Goal: Task Accomplishment & Management: Manage account settings

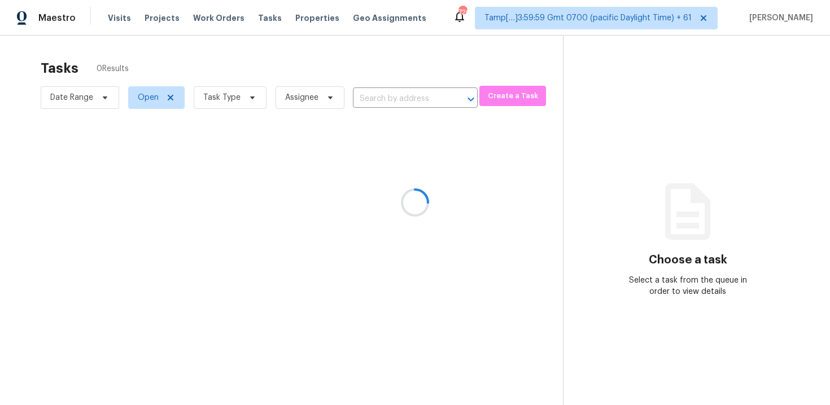
click at [237, 46] on div at bounding box center [415, 202] width 830 height 405
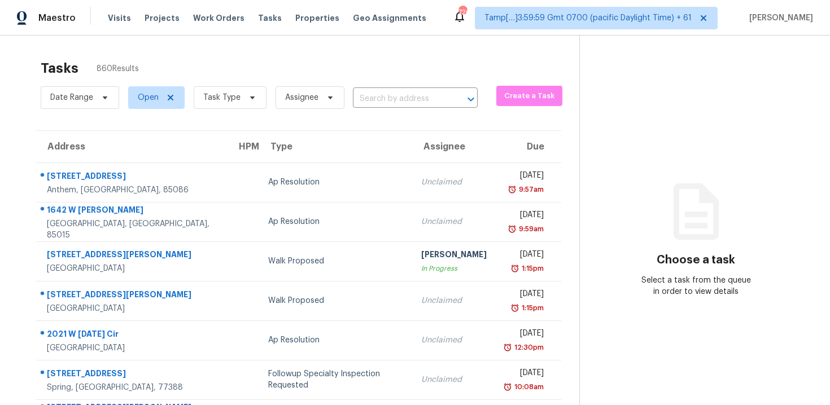
click at [220, 85] on span "Task Type" at bounding box center [226, 97] width 82 height 29
click at [222, 95] on span "Task Type" at bounding box center [221, 97] width 37 height 11
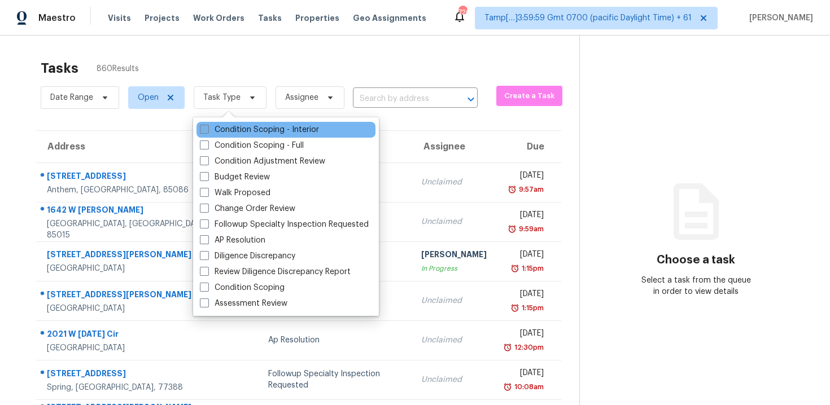
click at [233, 127] on label "Condition Scoping - Interior" at bounding box center [259, 129] width 119 height 11
click at [207, 127] on input "Condition Scoping - Interior" at bounding box center [203, 127] width 7 height 7
checkbox input "true"
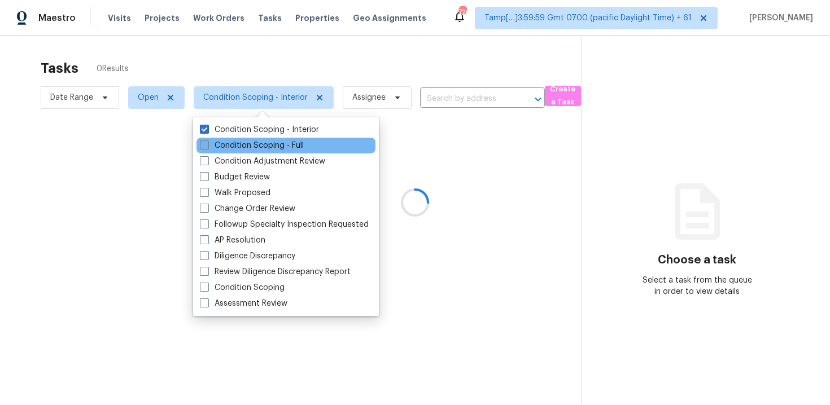
click at [234, 145] on label "Condition Scoping - Full" at bounding box center [252, 145] width 104 height 11
click at [207, 145] on input "Condition Scoping - Full" at bounding box center [203, 143] width 7 height 7
checkbox input "true"
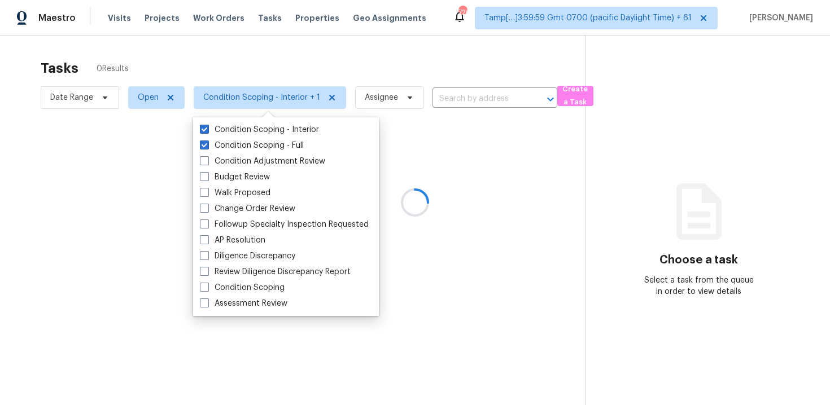
click at [242, 80] on div at bounding box center [415, 202] width 830 height 405
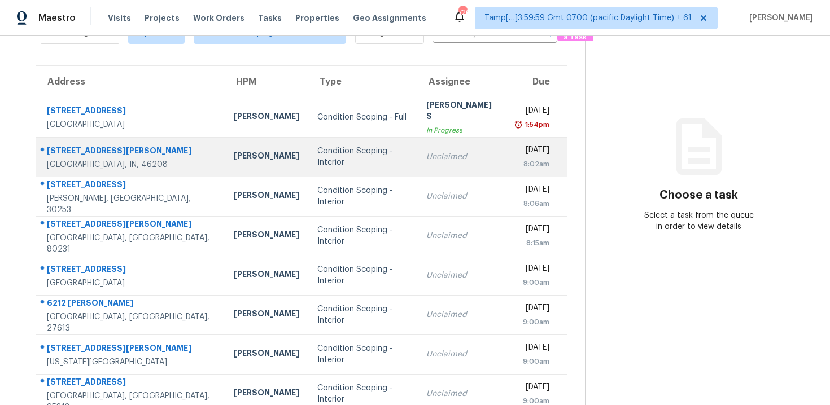
scroll to position [64, 0]
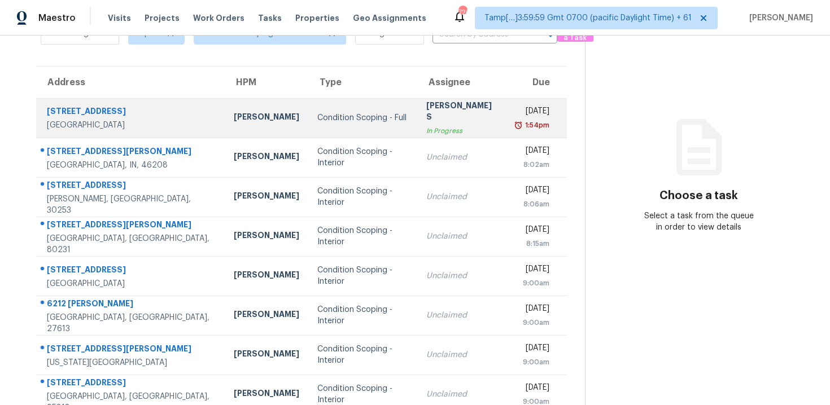
click at [238, 133] on td "Scott Nicol" at bounding box center [267, 118] width 84 height 40
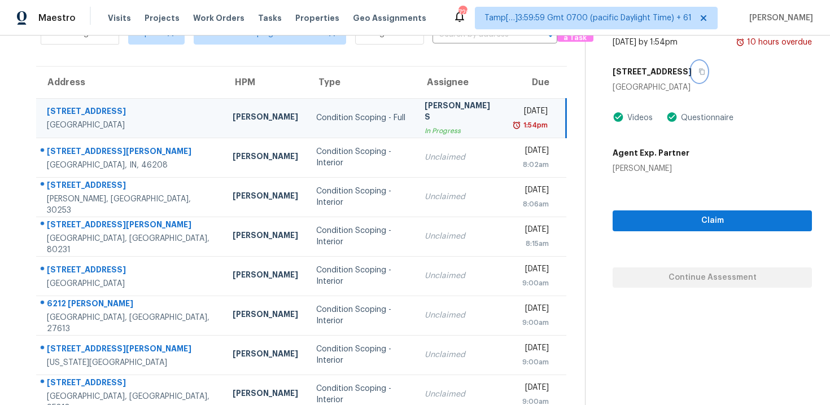
click at [698, 72] on icon "button" at bounding box center [701, 71] width 7 height 7
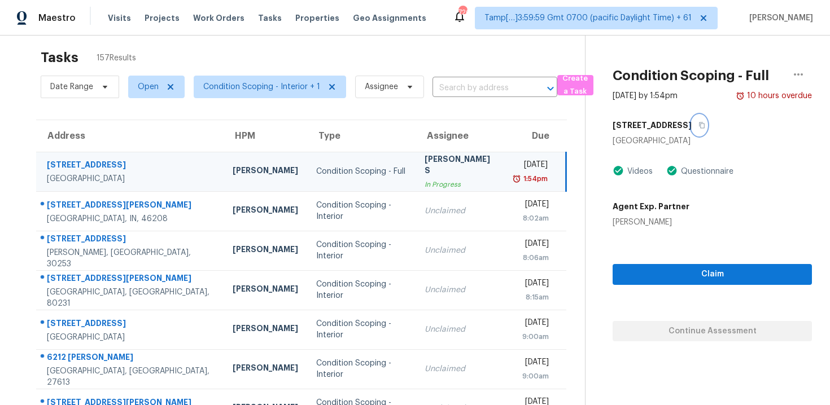
scroll to position [0, 0]
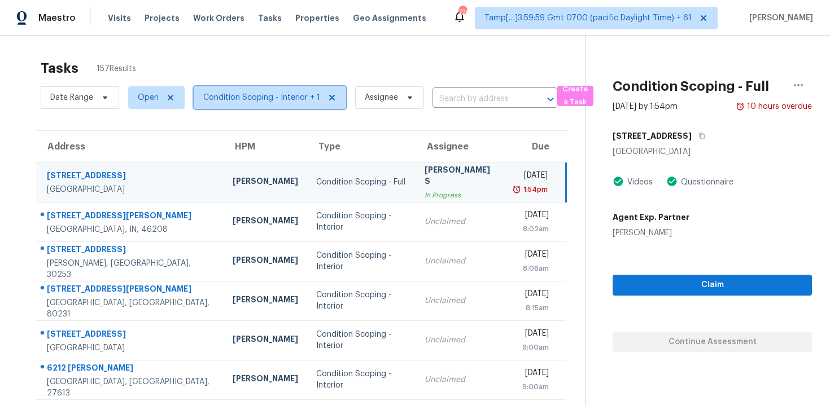
click at [271, 105] on span "Condition Scoping - Interior + 1" at bounding box center [270, 97] width 152 height 23
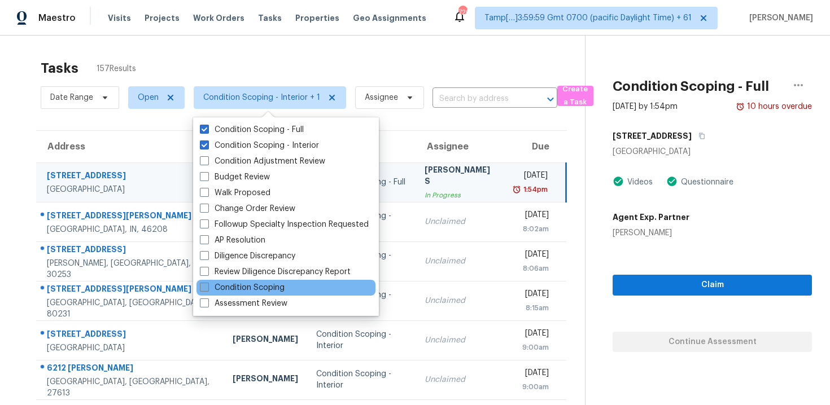
click at [283, 291] on label "Condition Scoping" at bounding box center [242, 287] width 85 height 11
click at [207, 290] on input "Condition Scoping" at bounding box center [203, 285] width 7 height 7
checkbox input "true"
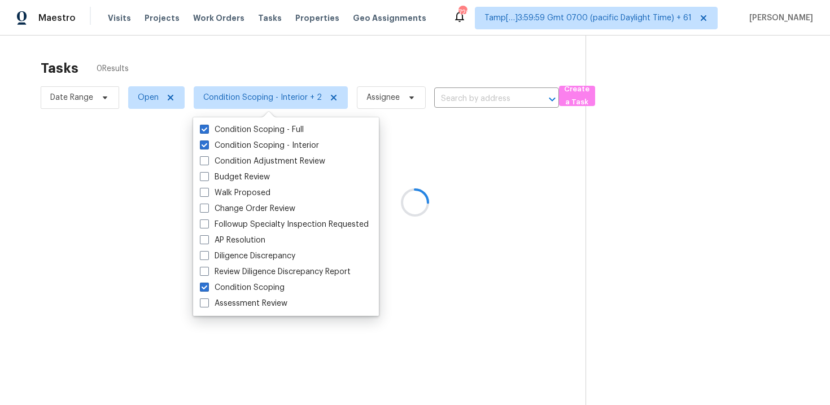
click at [331, 64] on div at bounding box center [415, 202] width 830 height 405
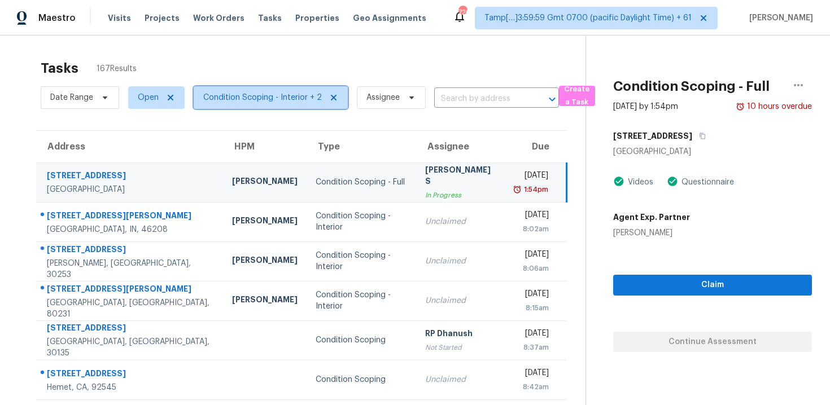
click at [303, 107] on span "Condition Scoping - Interior + 2" at bounding box center [271, 97] width 154 height 23
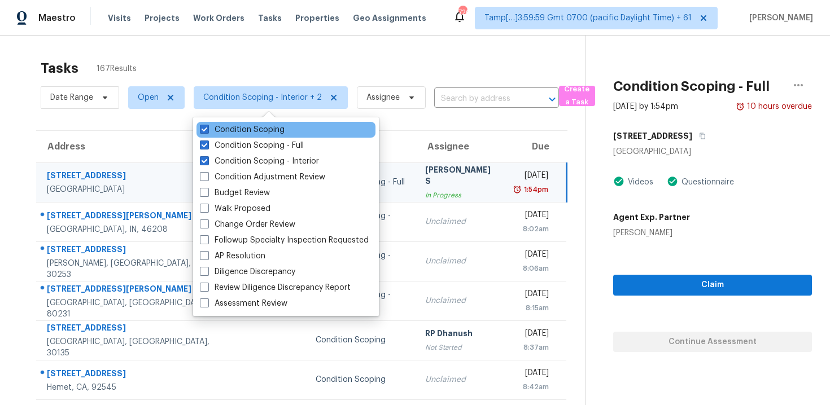
click at [304, 137] on div "Condition Scoping" at bounding box center [285, 130] width 179 height 16
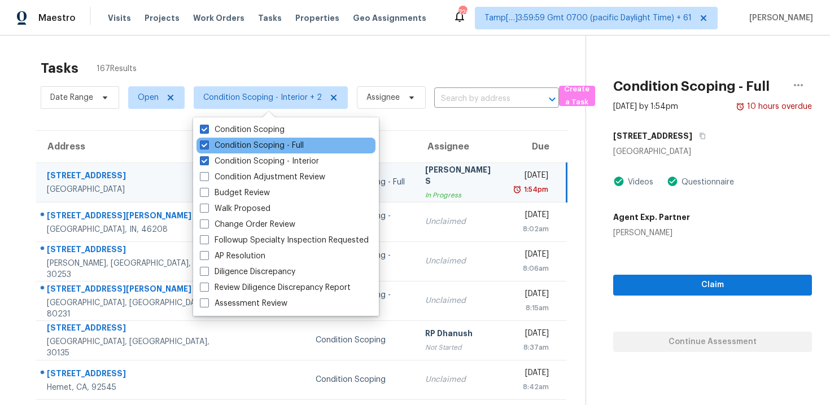
click at [307, 146] on div "Condition Scoping - Full" at bounding box center [285, 146] width 179 height 16
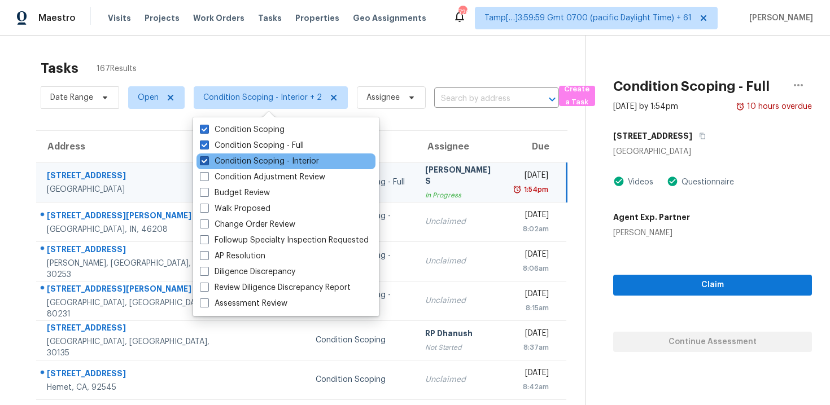
click at [308, 156] on label "Condition Scoping - Interior" at bounding box center [259, 161] width 119 height 11
click at [207, 156] on input "Condition Scoping - Interior" at bounding box center [203, 159] width 7 height 7
checkbox input "false"
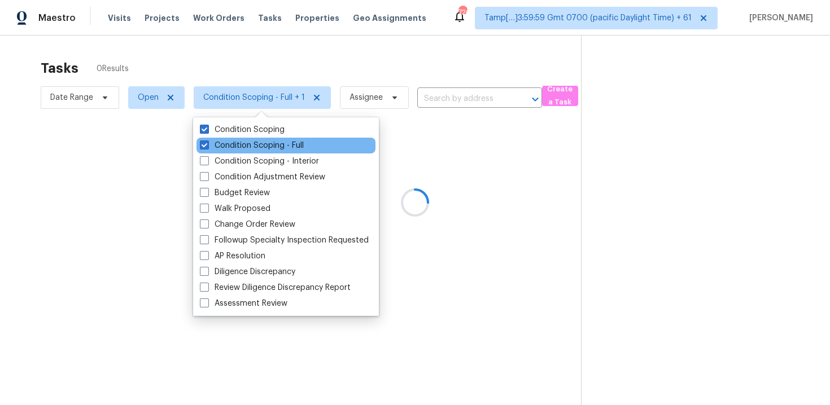
click at [308, 147] on div "Condition Scoping - Full" at bounding box center [285, 146] width 179 height 16
click at [268, 146] on label "Condition Scoping - Full" at bounding box center [252, 145] width 104 height 11
click at [207, 146] on input "Condition Scoping - Full" at bounding box center [203, 143] width 7 height 7
checkbox input "false"
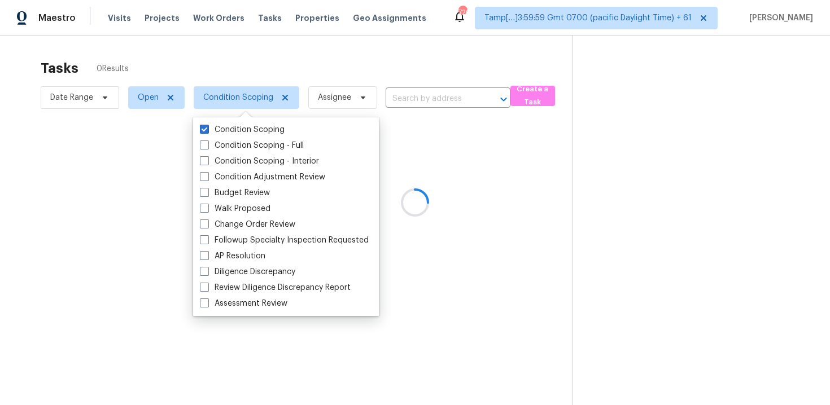
click at [265, 63] on div at bounding box center [415, 202] width 830 height 405
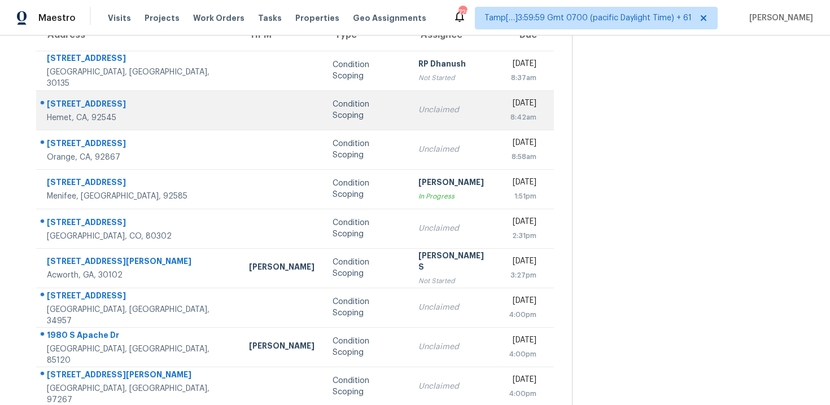
scroll to position [161, 0]
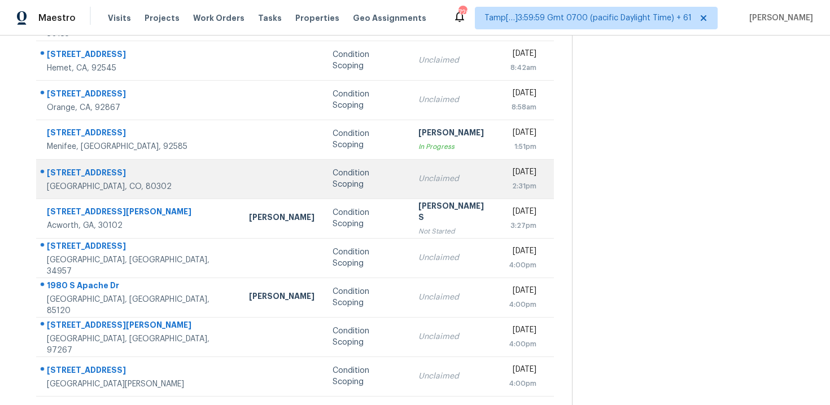
click at [409, 194] on td "Unclaimed" at bounding box center [454, 179] width 90 height 40
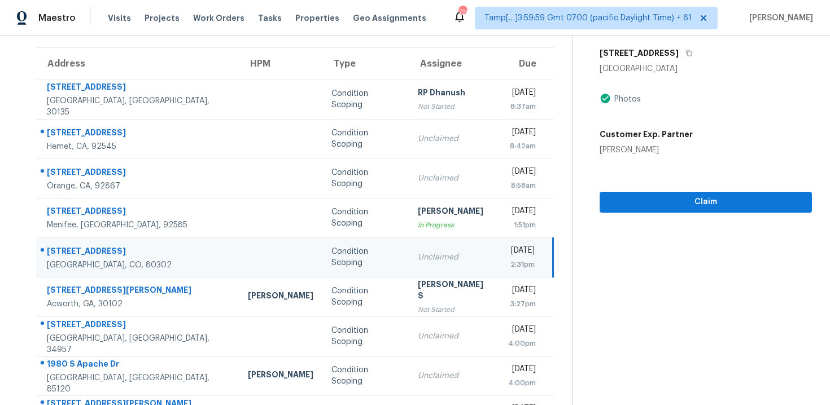
scroll to position [81, 0]
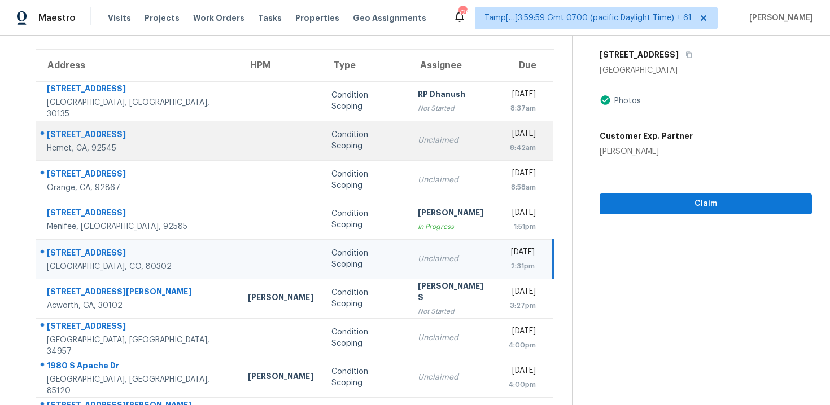
click at [409, 152] on td "Unclaimed" at bounding box center [454, 141] width 90 height 40
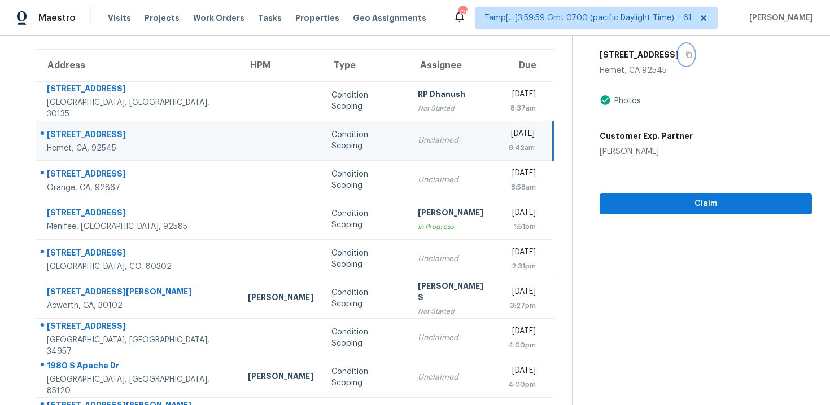
click at [685, 53] on icon "button" at bounding box center [688, 54] width 7 height 7
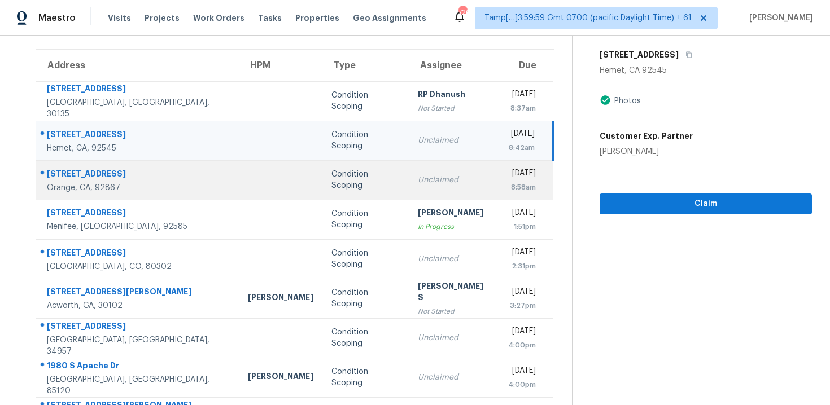
click at [322, 170] on td "Condition Scoping" at bounding box center [365, 180] width 86 height 40
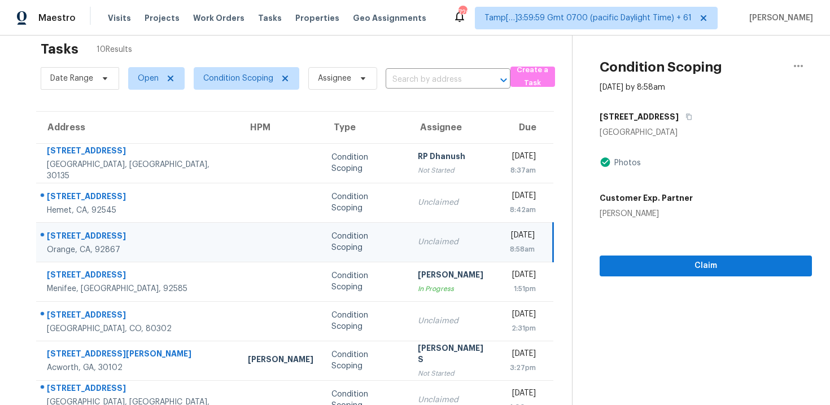
scroll to position [19, 0]
click at [685, 116] on icon "button" at bounding box center [688, 117] width 7 height 7
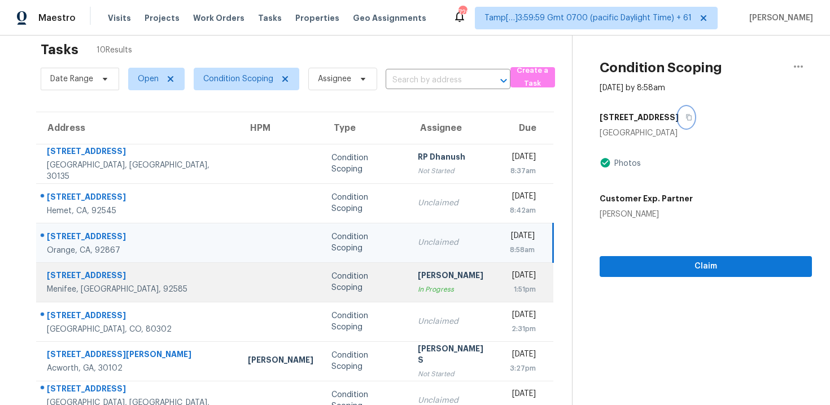
scroll to position [65, 0]
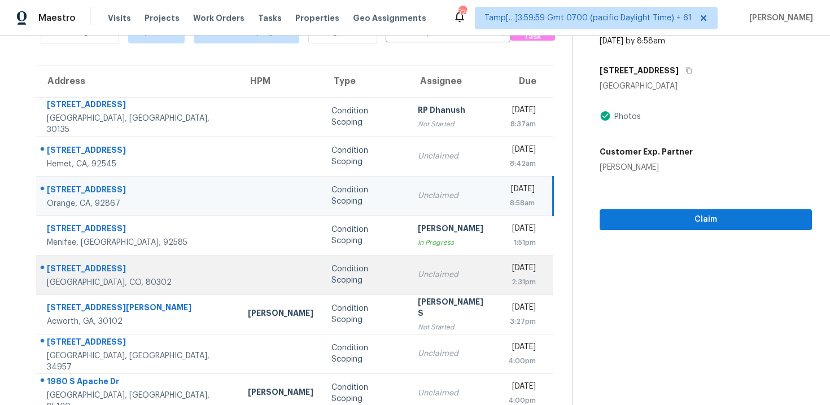
click at [409, 276] on td "Unclaimed" at bounding box center [454, 275] width 90 height 40
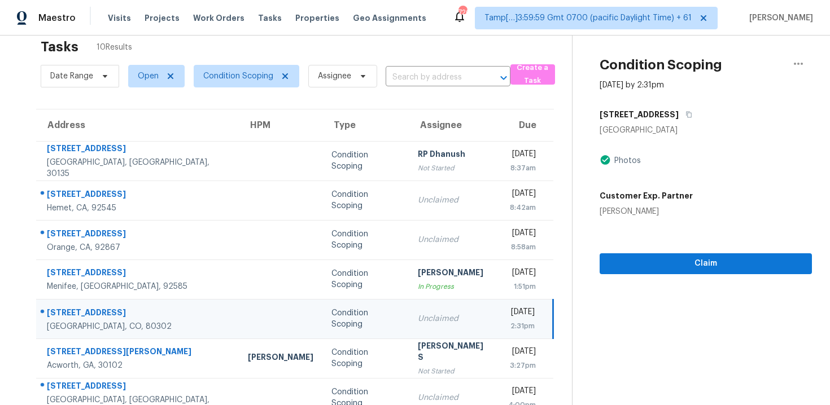
scroll to position [3, 0]
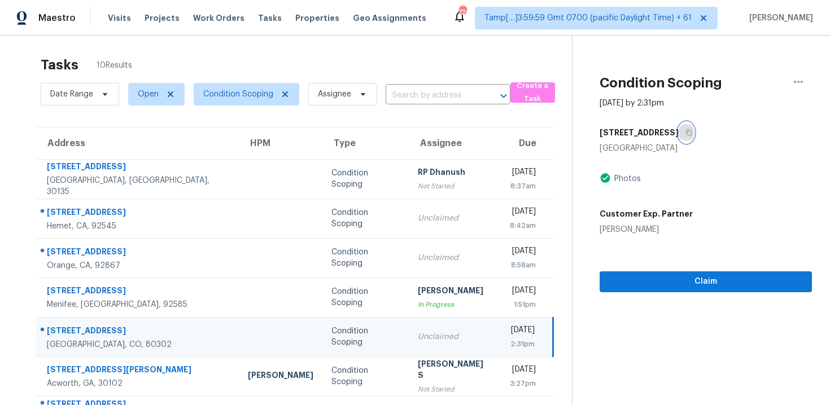
click at [678, 128] on button "button" at bounding box center [685, 132] width 15 height 20
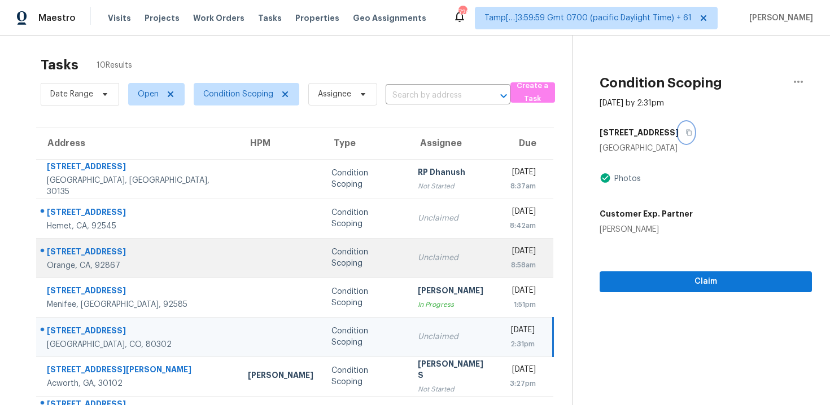
scroll to position [80, 0]
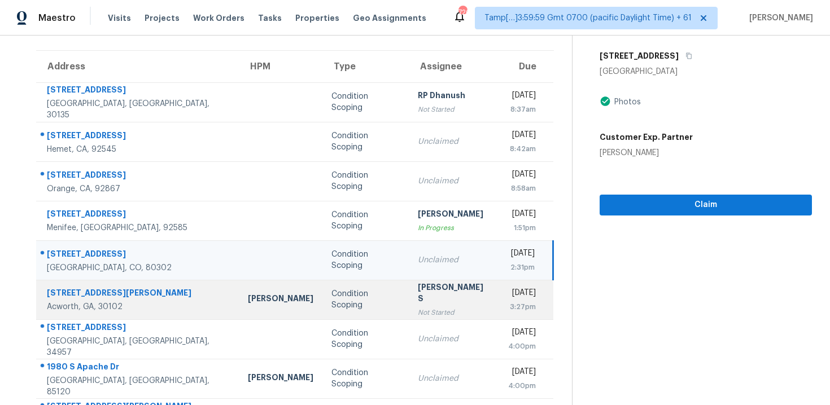
click at [322, 283] on td "Condition Scoping" at bounding box center [365, 300] width 86 height 40
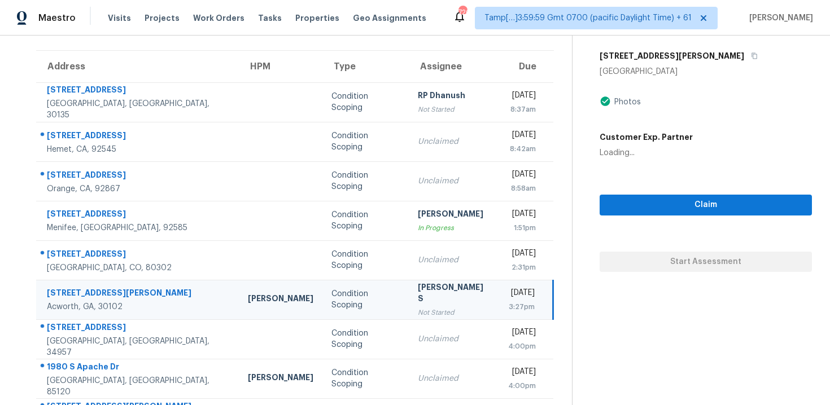
scroll to position [151, 0]
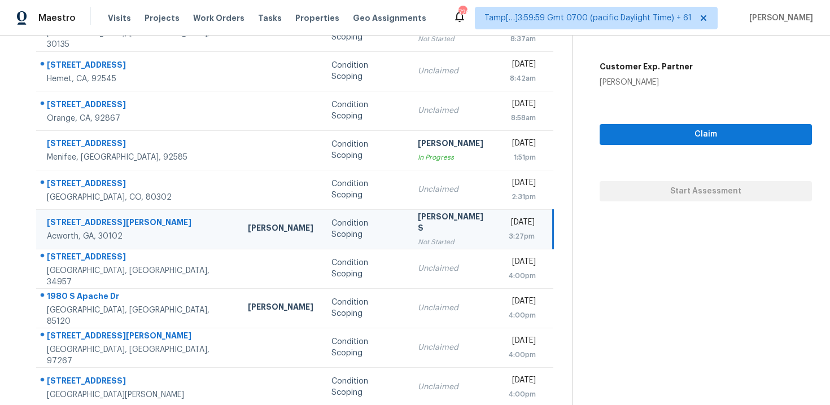
click at [322, 283] on td "Condition Scoping" at bounding box center [365, 269] width 86 height 40
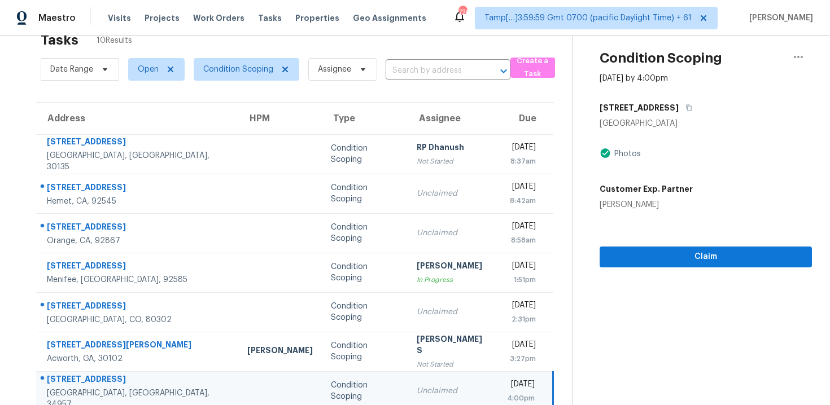
scroll to position [25, 0]
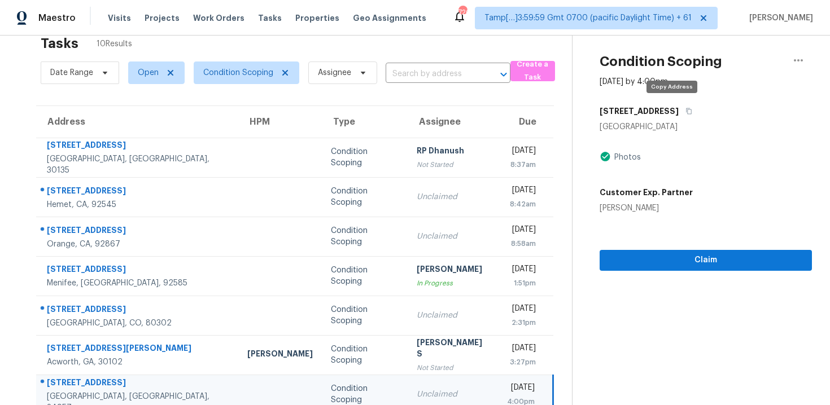
click at [678, 111] on div "2361 NE 21st Ave" at bounding box center [705, 111] width 212 height 20
click at [685, 108] on icon "button" at bounding box center [688, 111] width 7 height 7
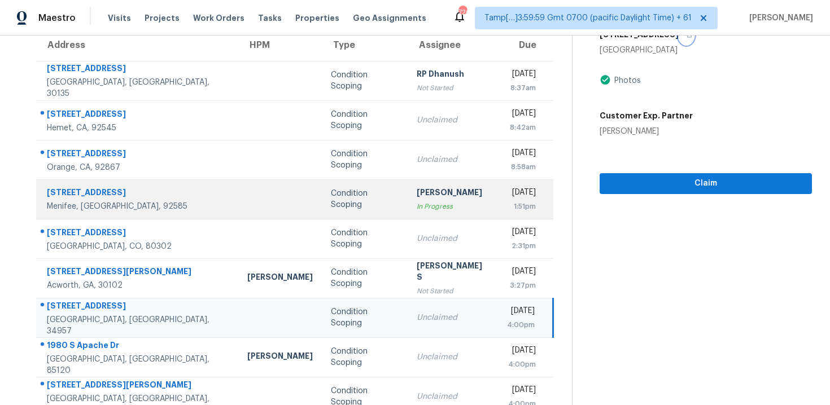
scroll to position [123, 0]
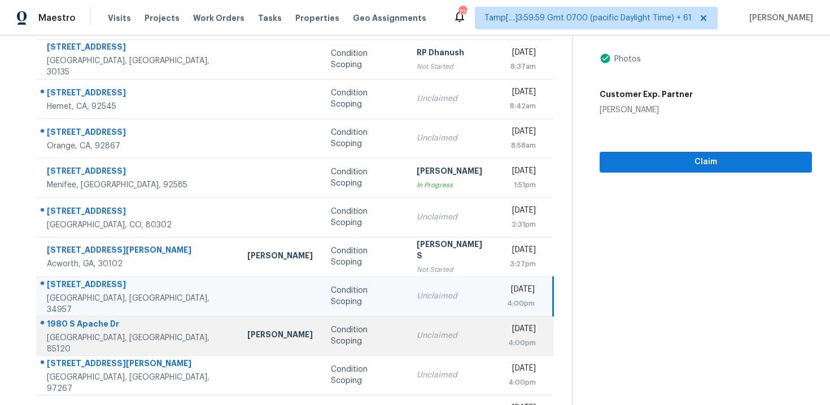
click at [417, 333] on div "Unclaimed" at bounding box center [453, 335] width 72 height 11
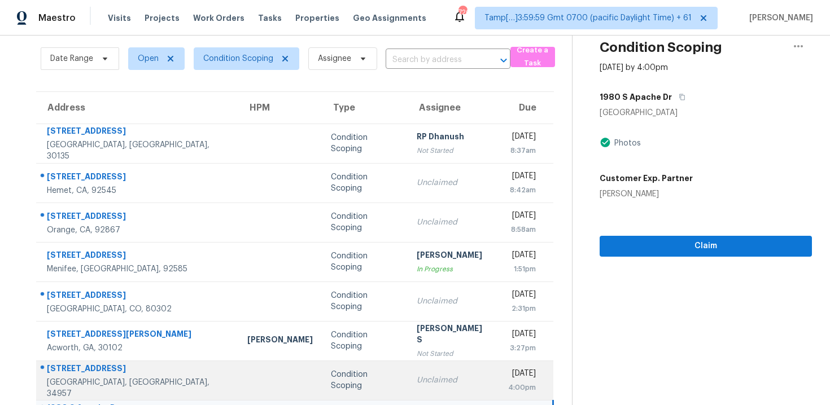
scroll to position [35, 0]
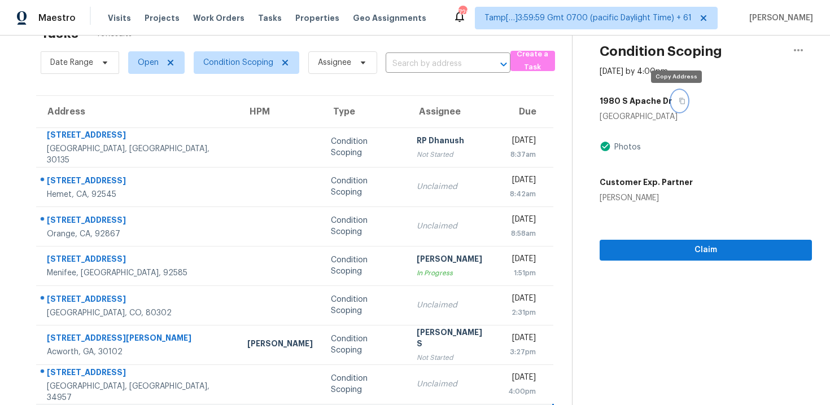
click at [673, 105] on button "button" at bounding box center [679, 101] width 15 height 20
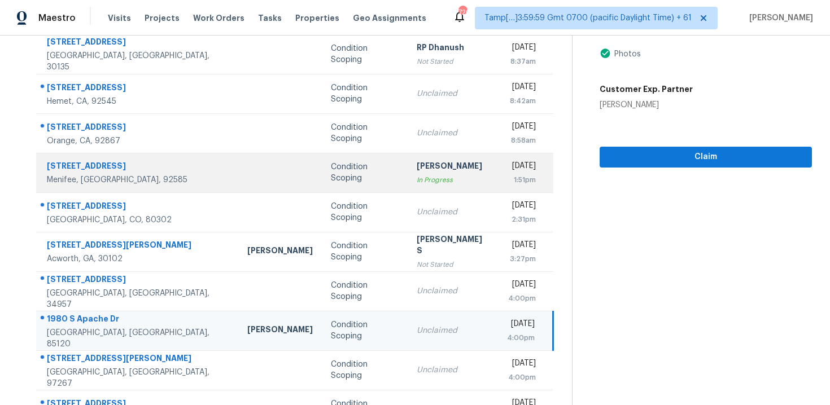
scroll to position [161, 0]
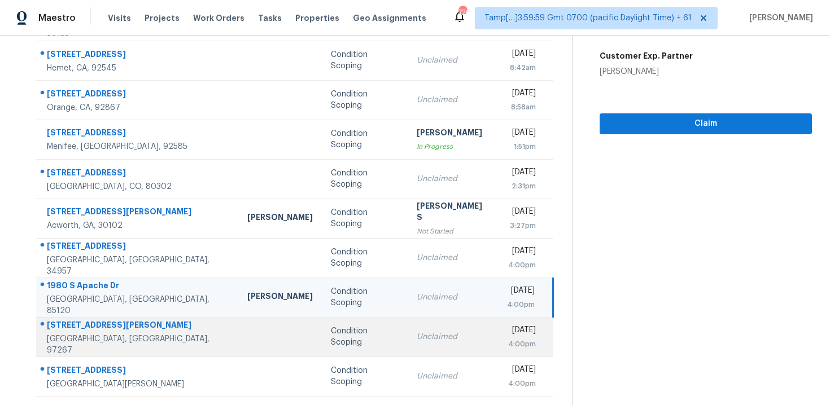
click at [331, 340] on div "Condition Scoping" at bounding box center [365, 337] width 68 height 23
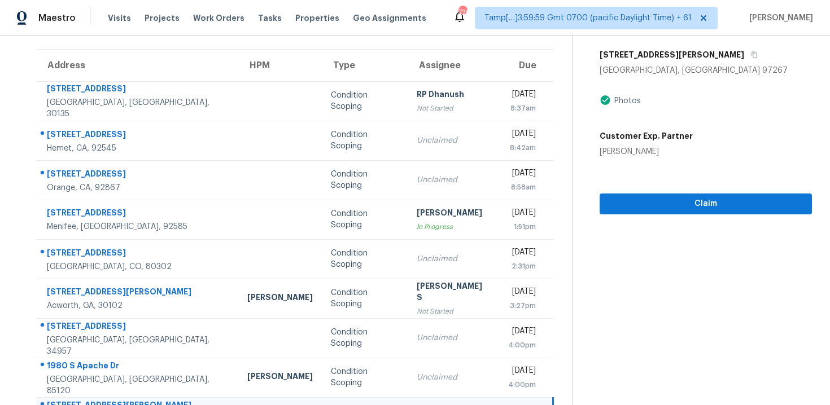
scroll to position [0, 0]
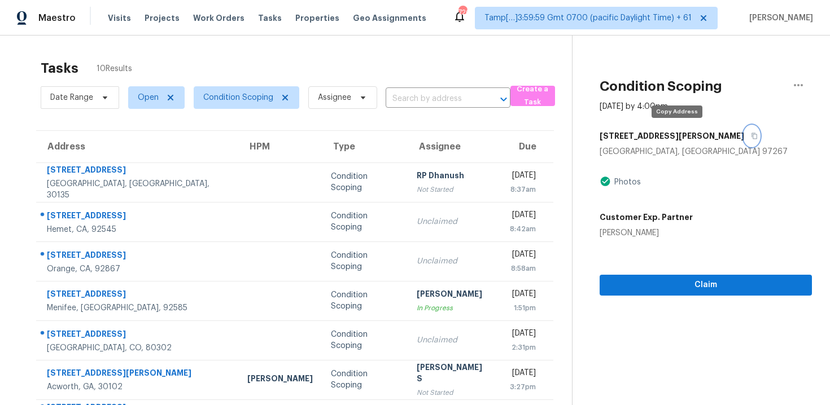
click at [744, 145] on button "button" at bounding box center [751, 136] width 15 height 20
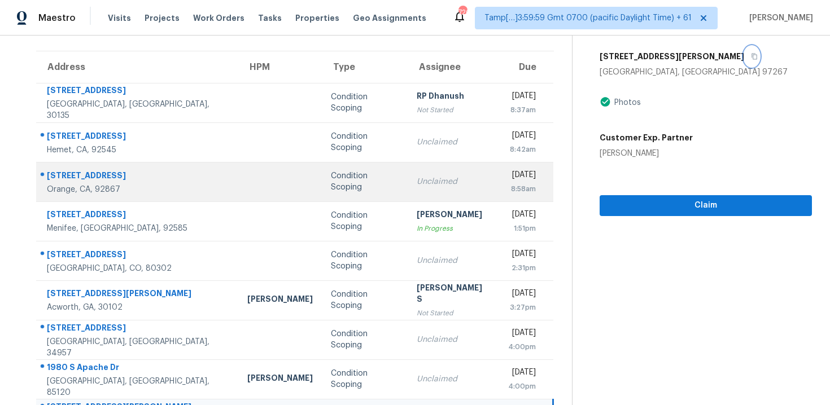
scroll to position [161, 0]
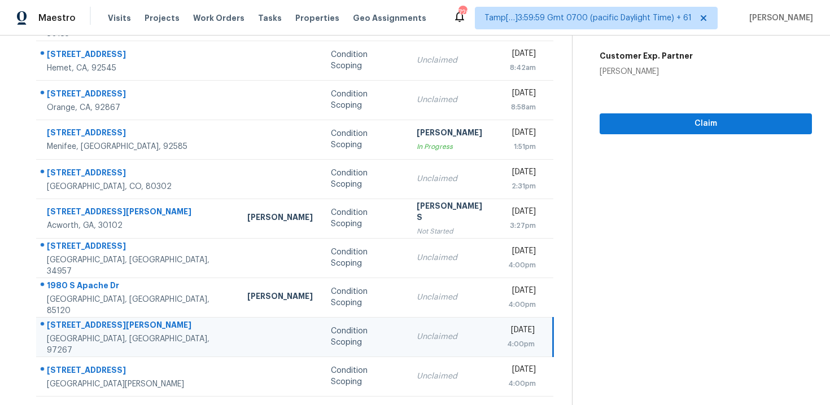
click at [408, 348] on td "Unclaimed" at bounding box center [453, 337] width 90 height 40
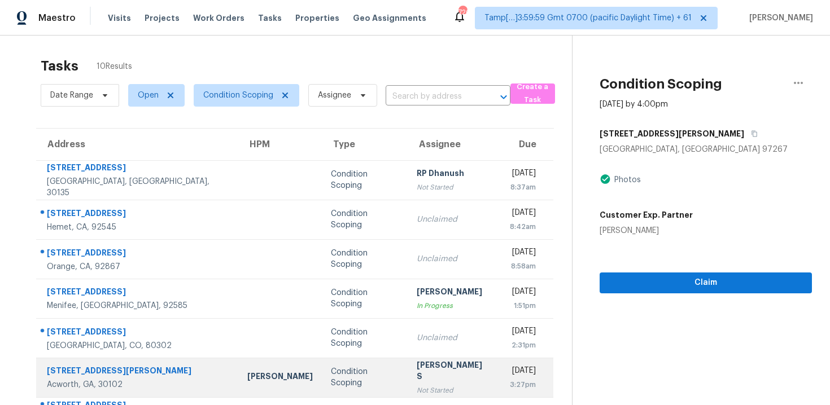
scroll to position [0, 0]
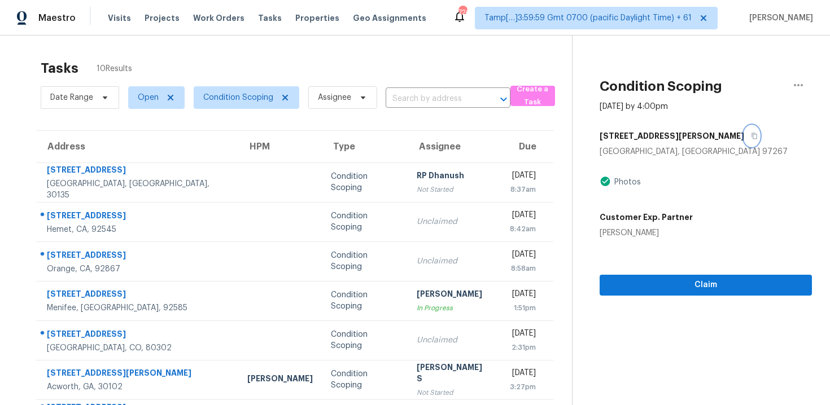
click at [744, 132] on button "button" at bounding box center [751, 136] width 15 height 20
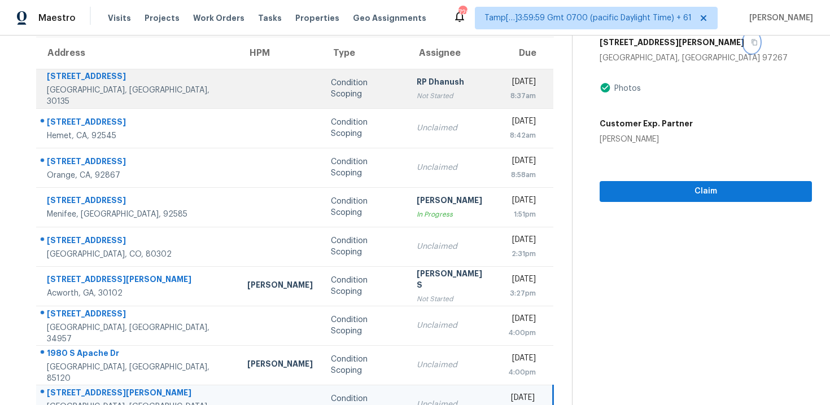
scroll to position [116, 0]
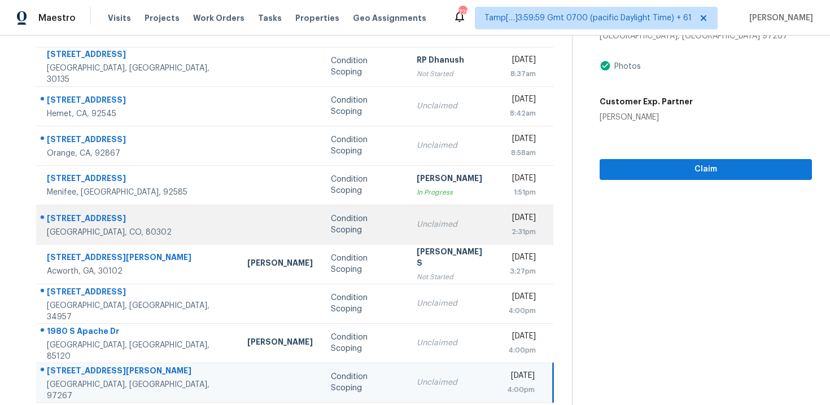
click at [322, 234] on td "Condition Scoping" at bounding box center [365, 225] width 86 height 40
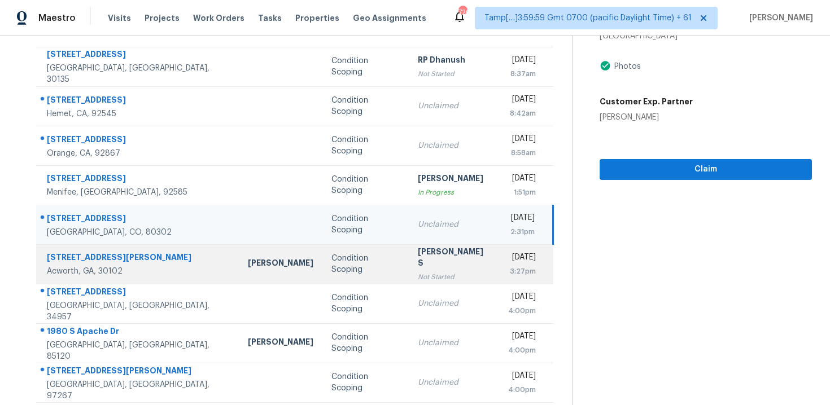
scroll to position [161, 0]
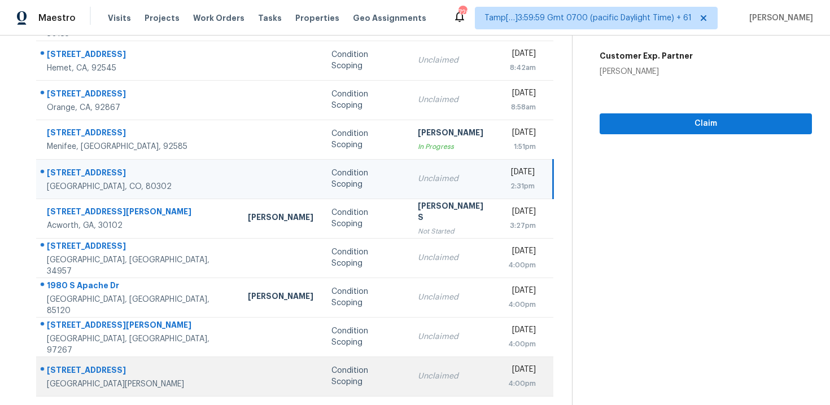
click at [322, 382] on td "Condition Scoping" at bounding box center [365, 377] width 86 height 40
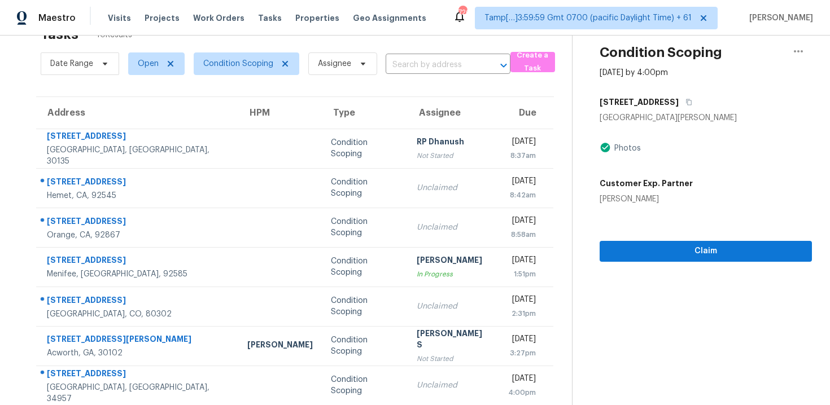
scroll to position [0, 0]
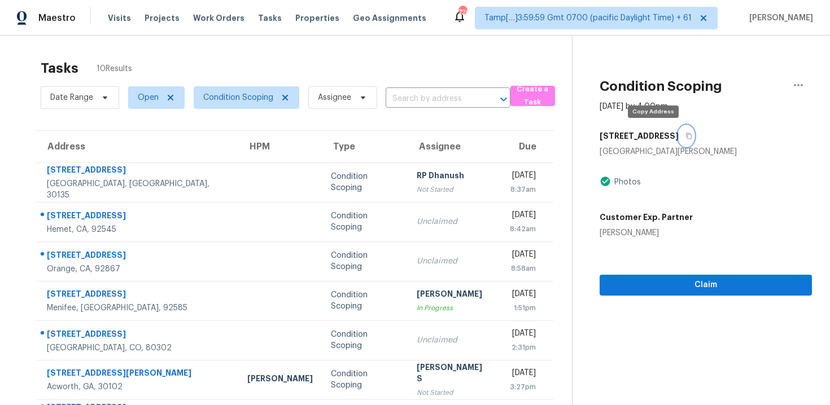
click at [678, 130] on button "button" at bounding box center [685, 136] width 15 height 20
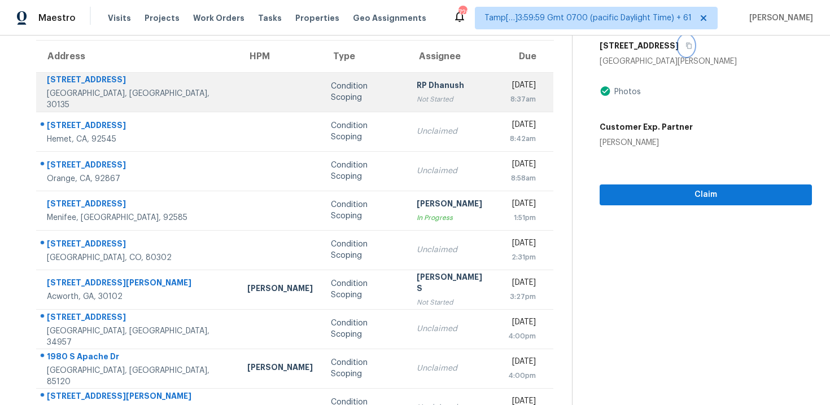
scroll to position [91, 0]
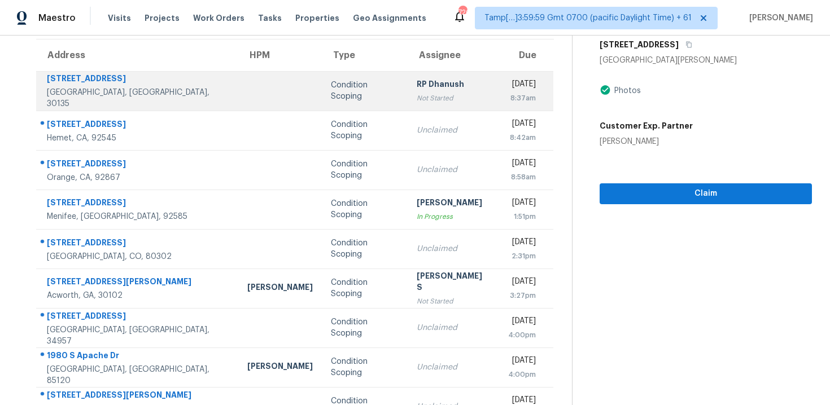
click at [331, 132] on div "Condition Scoping" at bounding box center [365, 130] width 68 height 23
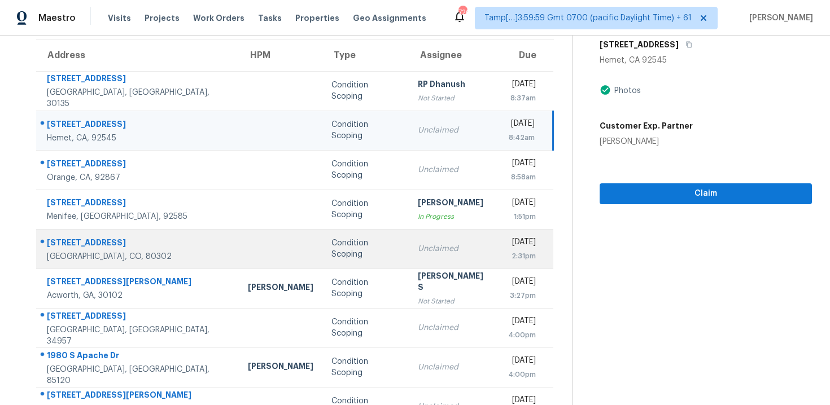
click at [322, 235] on td "Condition Scoping" at bounding box center [365, 249] width 86 height 40
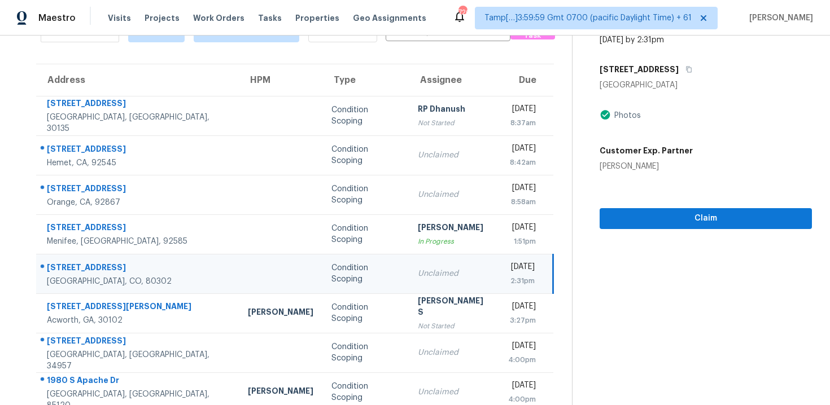
scroll to position [65, 0]
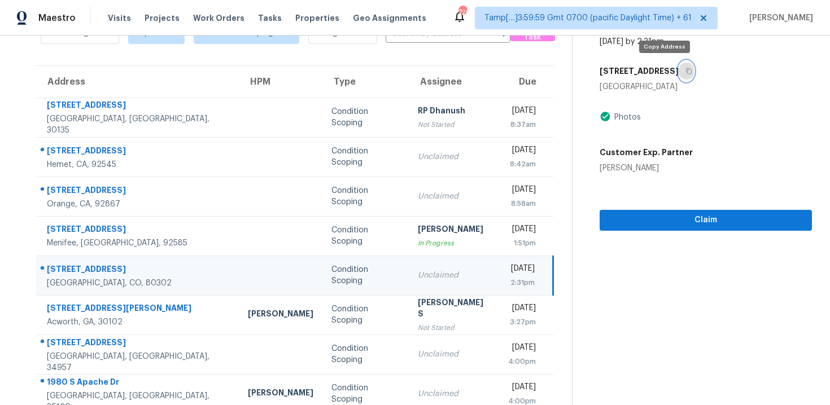
click at [678, 75] on button "button" at bounding box center [685, 71] width 15 height 20
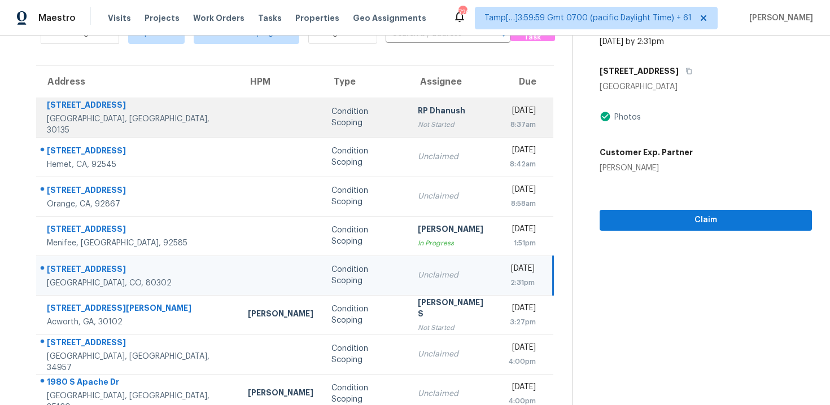
click at [239, 132] on td at bounding box center [281, 118] width 84 height 40
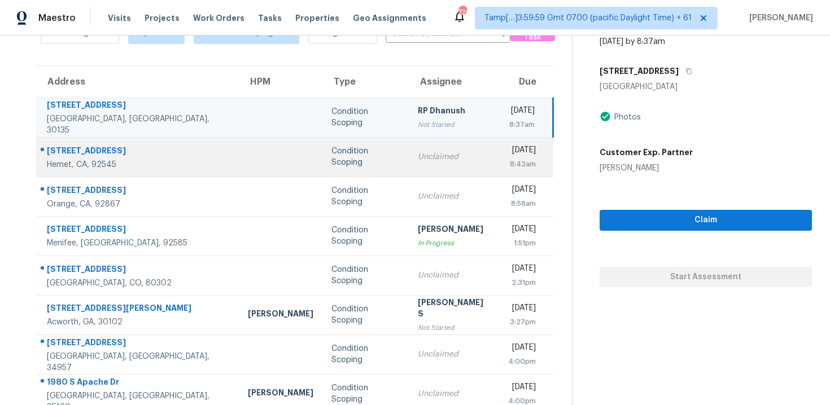
click at [322, 147] on td "Condition Scoping" at bounding box center [365, 157] width 86 height 40
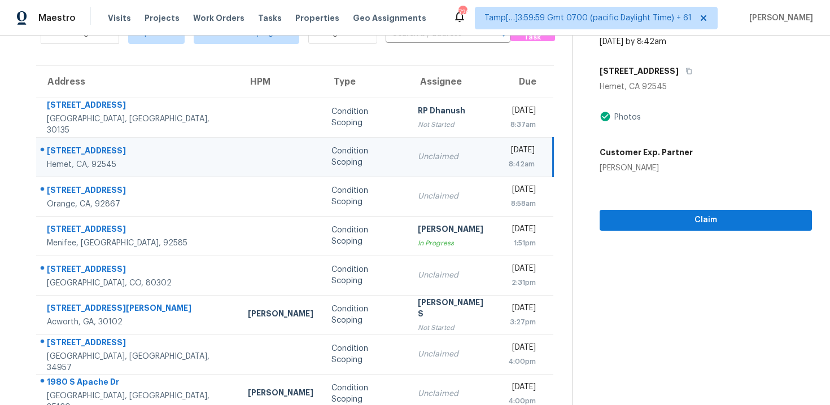
scroll to position [161, 0]
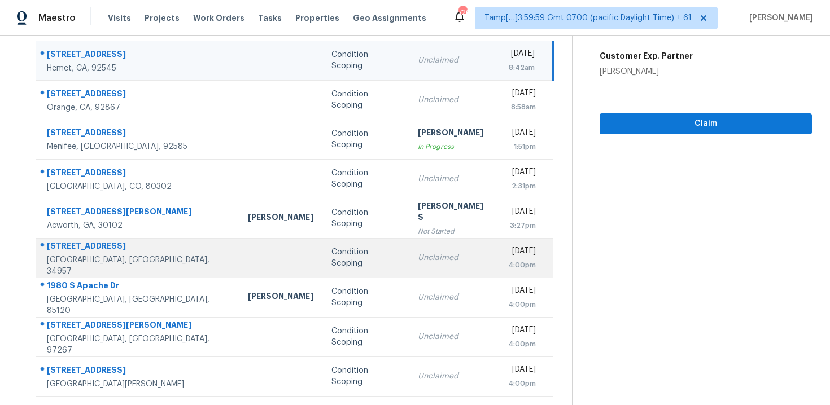
click at [248, 257] on div at bounding box center [280, 258] width 65 height 3
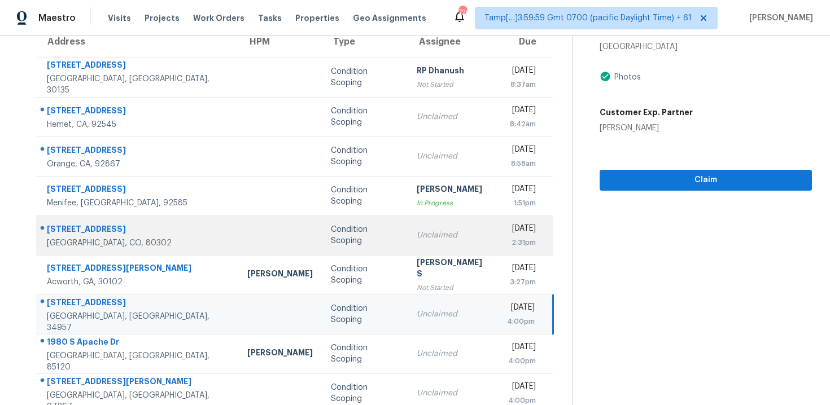
scroll to position [82, 0]
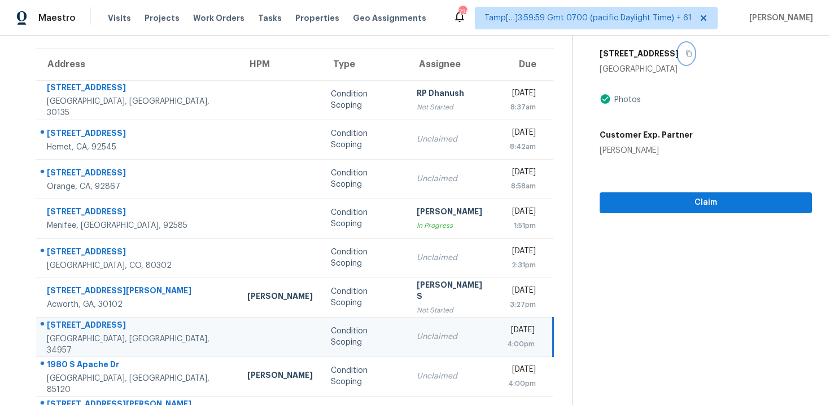
click at [685, 55] on icon "button" at bounding box center [688, 53] width 7 height 7
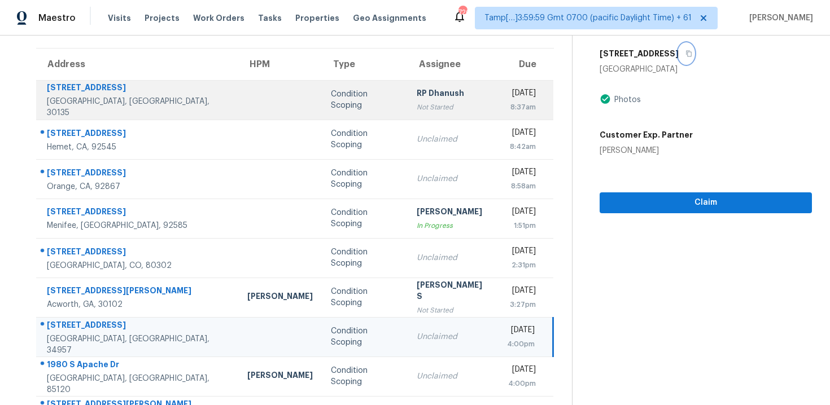
scroll to position [67, 0]
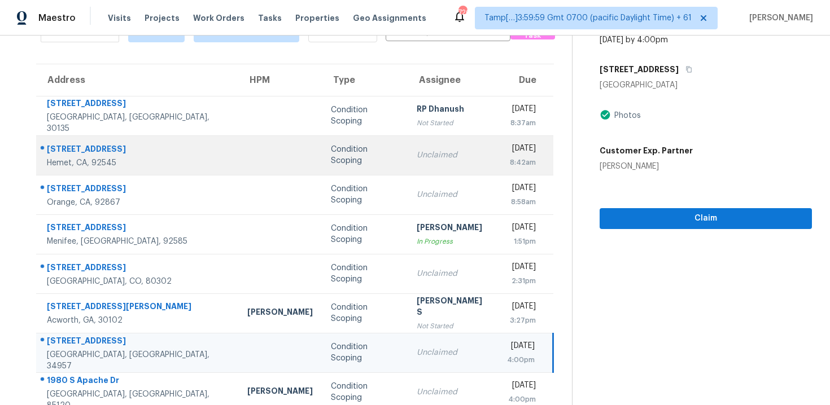
click at [322, 143] on td "Condition Scoping" at bounding box center [365, 155] width 86 height 40
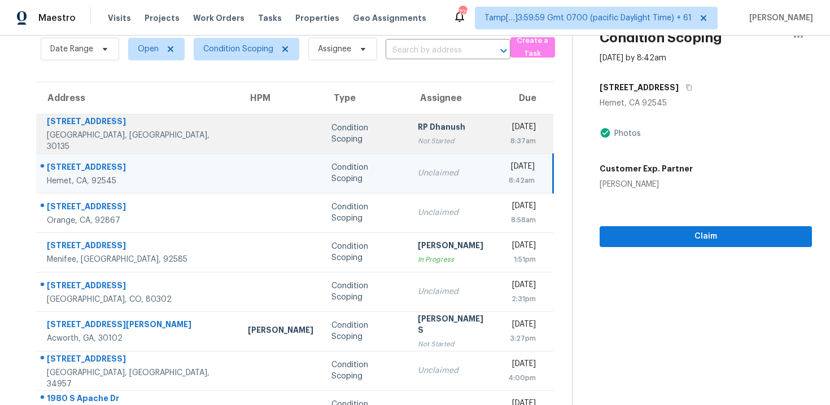
scroll to position [47, 0]
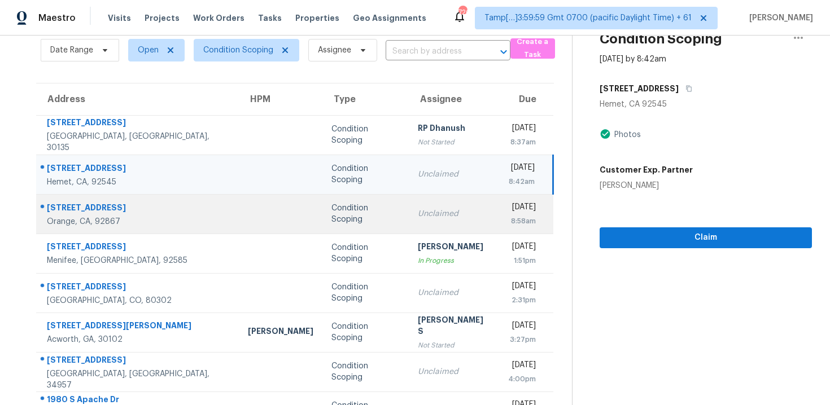
click at [499, 201] on td "Thu, Sep 25th 2025 8:58am" at bounding box center [526, 214] width 54 height 40
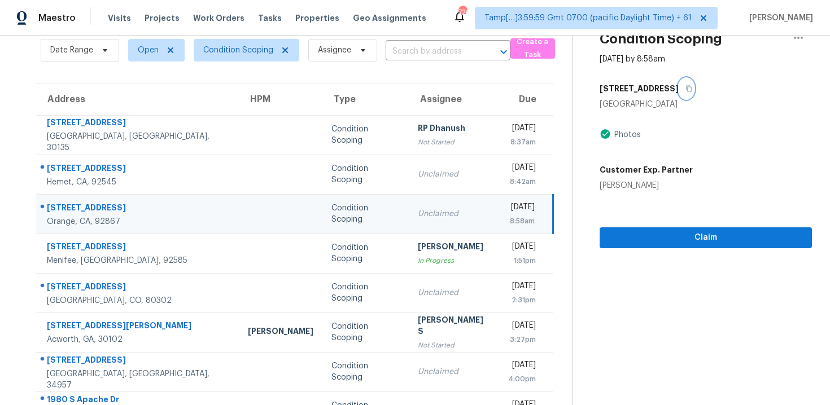
click at [678, 91] on button "button" at bounding box center [685, 88] width 15 height 20
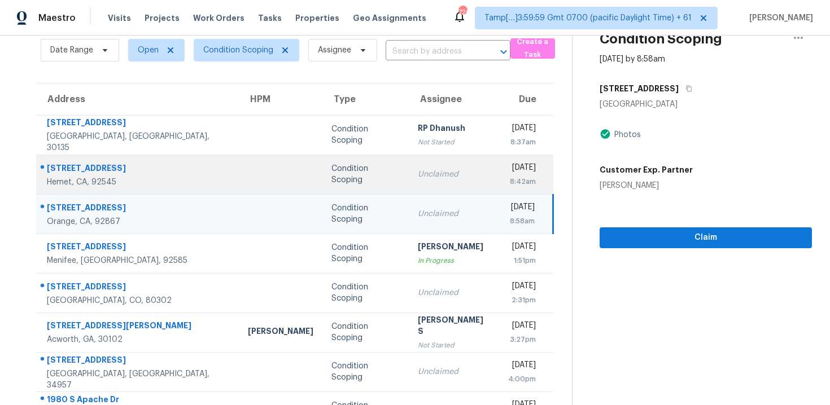
click at [322, 157] on td "Condition Scoping" at bounding box center [365, 175] width 86 height 40
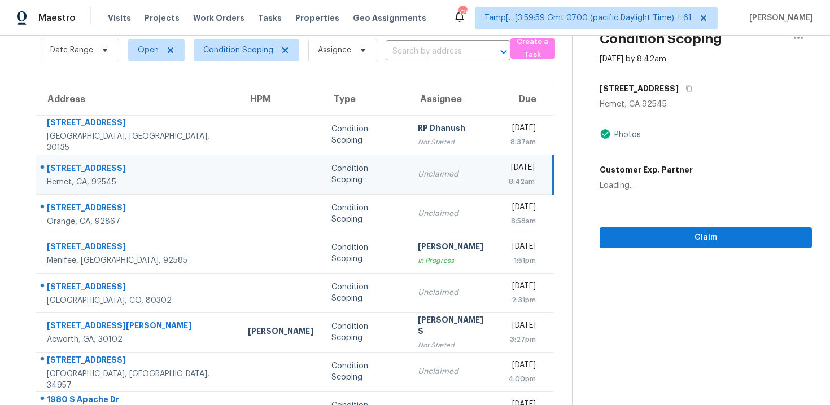
click at [322, 157] on td "Condition Scoping" at bounding box center [365, 175] width 86 height 40
click at [678, 82] on button "button" at bounding box center [685, 88] width 15 height 20
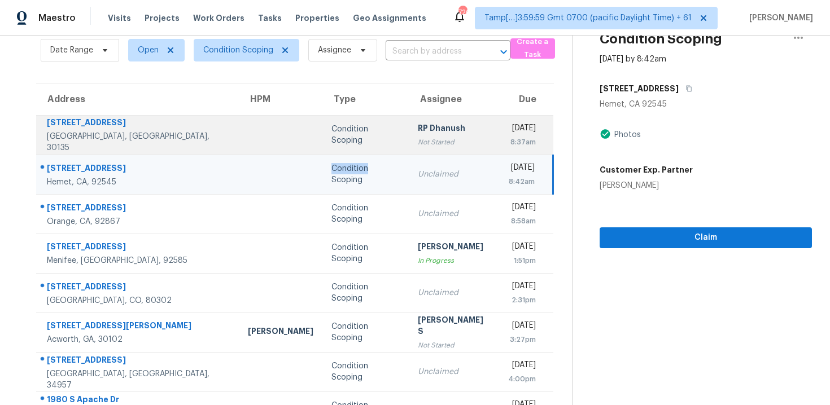
click at [333, 154] on td "Condition Scoping" at bounding box center [365, 135] width 86 height 40
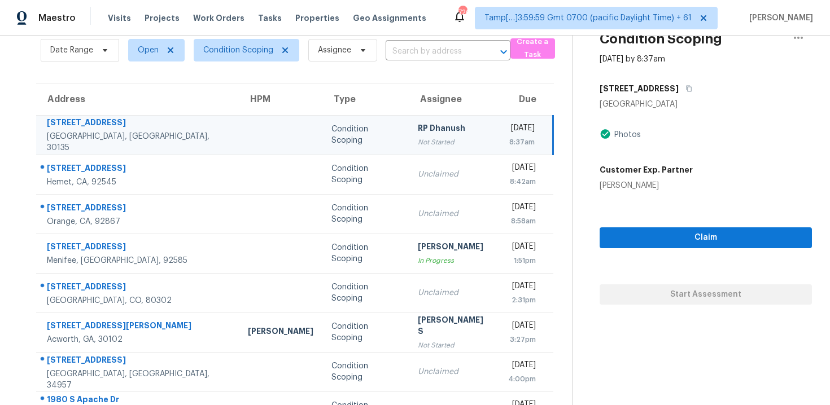
scroll to position [30, 0]
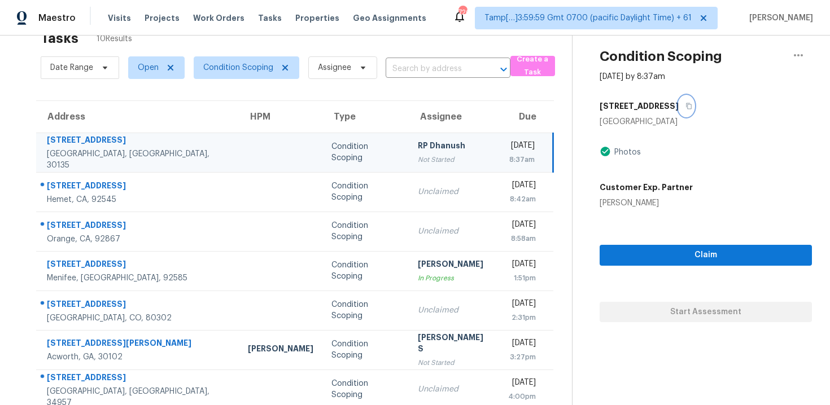
click at [685, 106] on button "button" at bounding box center [685, 106] width 15 height 20
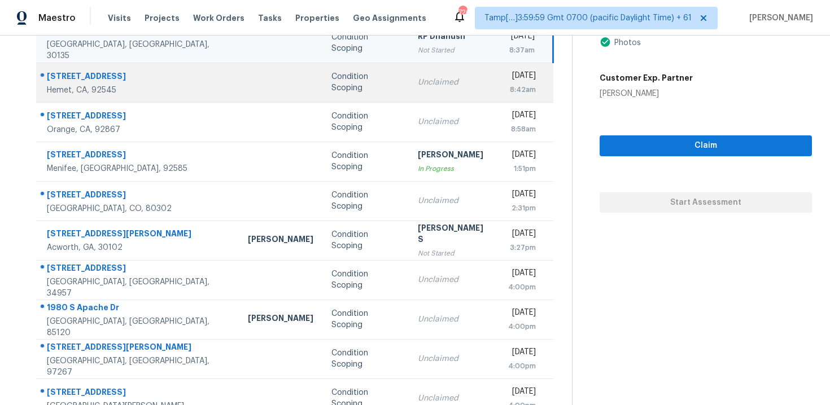
scroll to position [101, 0]
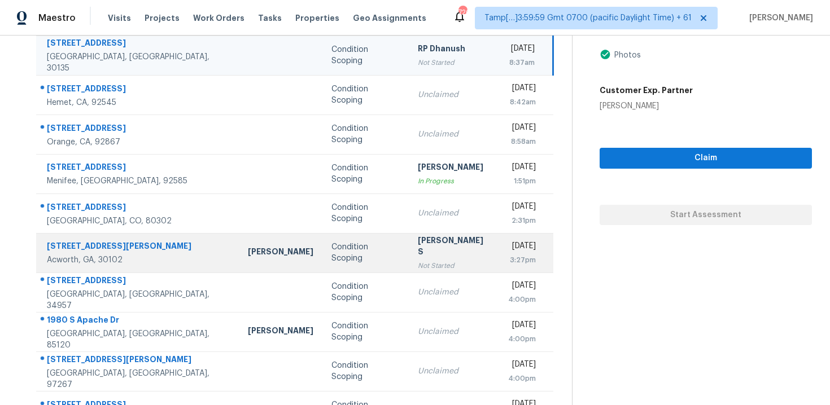
click at [409, 248] on td "Anbu Jebakumar S Not Started" at bounding box center [454, 253] width 90 height 40
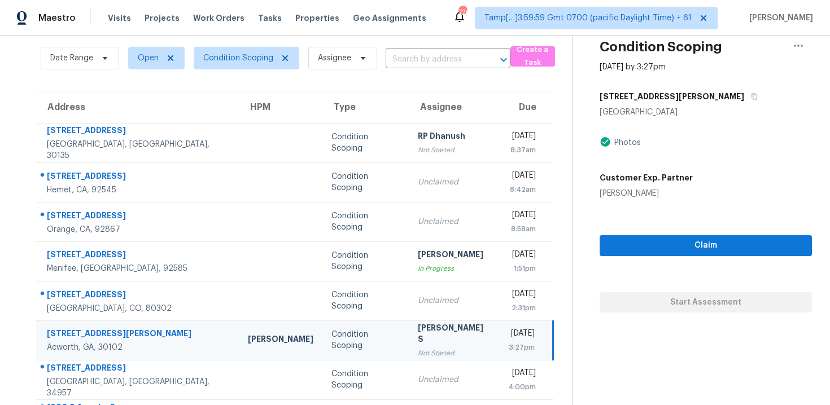
scroll to position [30, 0]
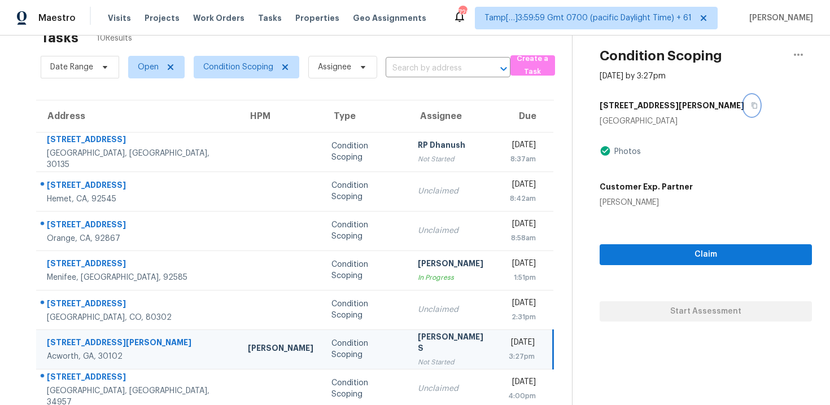
click at [744, 99] on button "button" at bounding box center [751, 105] width 15 height 20
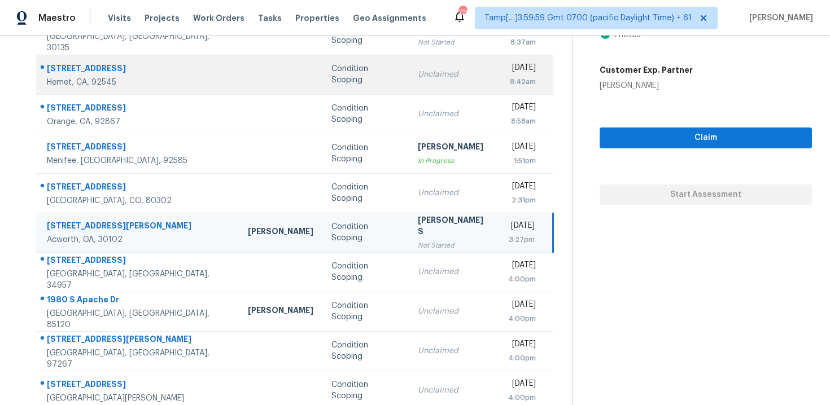
scroll to position [161, 0]
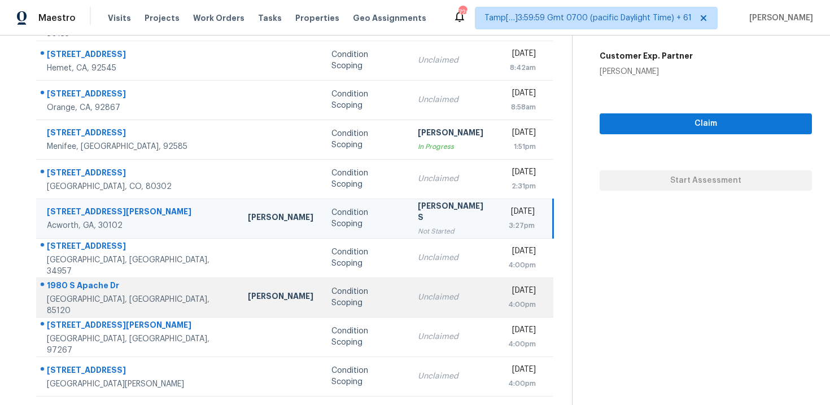
click at [331, 298] on div "Condition Scoping" at bounding box center [365, 297] width 68 height 23
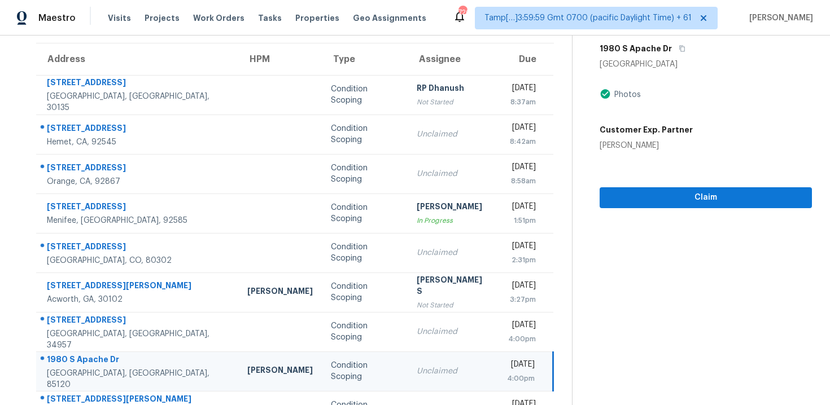
scroll to position [0, 0]
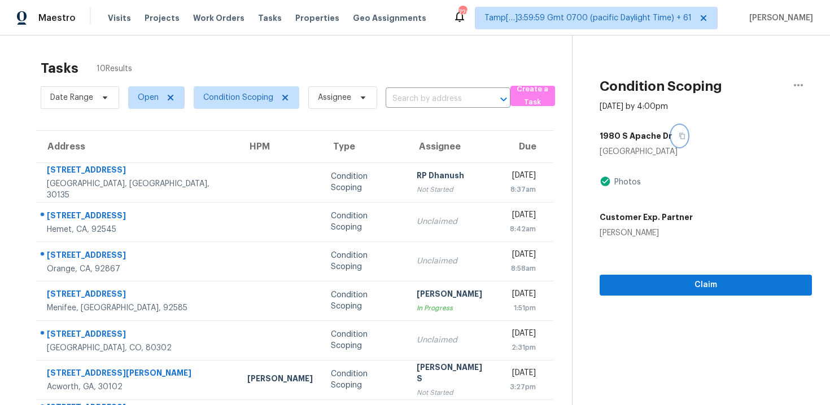
click at [672, 132] on button "button" at bounding box center [679, 136] width 15 height 20
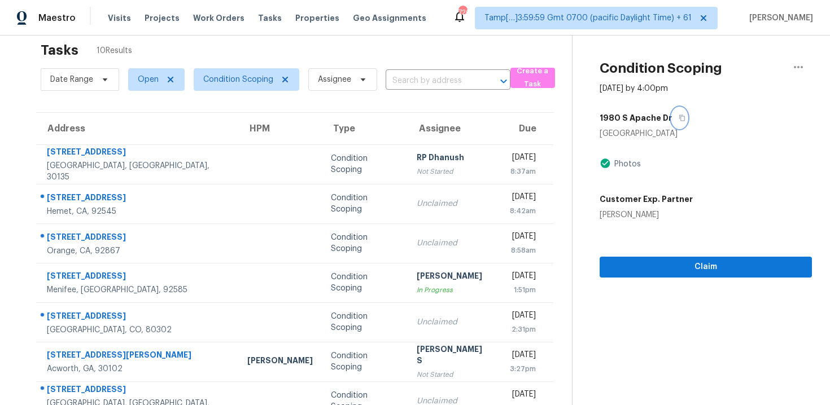
scroll to position [13, 0]
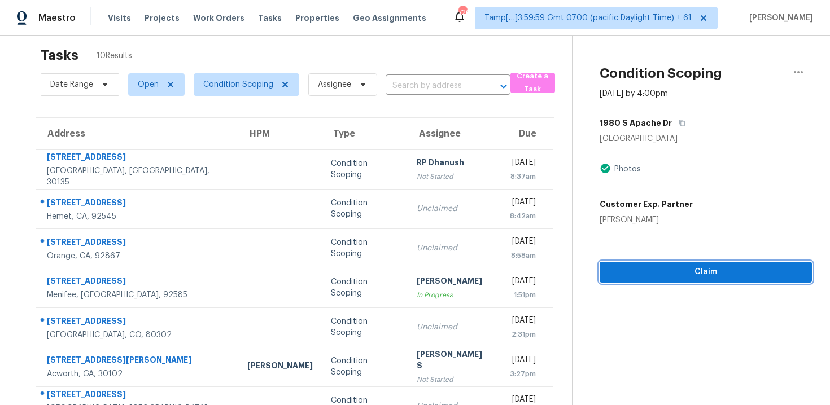
click at [673, 277] on span "Claim" at bounding box center [705, 272] width 194 height 14
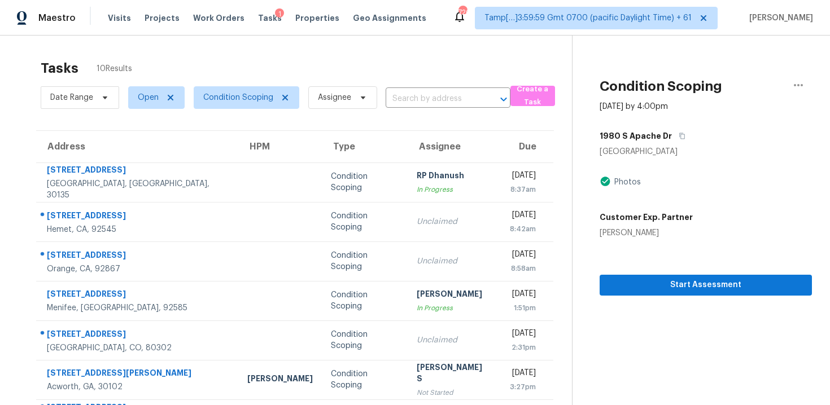
scroll to position [161, 0]
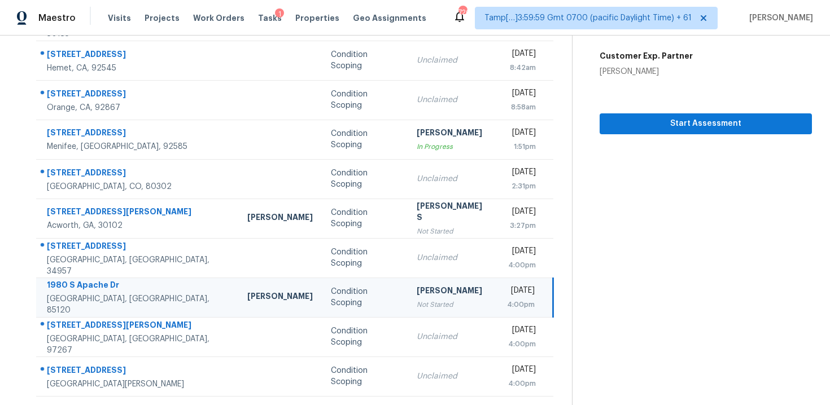
click at [331, 295] on div "Condition Scoping" at bounding box center [365, 297] width 68 height 23
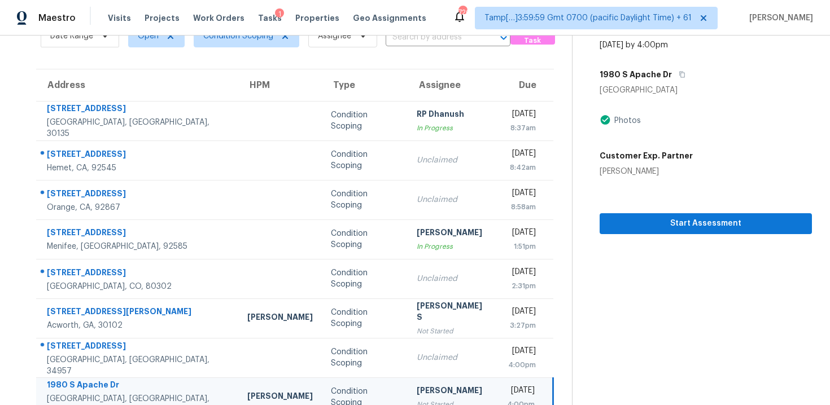
scroll to position [27, 0]
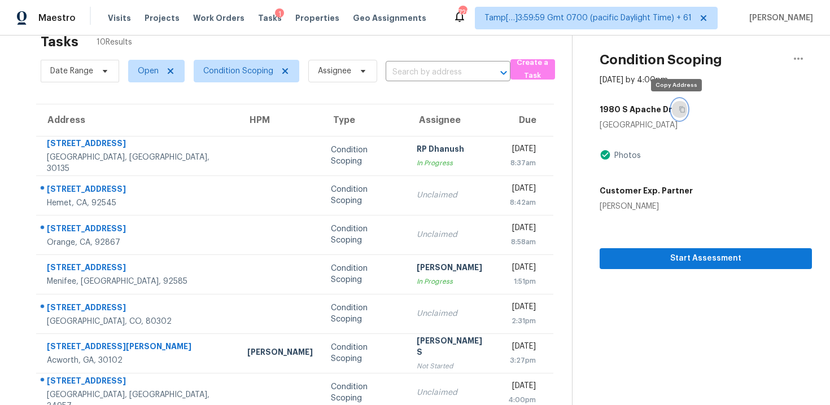
click at [678, 105] on button "button" at bounding box center [679, 109] width 15 height 20
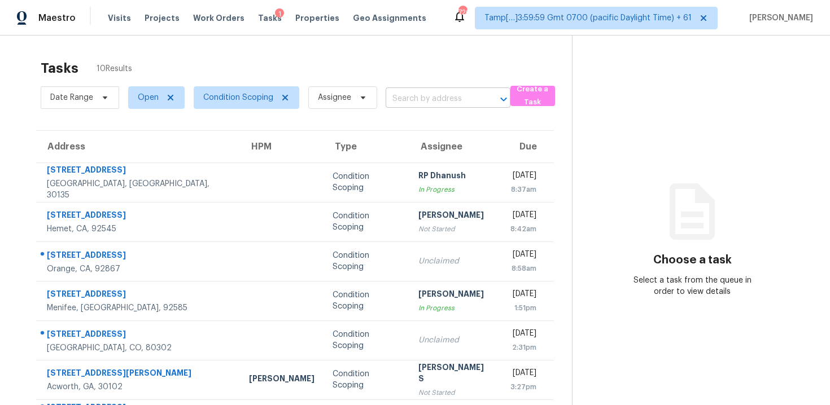
click at [436, 104] on input "text" at bounding box center [432, 98] width 93 height 17
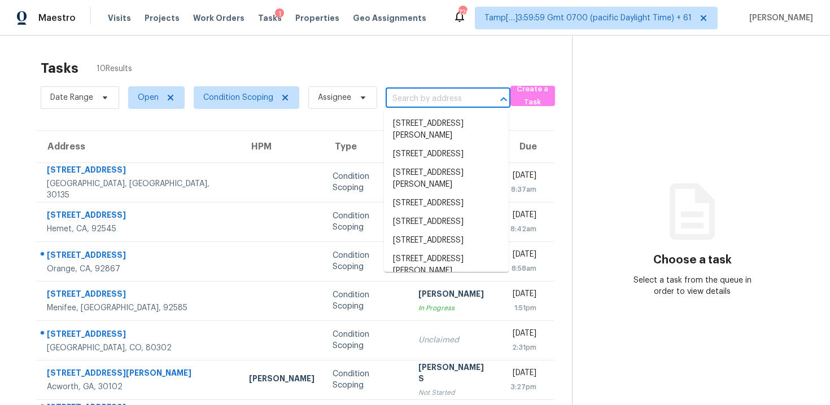
paste input "1980 S Apache Dr, Apache Junction, AZ 85120"
type input "1980 S Apache Dr, Apache Junction, AZ 85120"
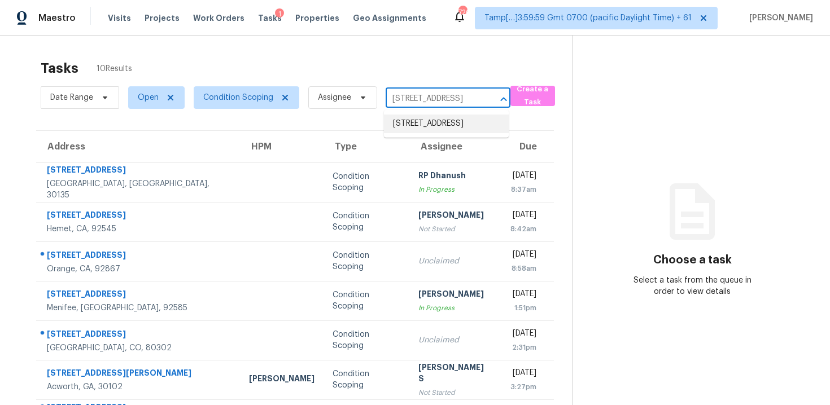
click at [438, 118] on li "1980 S Apache Dr, Apache Junction, AZ 85120" at bounding box center [446, 124] width 125 height 19
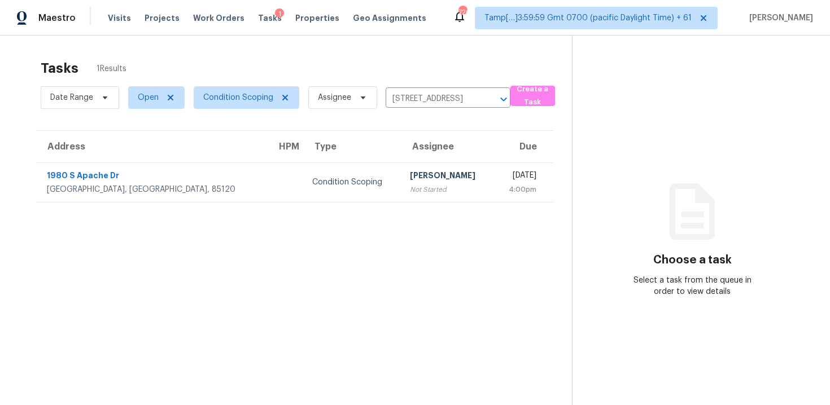
click at [494, 169] on td "Thu, Sep 25th 2025 4:00pm" at bounding box center [524, 183] width 60 height 40
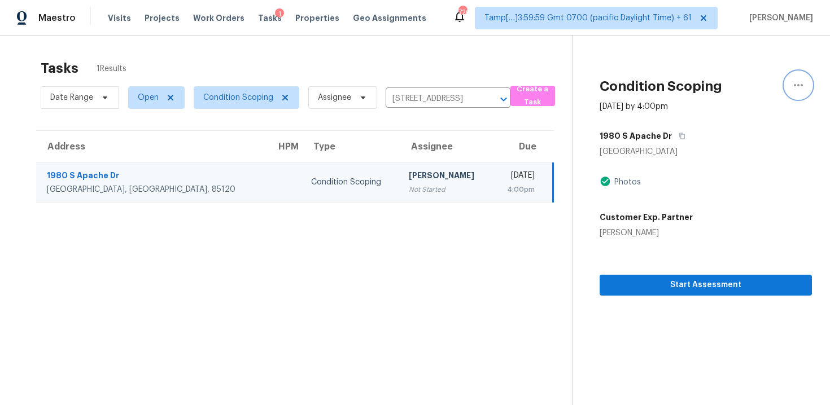
click at [800, 91] on icon "button" at bounding box center [798, 85] width 14 height 14
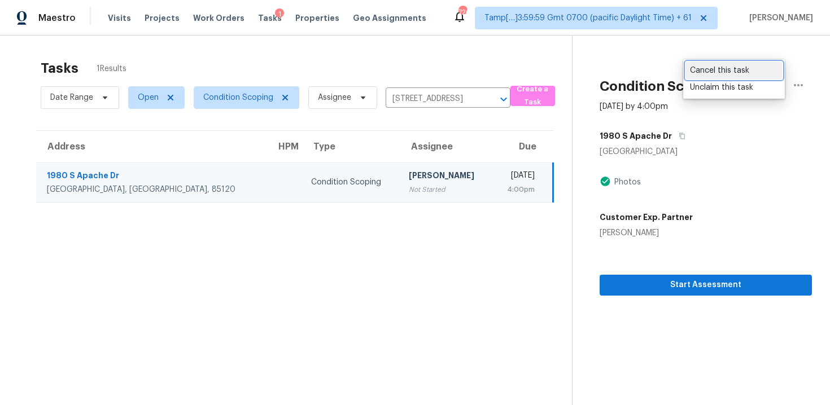
click at [723, 72] on div "Cancel this task" at bounding box center [734, 70] width 88 height 11
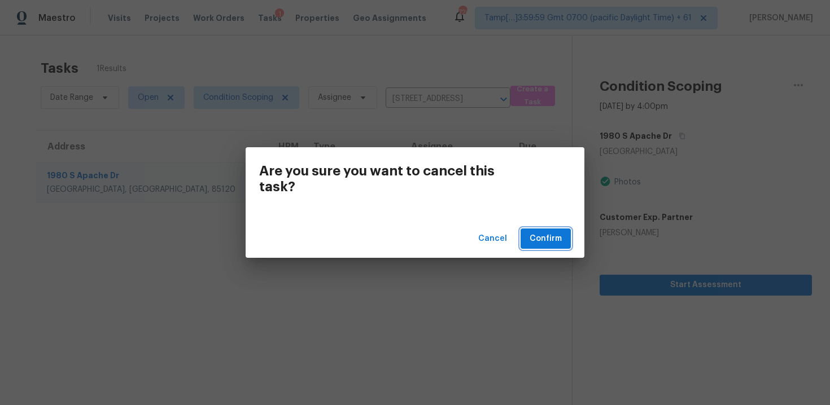
click at [550, 233] on span "Confirm" at bounding box center [545, 239] width 32 height 14
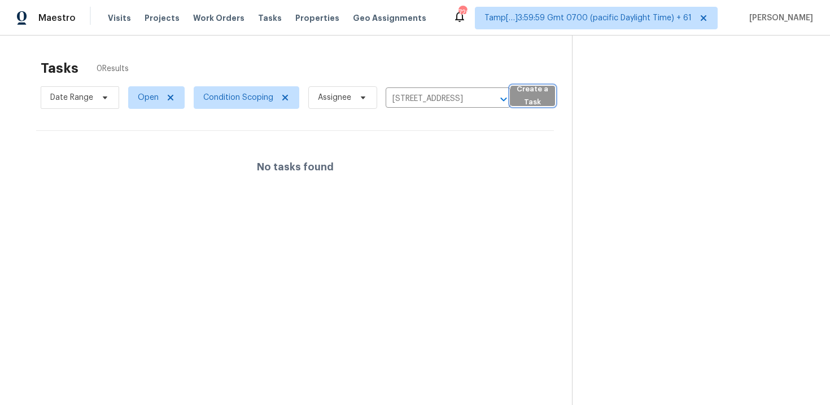
click at [516, 106] on span "Create a Task" at bounding box center [533, 96] width 34 height 26
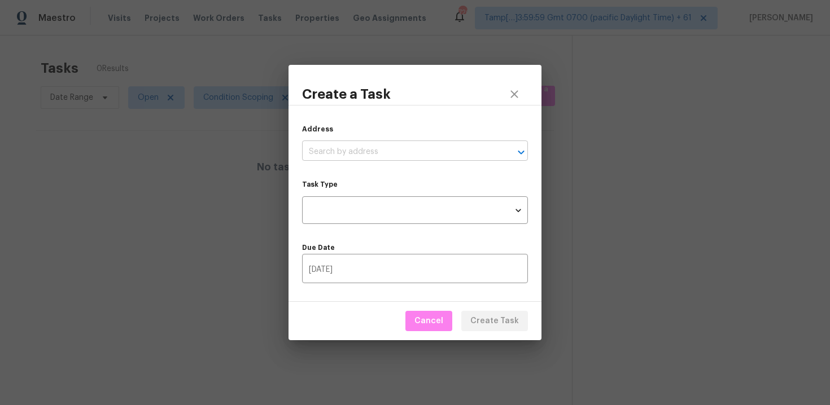
click at [418, 154] on input "text" at bounding box center [399, 151] width 194 height 17
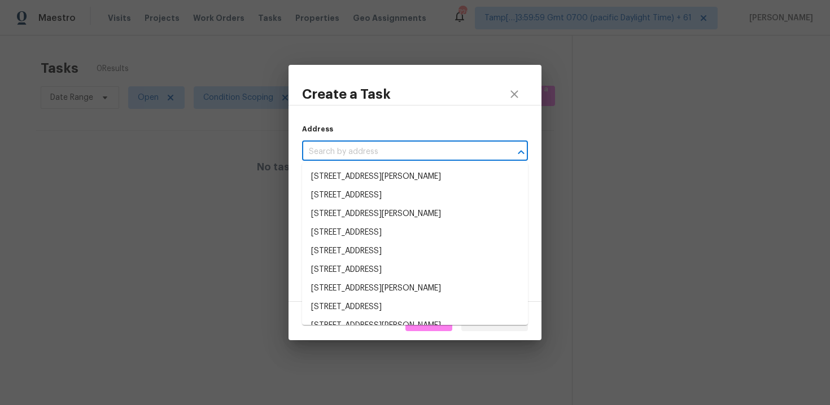
paste input "1980 S Apache Dr, Apache Junction, AZ 85120"
type input "1980 S Apache Dr, Apache Junction, AZ 85120"
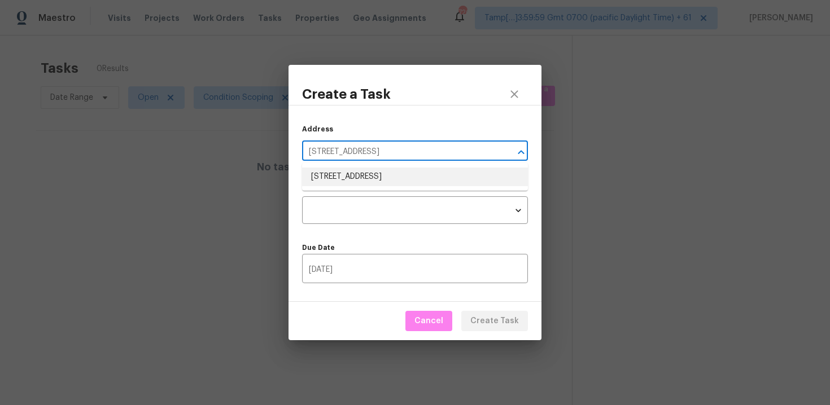
click at [419, 178] on li "1980 S Apache Dr, Apache Junction, AZ 85120" at bounding box center [415, 177] width 226 height 19
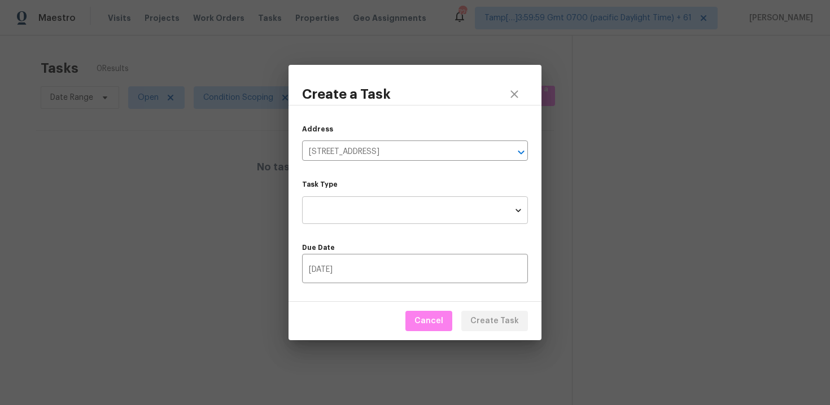
click at [410, 212] on body "Maestro Visits Projects Work Orders Tasks Properties Geo Assignments 726 Tamp[……" at bounding box center [415, 202] width 830 height 405
click at [439, 176] on div at bounding box center [415, 202] width 830 height 405
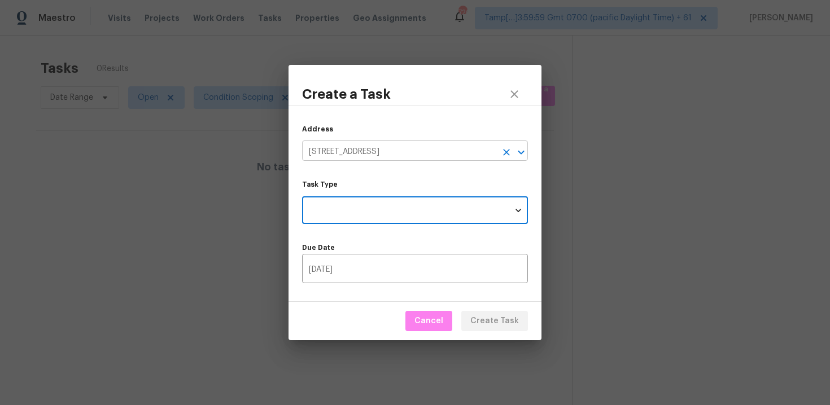
click at [430, 146] on input "1980 S Apache Dr, Apache Junction, AZ 85120" at bounding box center [399, 151] width 194 height 17
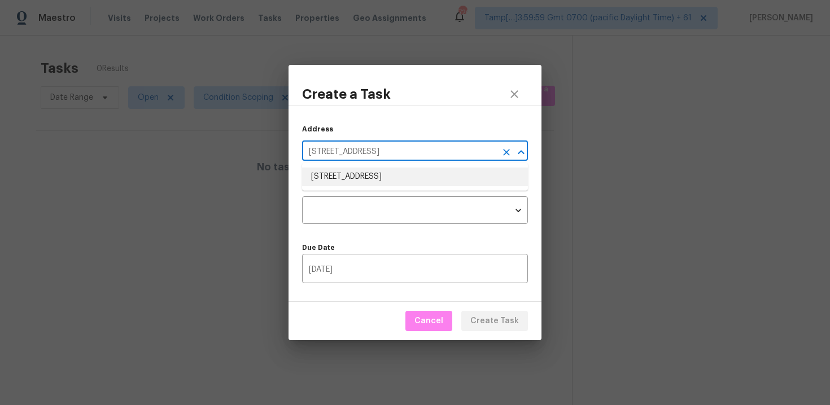
click at [430, 172] on li "1980 S Apache Dr, Apache Junction, AZ 85120" at bounding box center [415, 177] width 226 height 19
click at [423, 204] on body "Maestro Visits Projects Work Orders Tasks Properties Geo Assignments 726 Tamp[……" at bounding box center [415, 202] width 830 height 405
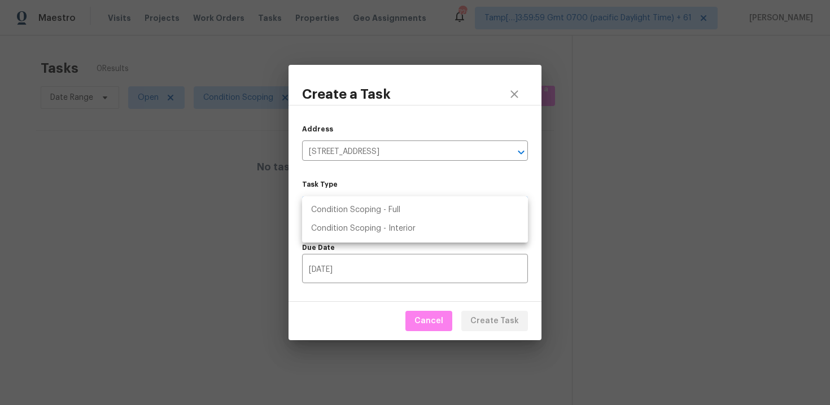
click at [437, 177] on div at bounding box center [415, 202] width 830 height 405
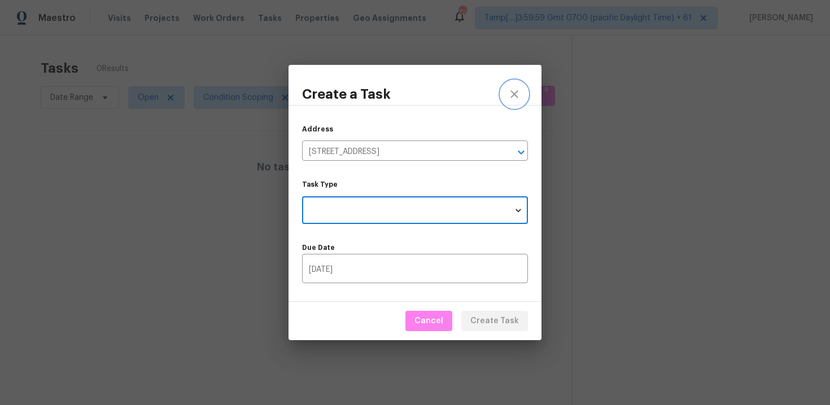
click at [511, 90] on icon "close" at bounding box center [514, 94] width 14 height 14
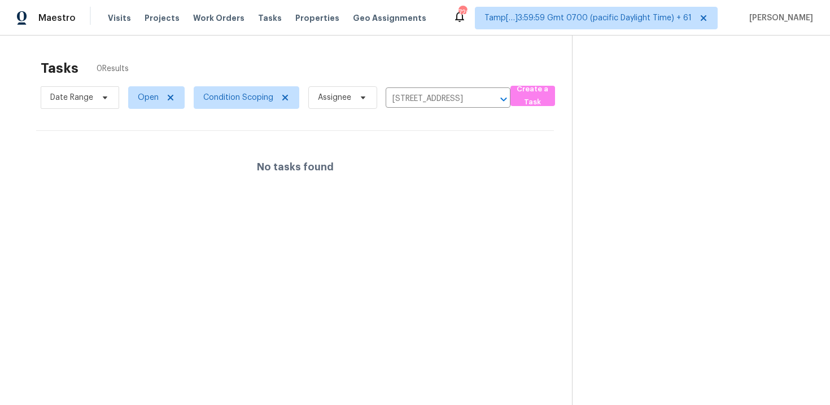
click at [375, 58] on div "Tasks 0 Results" at bounding box center [306, 68] width 531 height 29
click at [490, 92] on button "Clear" at bounding box center [489, 99] width 16 height 16
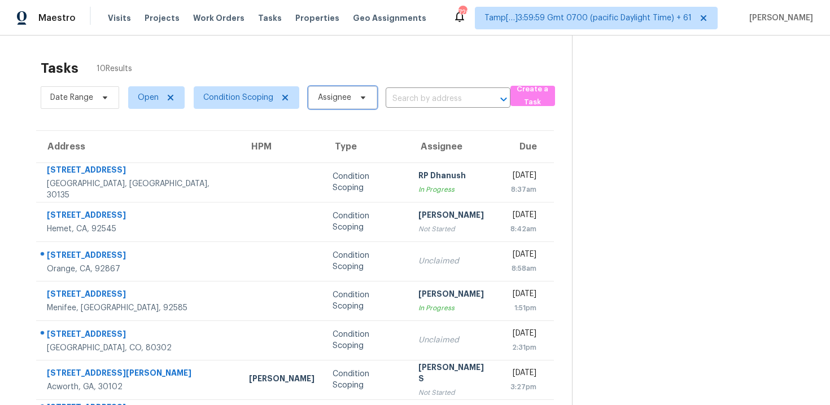
click at [349, 89] on span "Assignee" at bounding box center [342, 97] width 69 height 23
click at [356, 41] on div "Tasks 10 Results Date Range Open Condition Scoping Assignee ​ Create a Task Add…" at bounding box center [415, 282] width 830 height 492
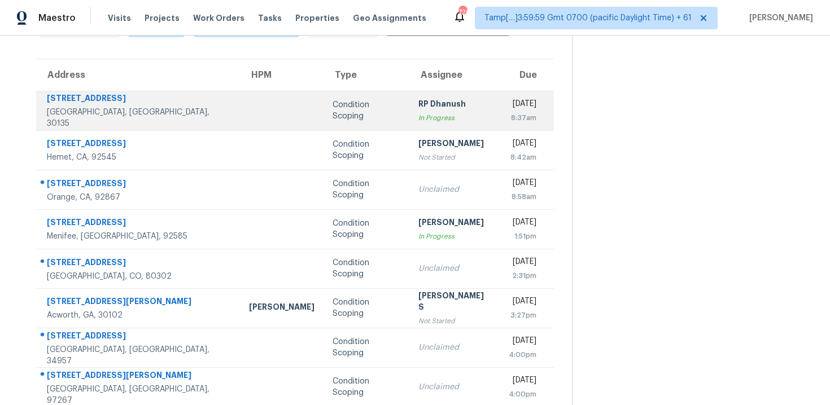
scroll to position [122, 0]
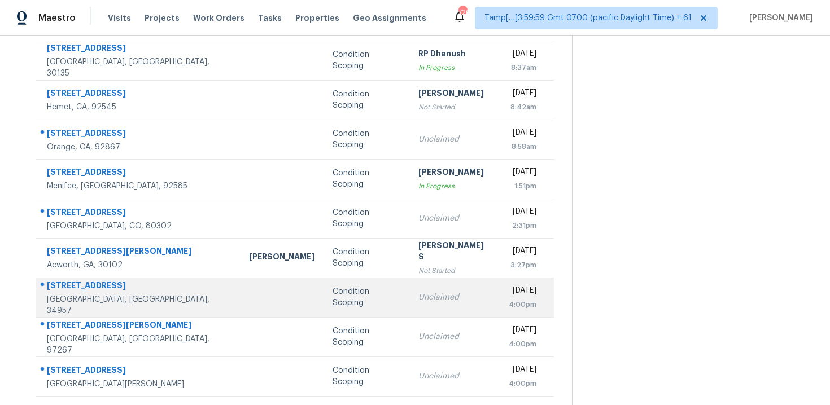
click at [418, 297] on div "Unclaimed" at bounding box center [454, 297] width 72 height 11
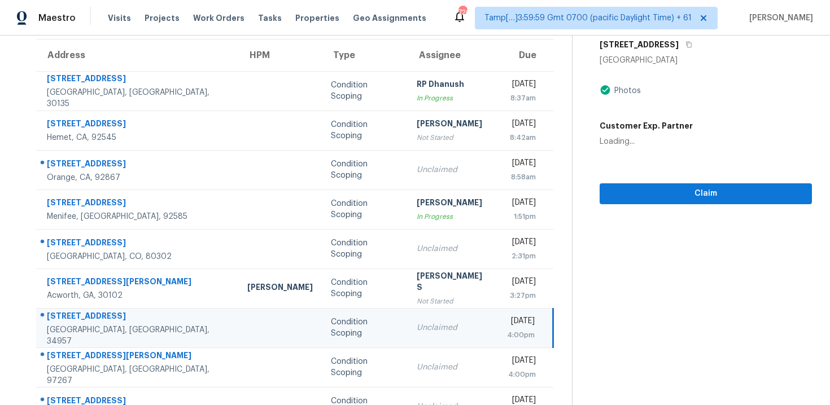
scroll to position [91, 0]
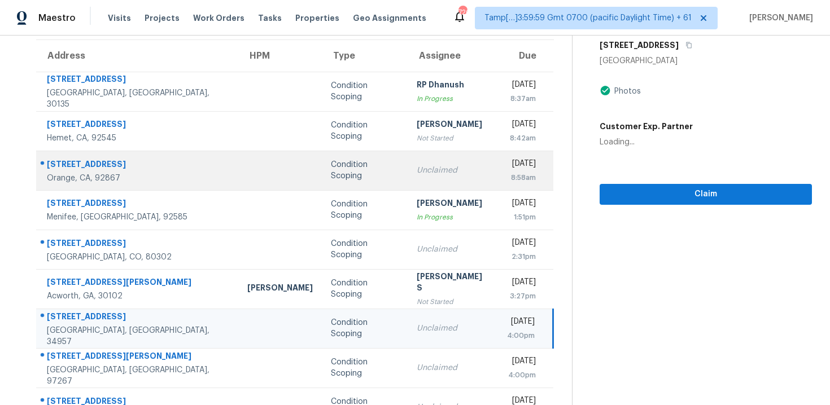
click at [417, 174] on div "Unclaimed" at bounding box center [453, 170] width 72 height 11
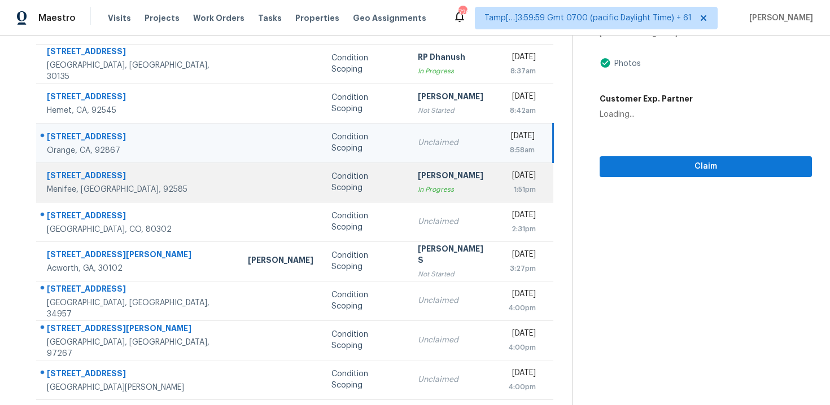
scroll to position [122, 0]
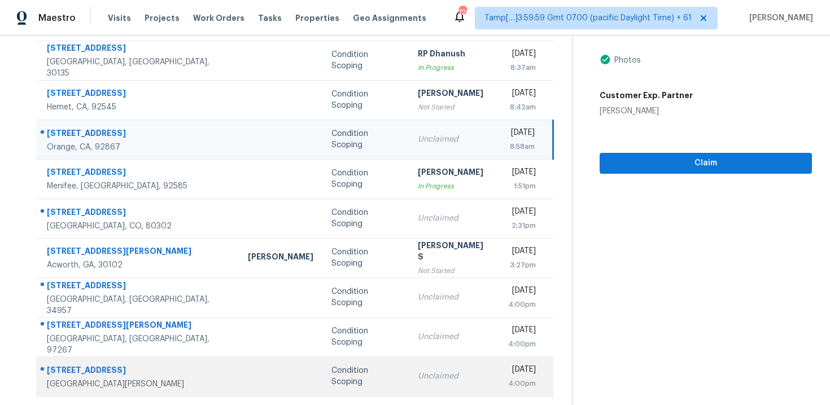
click at [409, 369] on td "Unclaimed" at bounding box center [454, 377] width 90 height 40
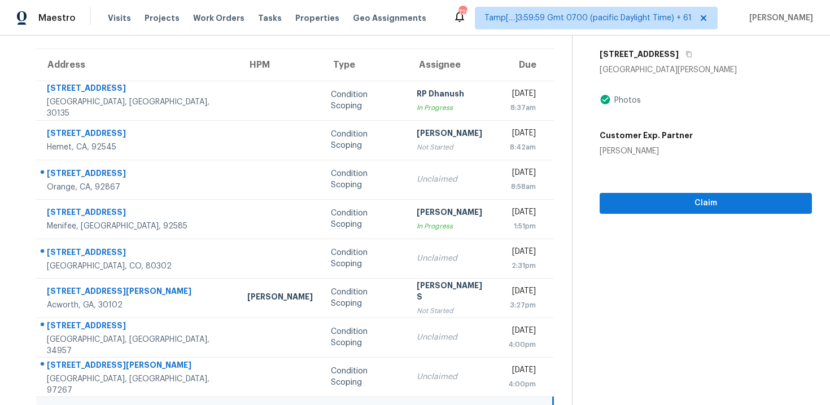
scroll to position [77, 0]
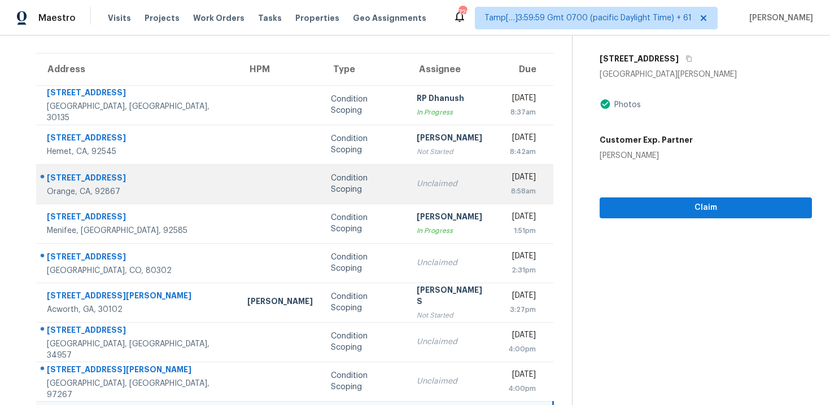
click at [420, 177] on td "Unclaimed" at bounding box center [453, 184] width 90 height 40
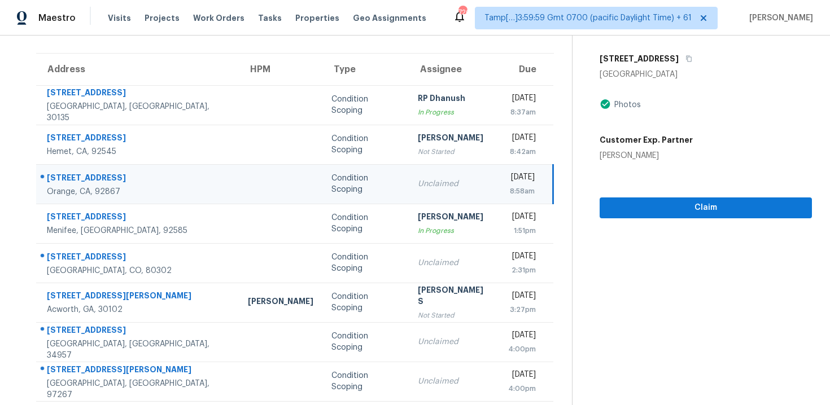
scroll to position [0, 0]
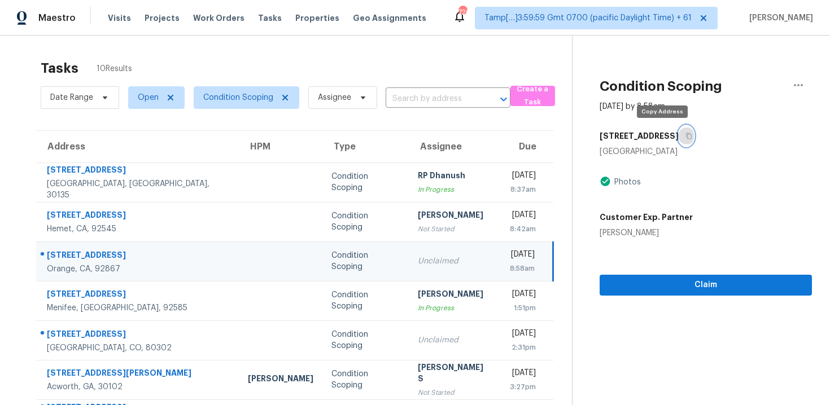
click at [678, 133] on button "button" at bounding box center [685, 136] width 15 height 20
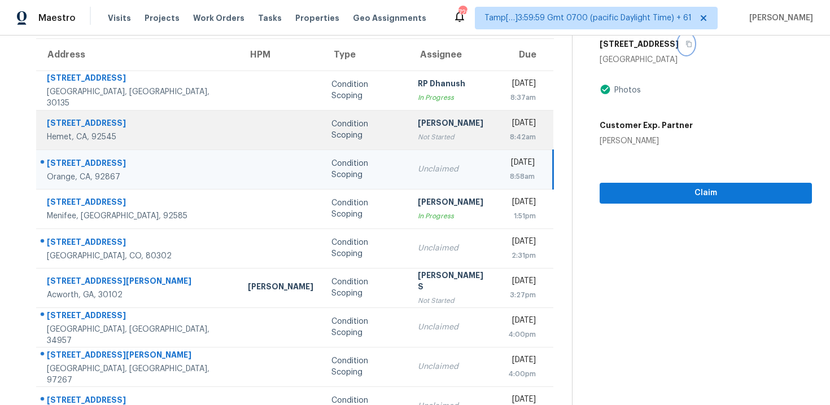
scroll to position [122, 0]
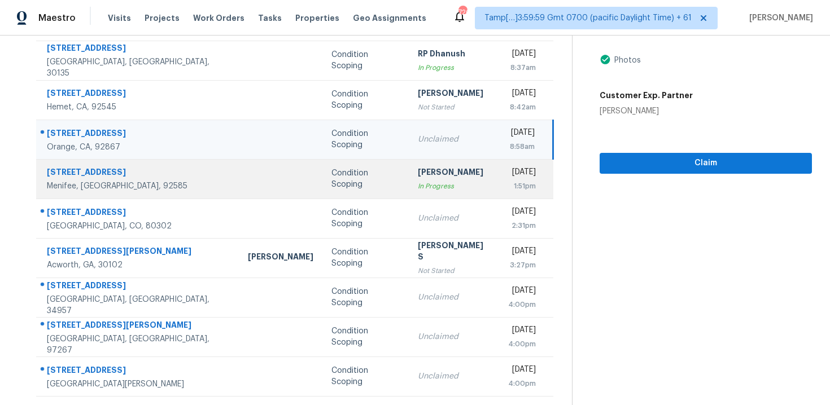
click at [418, 175] on div "Rajesh M" at bounding box center [454, 174] width 72 height 14
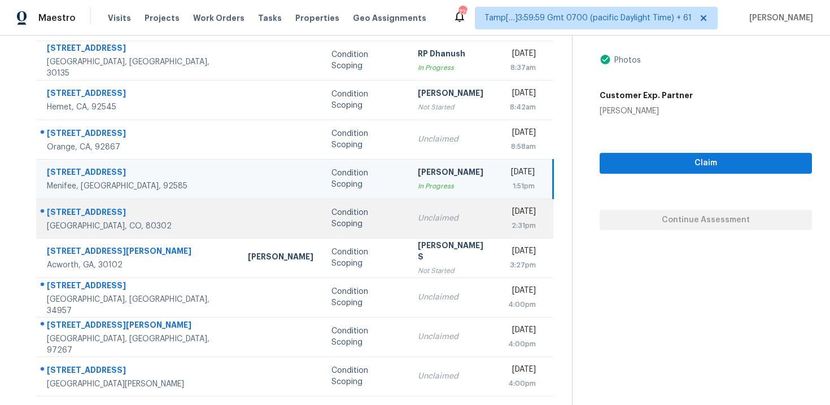
click at [409, 211] on td "Unclaimed" at bounding box center [454, 219] width 90 height 40
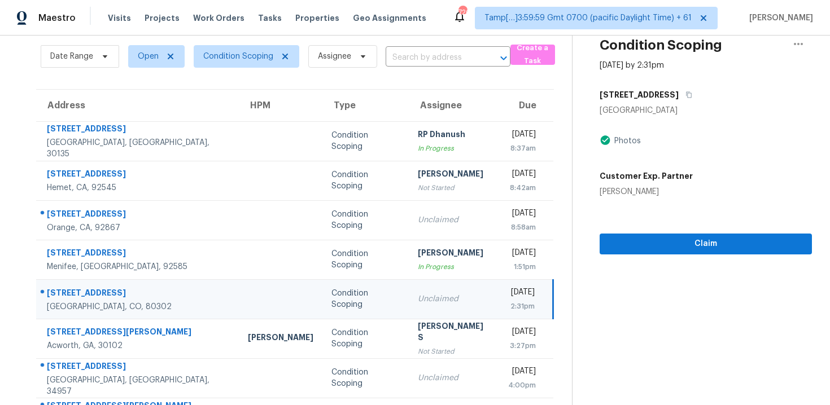
scroll to position [40, 0]
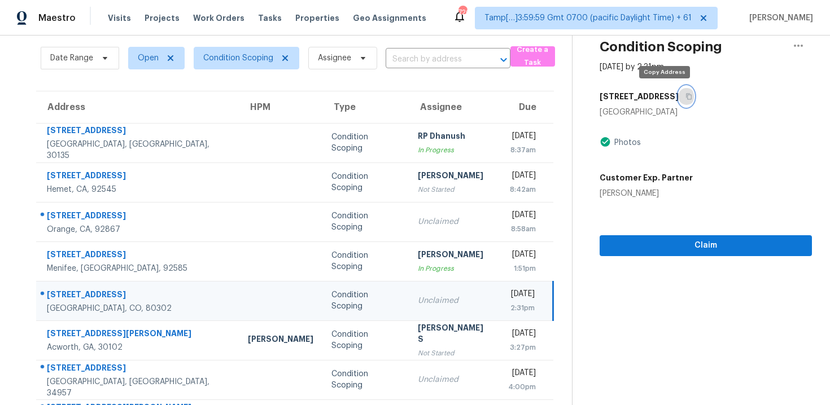
click at [685, 98] on icon "button" at bounding box center [688, 96] width 7 height 7
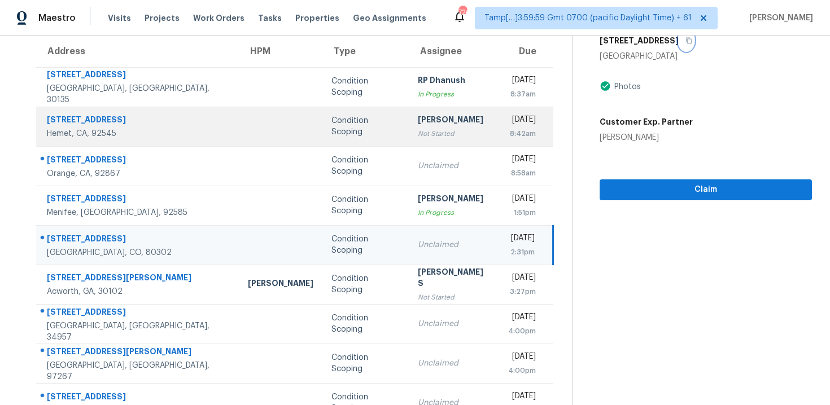
scroll to position [112, 0]
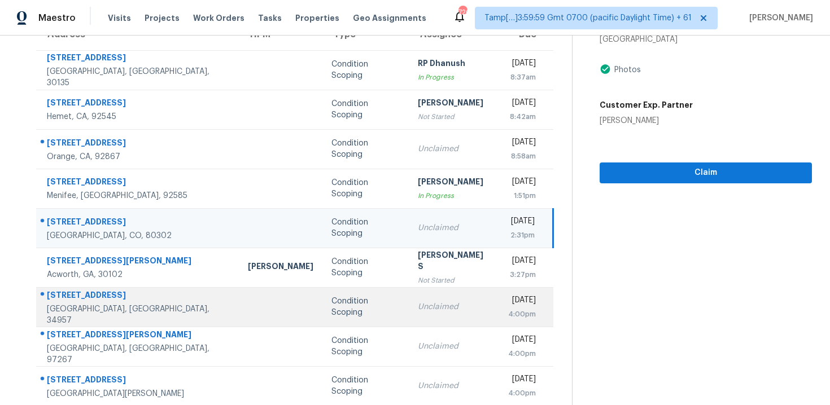
click at [322, 313] on td "Condition Scoping" at bounding box center [365, 307] width 86 height 40
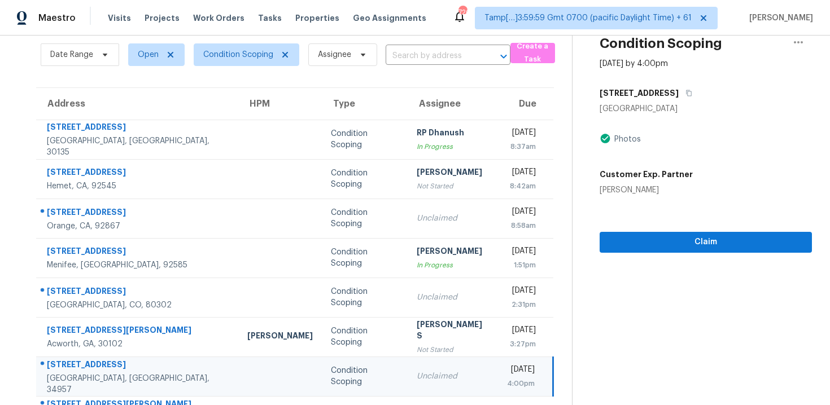
scroll to position [37, 0]
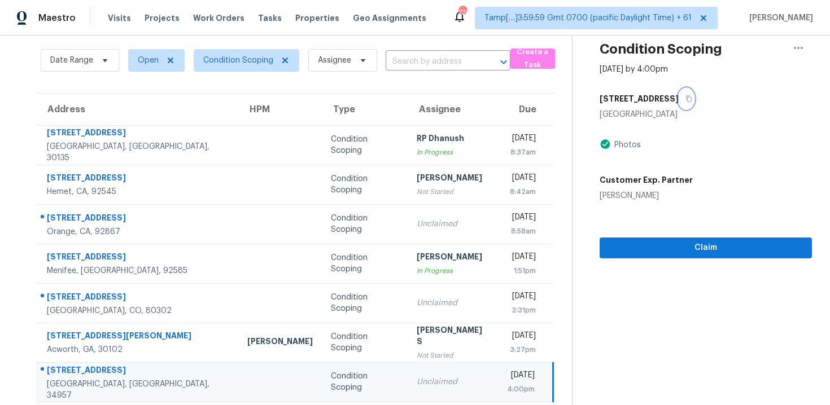
click at [678, 101] on button "button" at bounding box center [685, 99] width 15 height 20
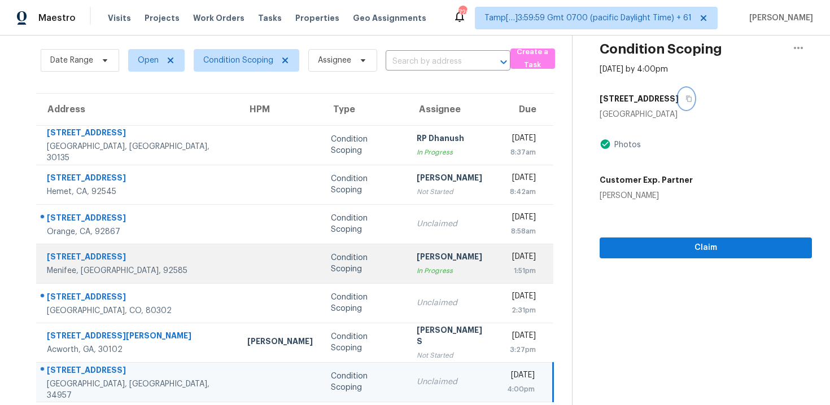
scroll to position [122, 0]
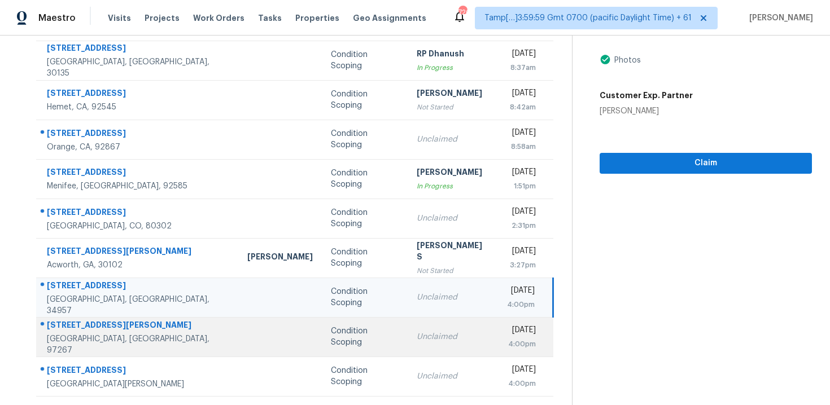
click at [331, 341] on div "Condition Scoping" at bounding box center [365, 337] width 68 height 23
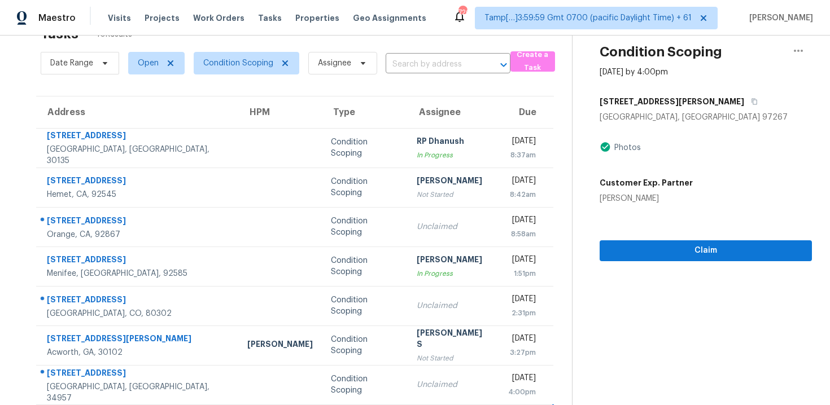
scroll to position [27, 0]
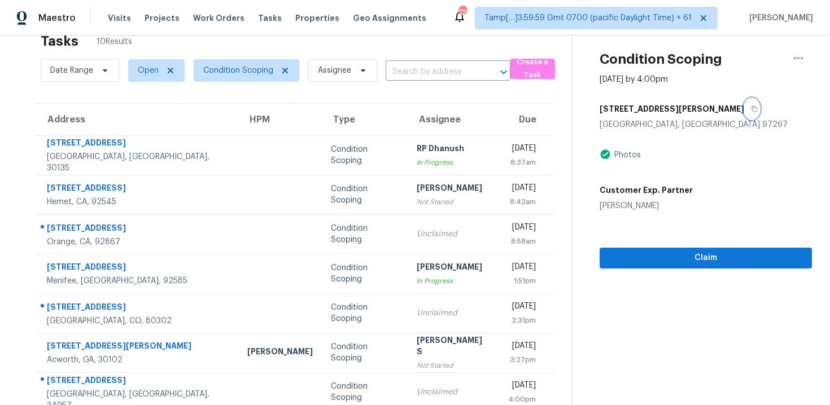
click at [751, 106] on icon "button" at bounding box center [754, 109] width 7 height 7
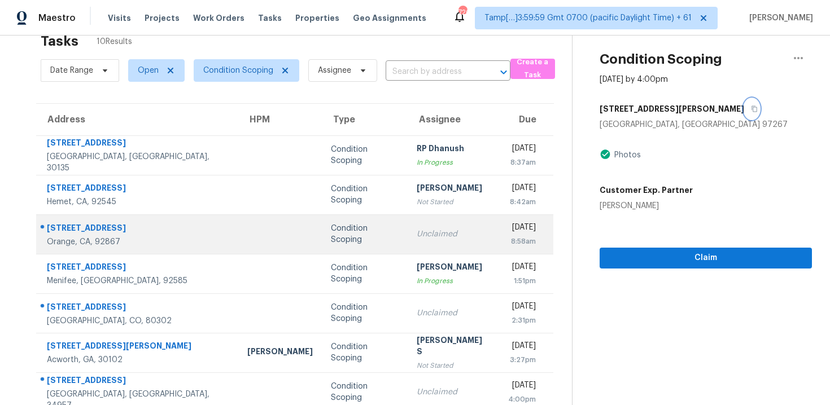
scroll to position [122, 0]
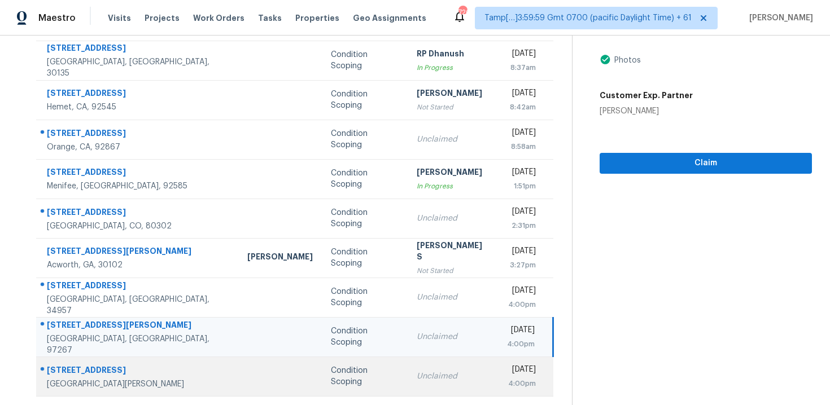
click at [325, 361] on td "Condition Scoping" at bounding box center [365, 377] width 86 height 40
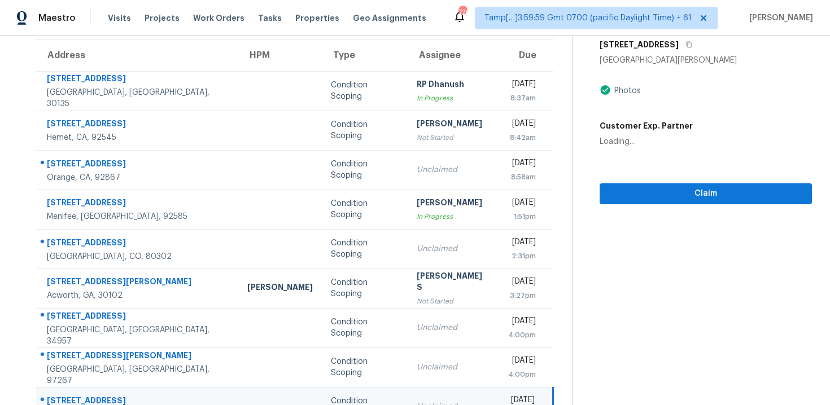
scroll to position [36, 0]
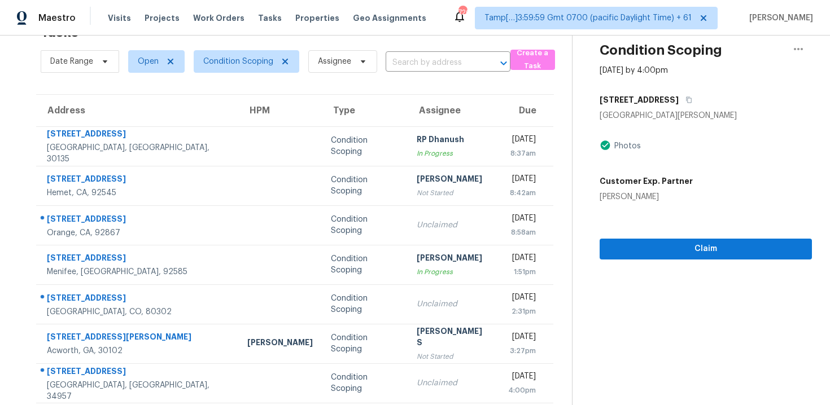
click at [659, 93] on div "511 S 11th St" at bounding box center [705, 100] width 212 height 20
click at [678, 106] on button "button" at bounding box center [685, 100] width 15 height 20
click at [242, 67] on span "Condition Scoping" at bounding box center [247, 61] width 106 height 23
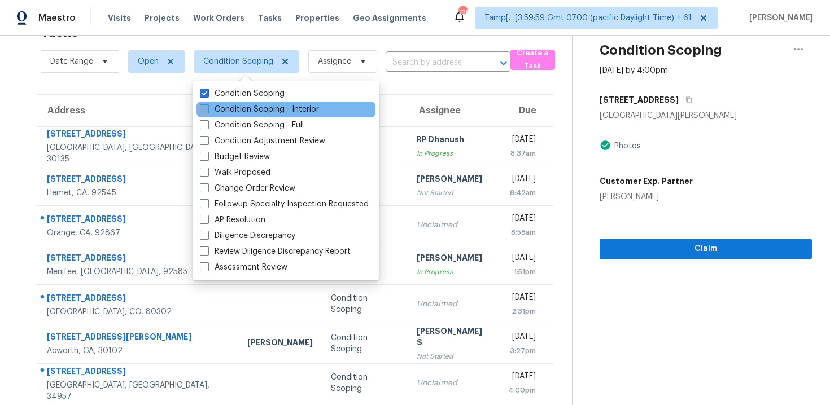
click at [257, 108] on label "Condition Scoping - Interior" at bounding box center [259, 109] width 119 height 11
click at [207, 108] on input "Condition Scoping - Interior" at bounding box center [203, 107] width 7 height 7
checkbox input "true"
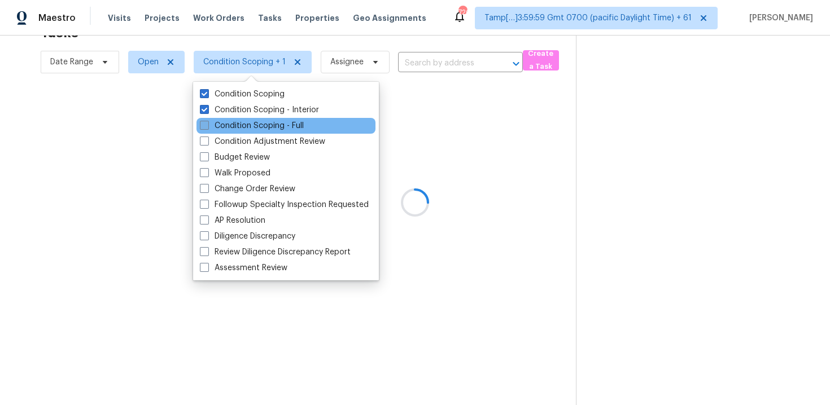
click at [258, 124] on label "Condition Scoping - Full" at bounding box center [252, 125] width 104 height 11
click at [207, 124] on input "Condition Scoping - Full" at bounding box center [203, 123] width 7 height 7
checkbox input "true"
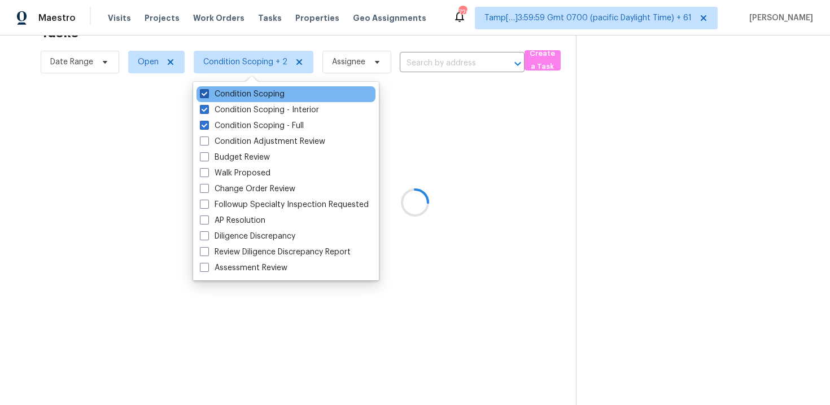
click at [264, 95] on label "Condition Scoping" at bounding box center [242, 94] width 85 height 11
click at [207, 95] on input "Condition Scoping" at bounding box center [203, 92] width 7 height 7
checkbox input "false"
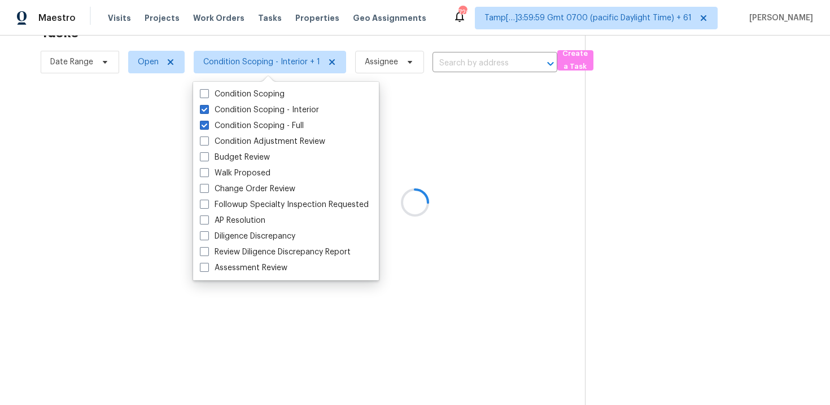
click at [461, 119] on div at bounding box center [415, 202] width 830 height 405
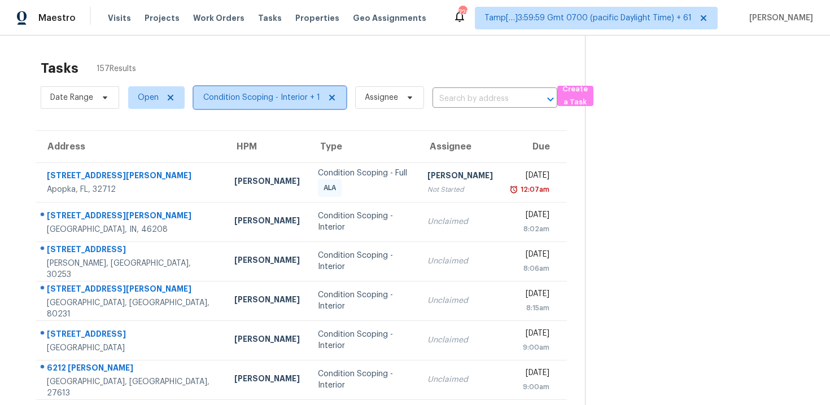
click at [310, 96] on span "Condition Scoping - Interior + 1" at bounding box center [261, 97] width 117 height 11
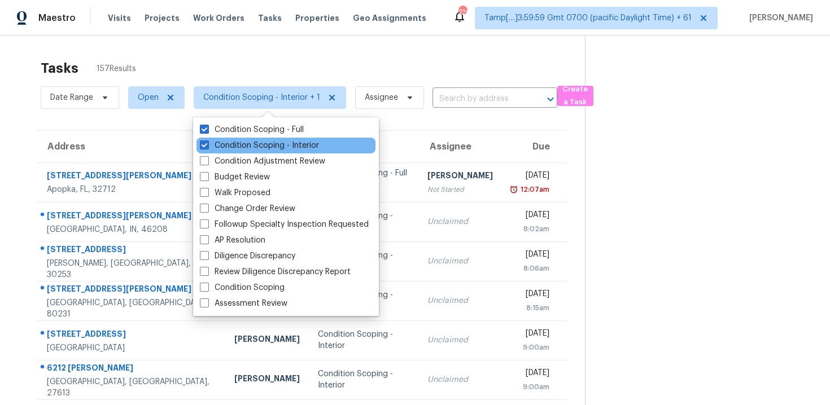
click at [318, 145] on div "Condition Scoping - Interior" at bounding box center [285, 146] width 179 height 16
click at [321, 149] on div "Condition Scoping - Interior" at bounding box center [285, 146] width 179 height 16
click at [309, 145] on label "Condition Scoping - Interior" at bounding box center [259, 145] width 119 height 11
click at [207, 145] on input "Condition Scoping - Interior" at bounding box center [203, 143] width 7 height 7
checkbox input "false"
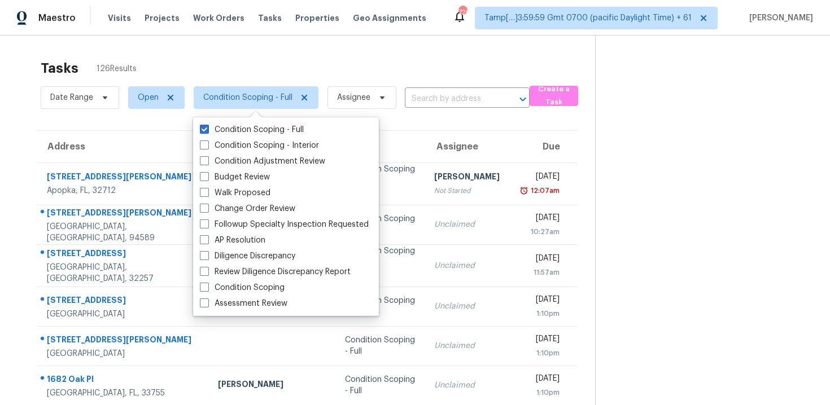
click at [300, 56] on div "Tasks 126 Results" at bounding box center [318, 68] width 554 height 29
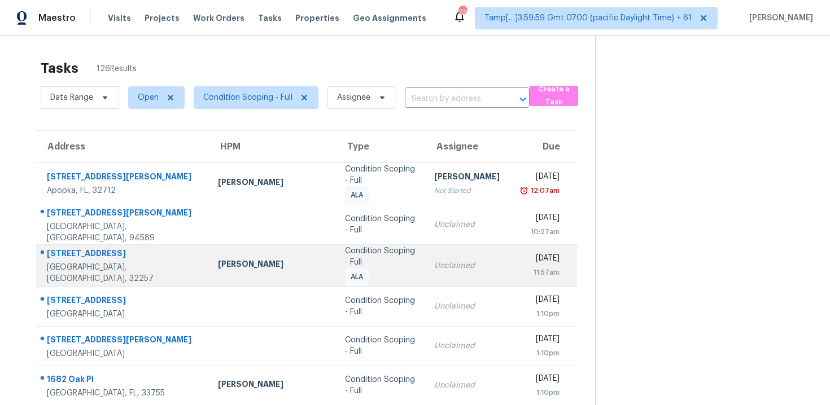
scroll to position [188, 0]
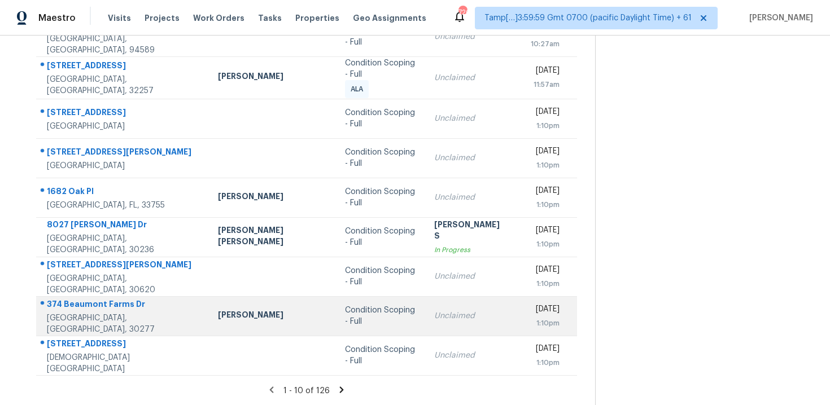
click at [345, 314] on div "Condition Scoping - Full" at bounding box center [380, 316] width 71 height 23
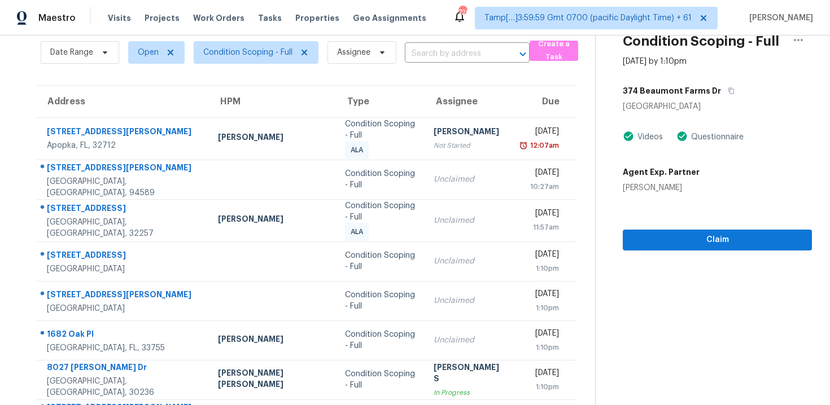
scroll to position [46, 0]
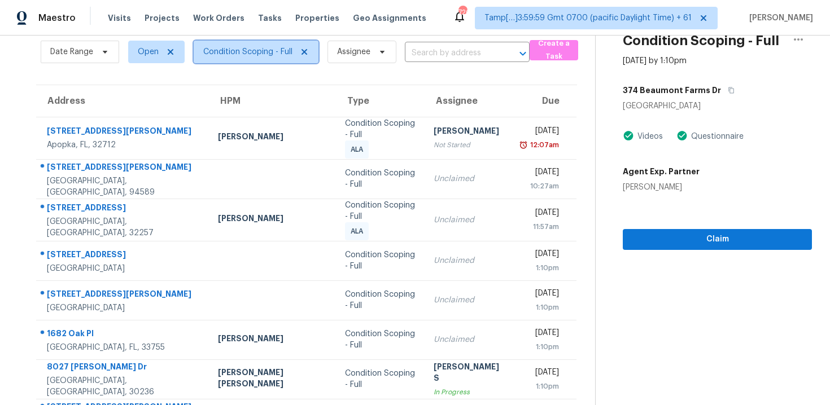
click at [252, 54] on span "Condition Scoping - Full" at bounding box center [247, 51] width 89 height 11
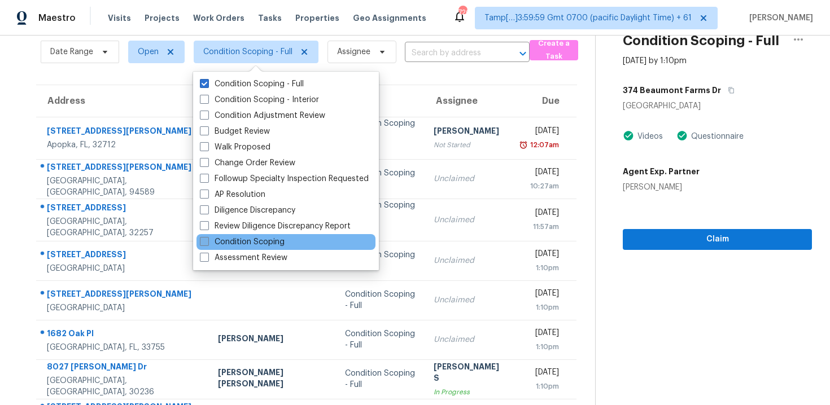
click at [263, 239] on label "Condition Scoping" at bounding box center [242, 242] width 85 height 11
click at [207, 239] on input "Condition Scoping" at bounding box center [203, 240] width 7 height 7
checkbox input "true"
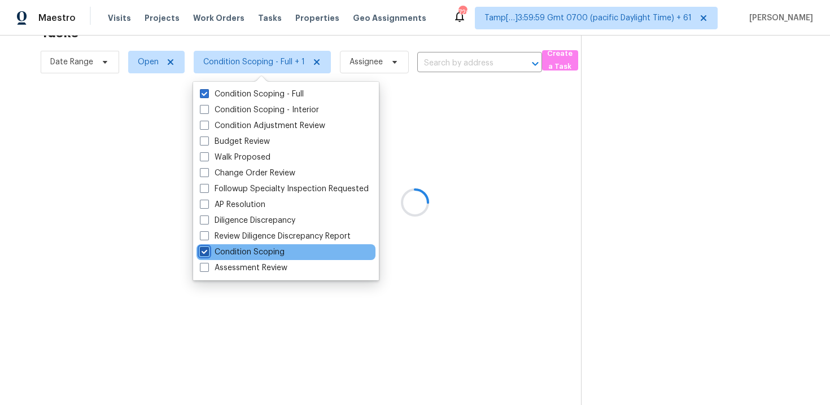
scroll to position [36, 0]
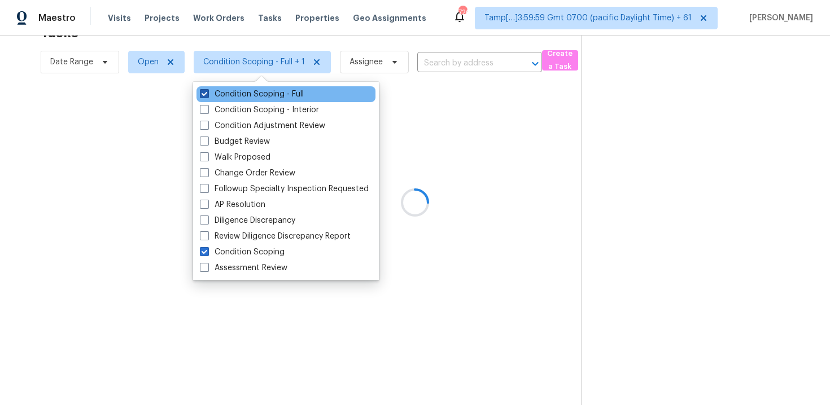
click at [256, 90] on label "Condition Scoping - Full" at bounding box center [252, 94] width 104 height 11
click at [207, 90] on input "Condition Scoping - Full" at bounding box center [203, 92] width 7 height 7
checkbox input "false"
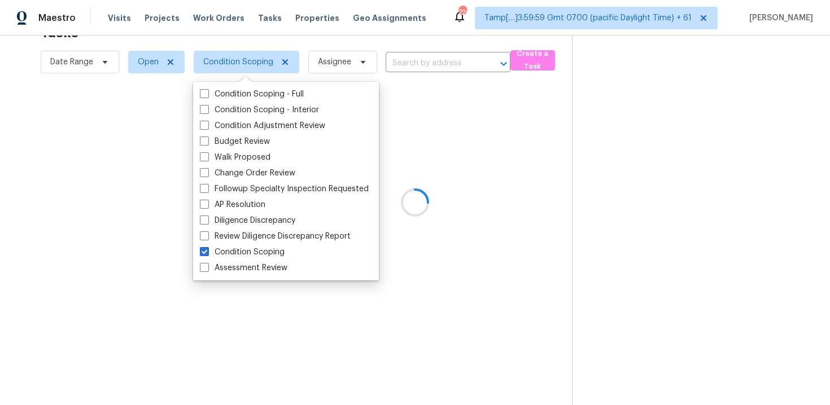
click at [644, 157] on div at bounding box center [415, 202] width 830 height 405
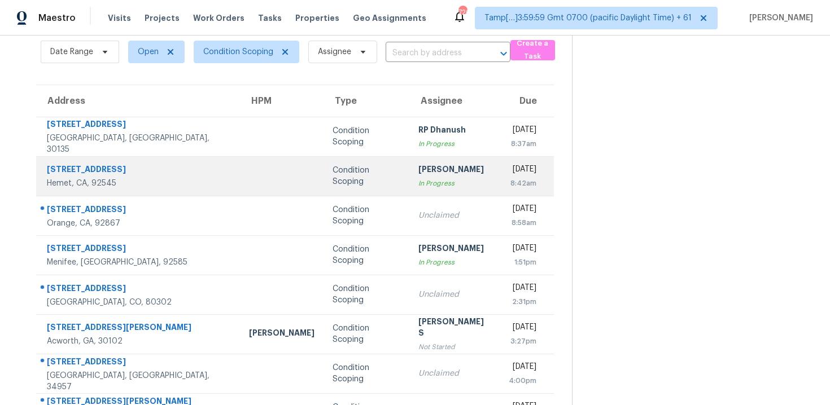
scroll to position [122, 0]
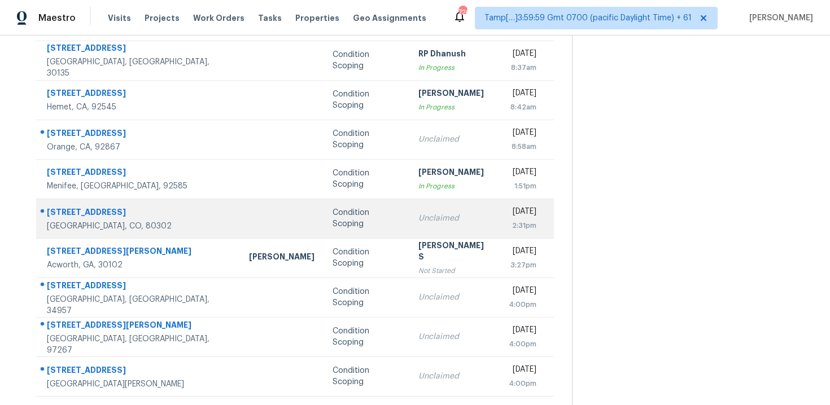
click at [418, 215] on div "Unclaimed" at bounding box center [454, 218] width 72 height 11
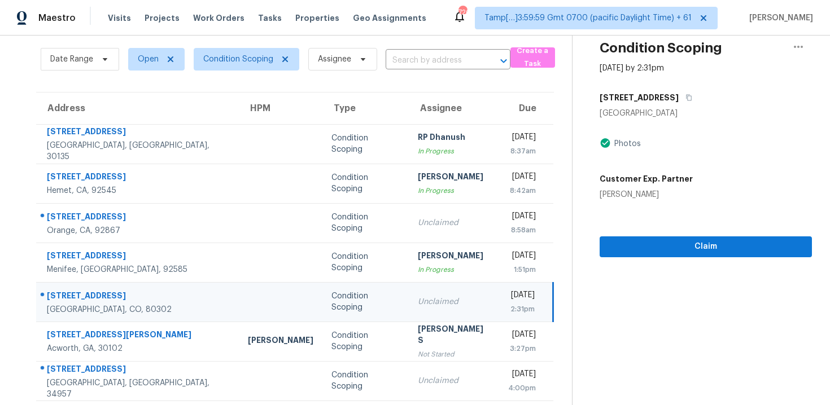
scroll to position [31, 0]
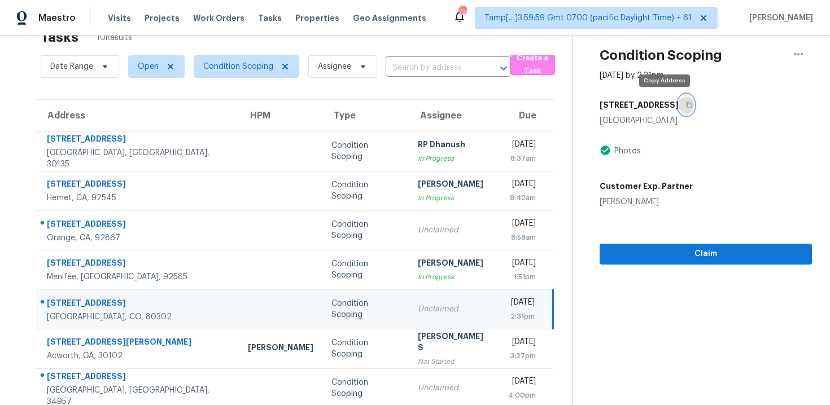
click at [685, 102] on icon "button" at bounding box center [688, 105] width 7 height 7
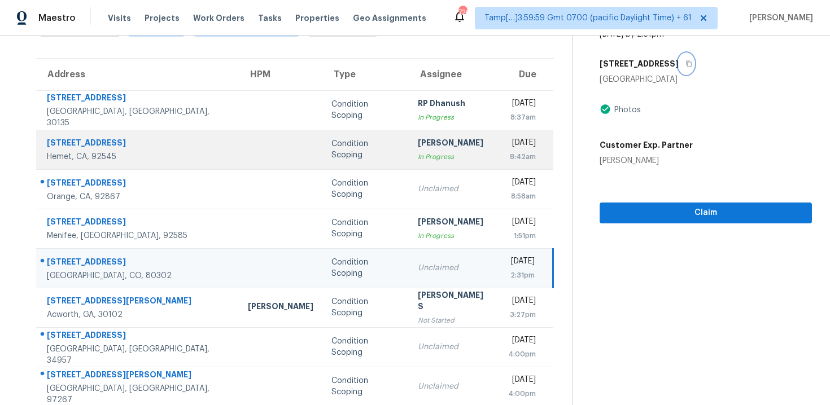
scroll to position [81, 0]
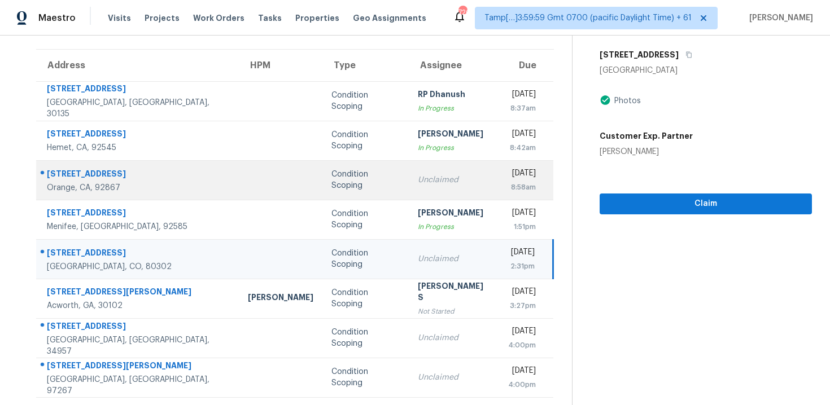
click at [331, 182] on td "Condition Scoping" at bounding box center [365, 180] width 86 height 40
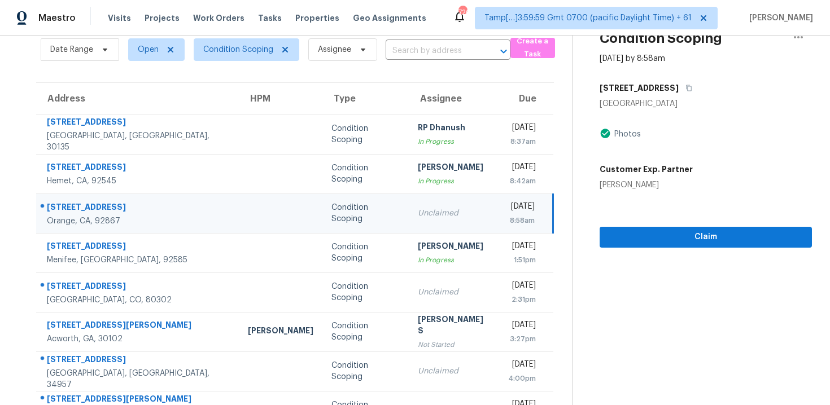
scroll to position [46, 0]
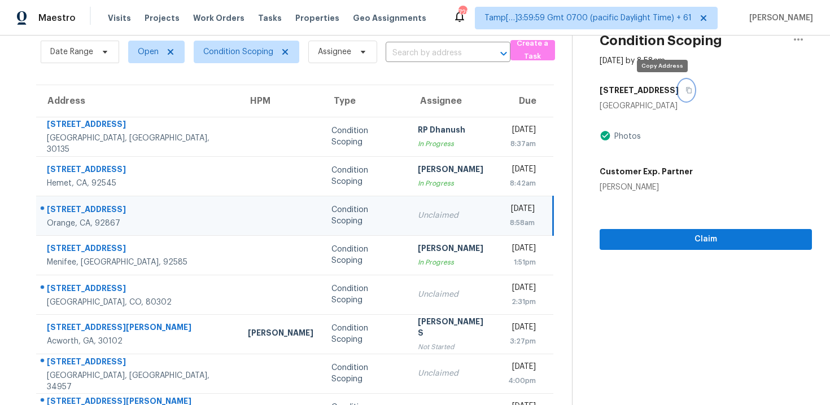
click at [678, 84] on button "button" at bounding box center [685, 90] width 15 height 20
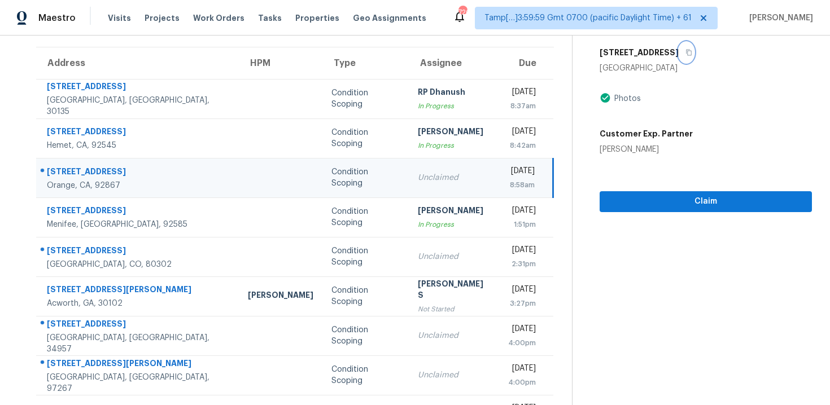
scroll to position [122, 0]
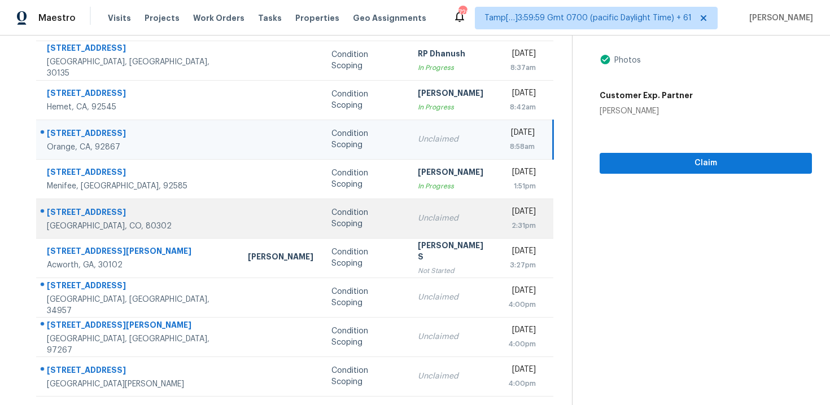
click at [499, 212] on td "Thu, Sep 25th 2025 2:31pm" at bounding box center [526, 219] width 54 height 40
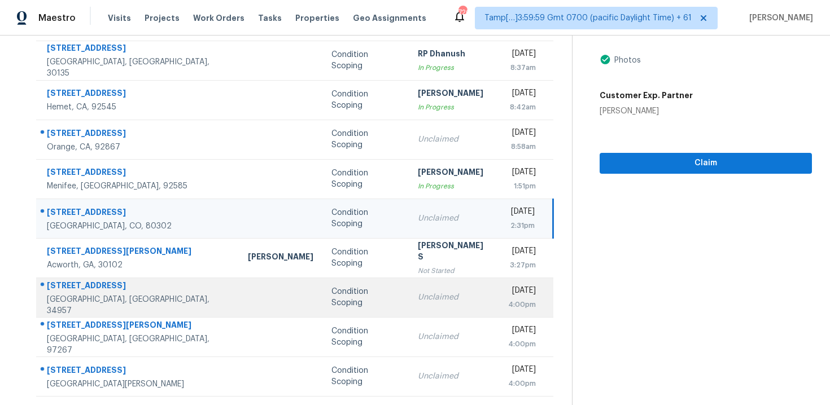
click at [499, 294] on td "Thu, Sep 25th 2025 4:00pm" at bounding box center [526, 298] width 54 height 40
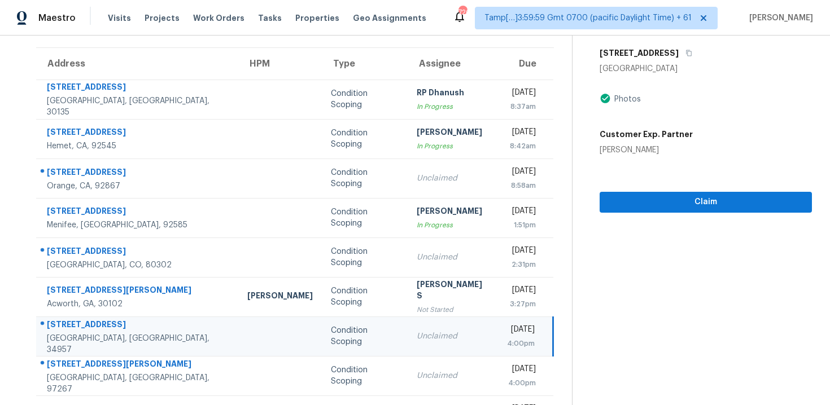
scroll to position [76, 0]
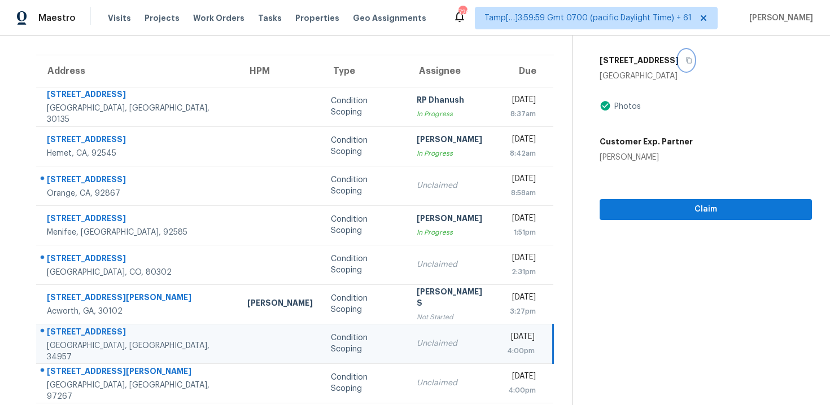
click at [685, 58] on icon "button" at bounding box center [688, 60] width 7 height 7
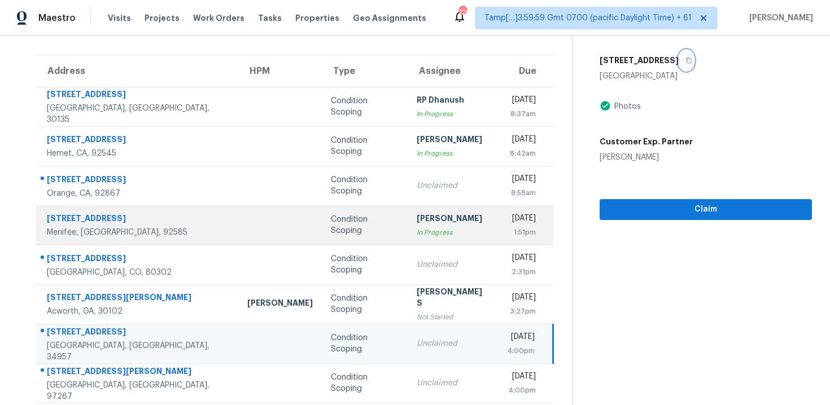
scroll to position [122, 0]
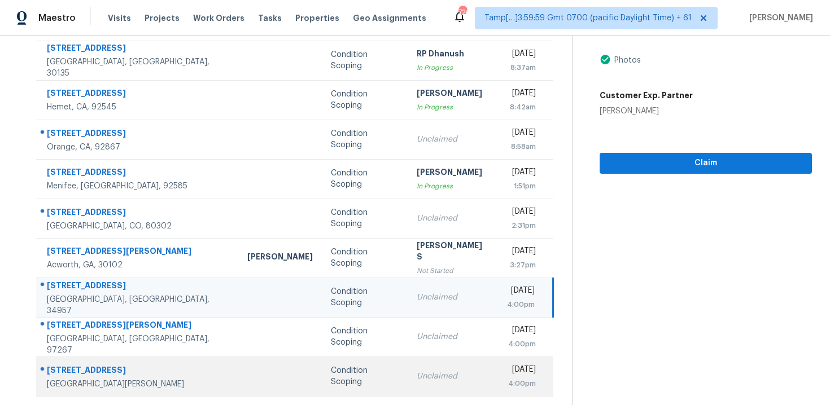
click at [322, 369] on td "Condition Scoping" at bounding box center [365, 377] width 86 height 40
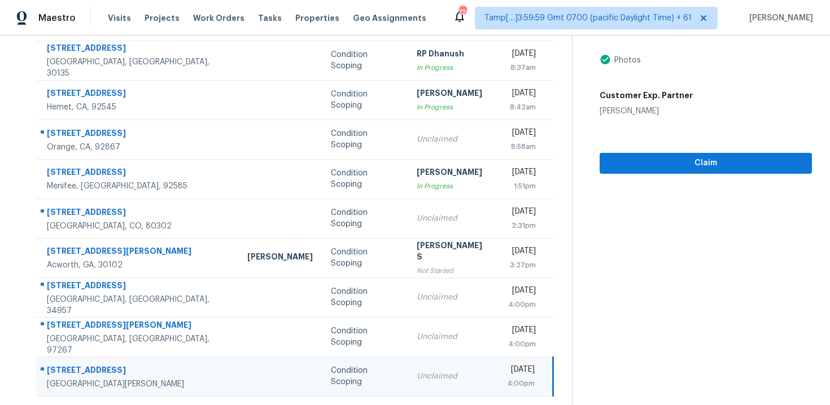
scroll to position [52, 0]
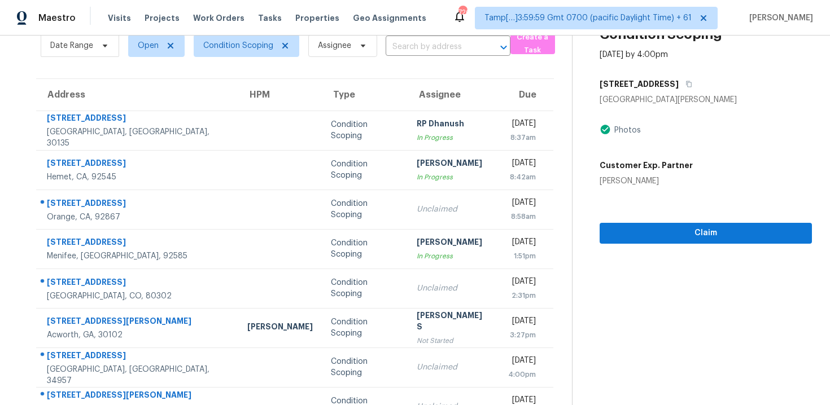
click at [659, 83] on div "511 S 11th St" at bounding box center [705, 84] width 212 height 20
click at [678, 81] on button "button" at bounding box center [685, 84] width 15 height 20
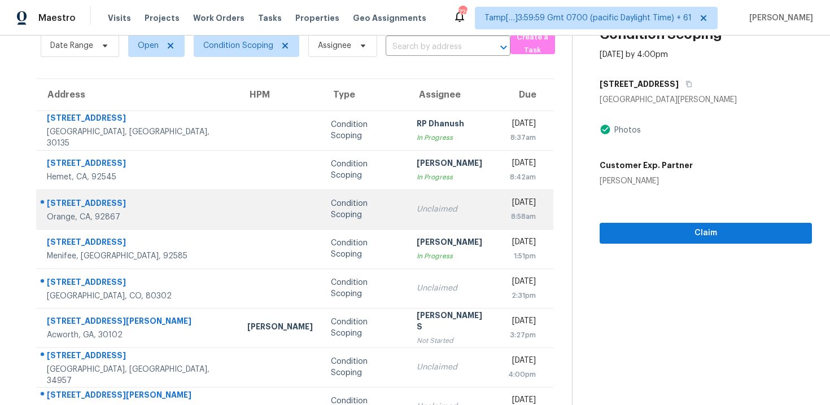
click at [331, 205] on div "Condition Scoping" at bounding box center [365, 209] width 68 height 23
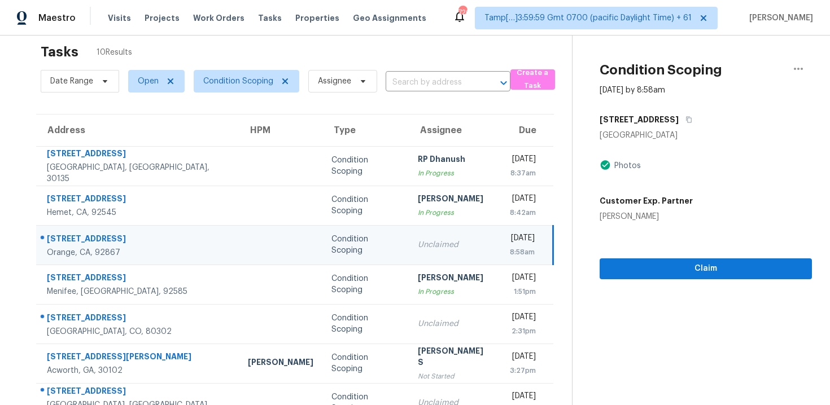
scroll to position [18, 0]
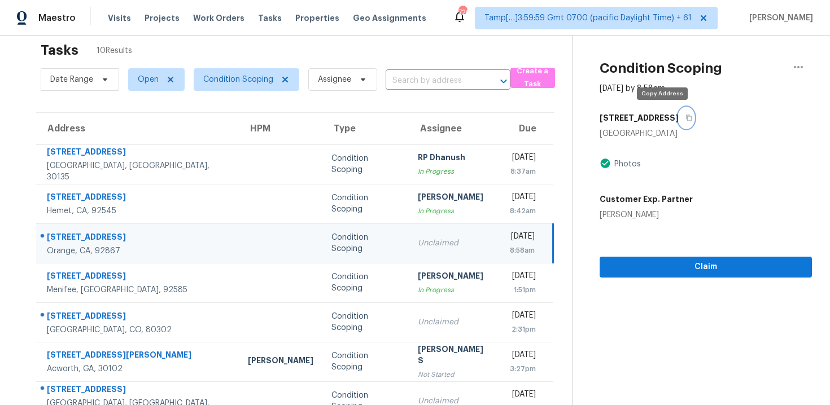
click at [678, 108] on button "button" at bounding box center [685, 118] width 15 height 20
click at [678, 113] on button "button" at bounding box center [685, 118] width 15 height 20
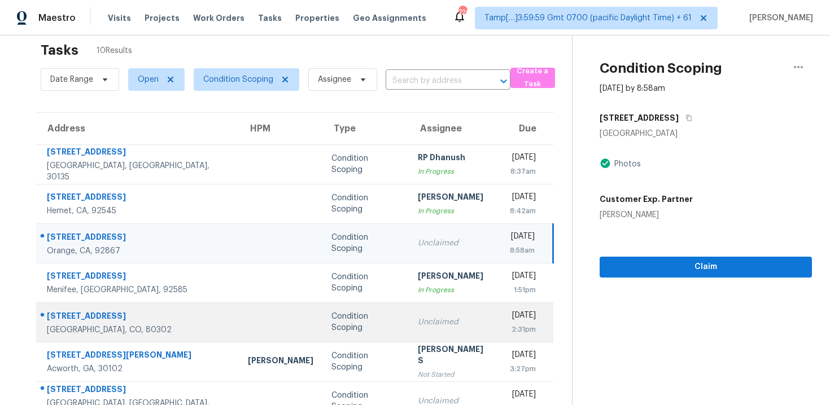
click at [331, 319] on div "Condition Scoping" at bounding box center [365, 322] width 68 height 23
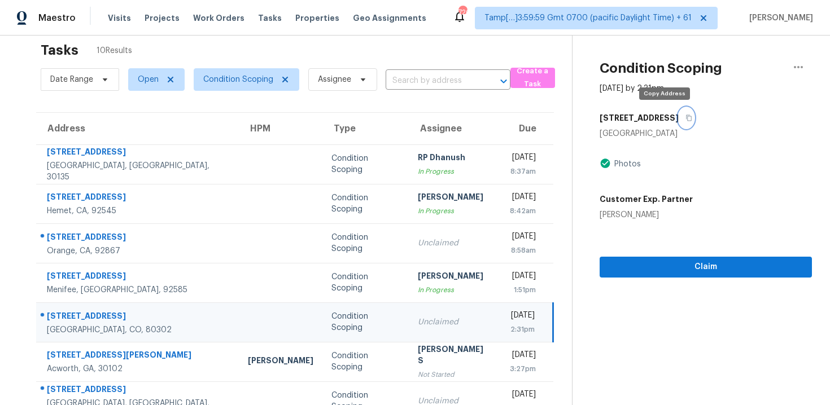
click at [678, 123] on button "button" at bounding box center [685, 118] width 15 height 20
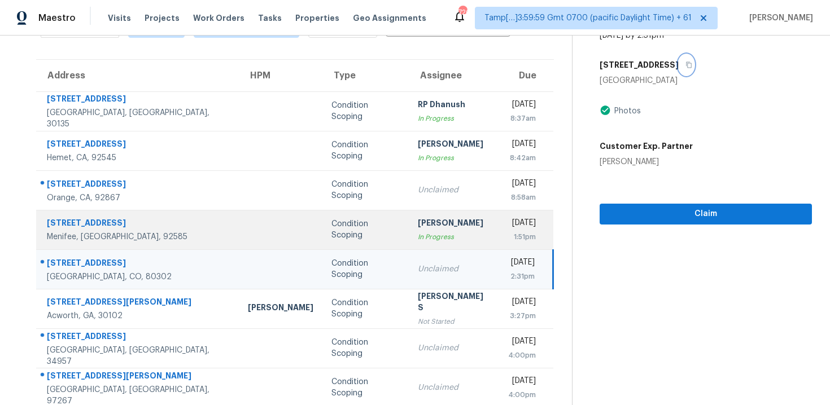
scroll to position [81, 0]
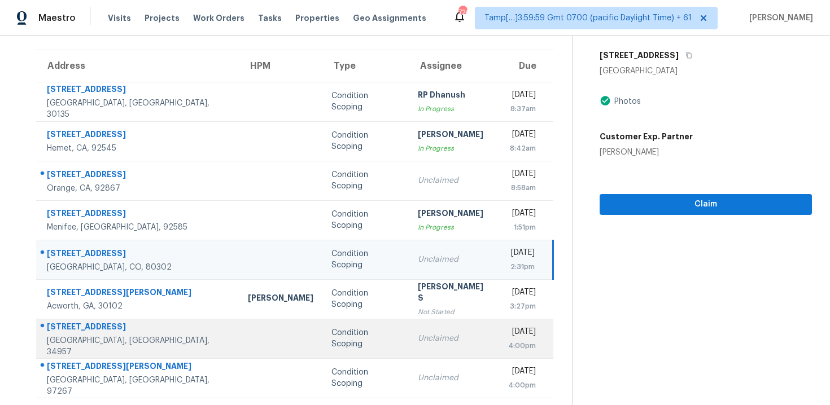
click at [323, 326] on td "Condition Scoping" at bounding box center [365, 339] width 86 height 40
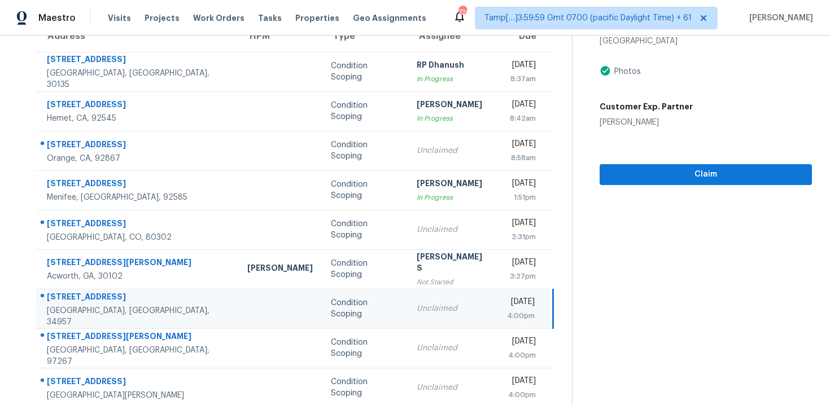
scroll to position [122, 0]
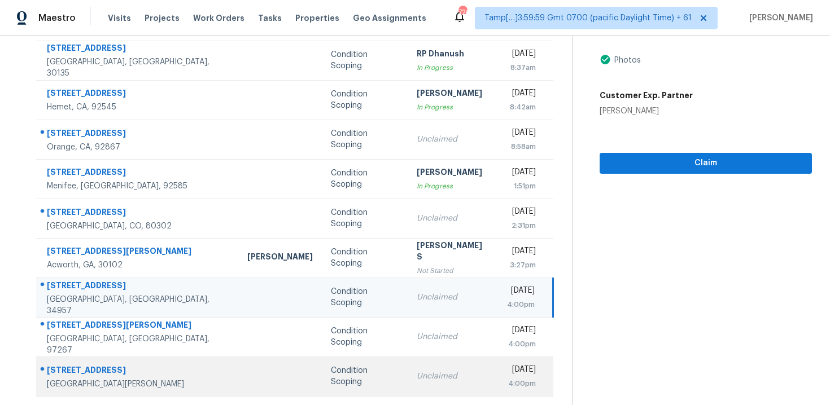
click at [330, 362] on td "Condition Scoping" at bounding box center [365, 377] width 86 height 40
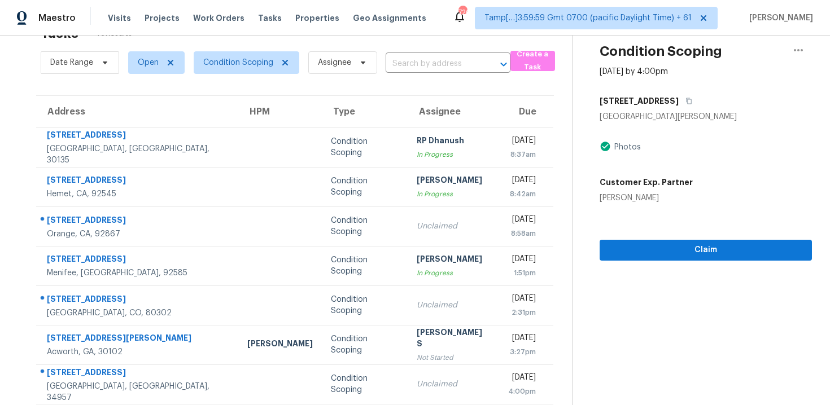
scroll to position [11, 0]
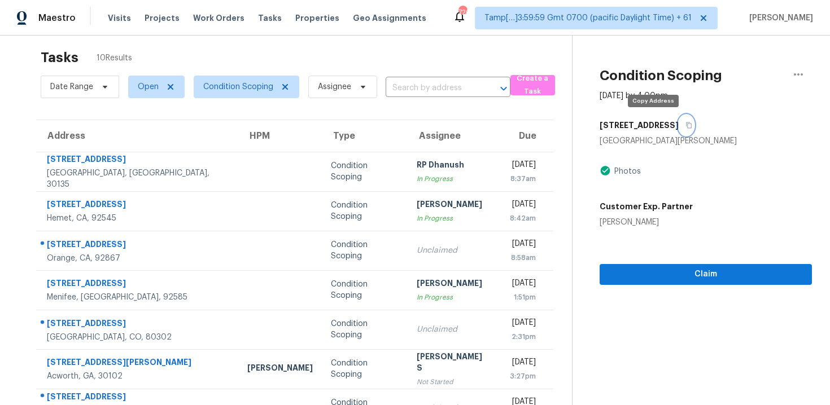
click at [686, 122] on icon "button" at bounding box center [689, 125] width 6 height 6
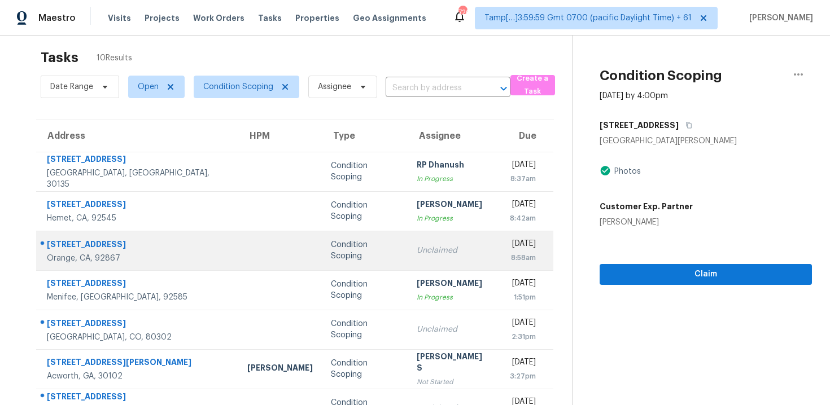
click at [331, 252] on div "Condition Scoping" at bounding box center [365, 250] width 68 height 23
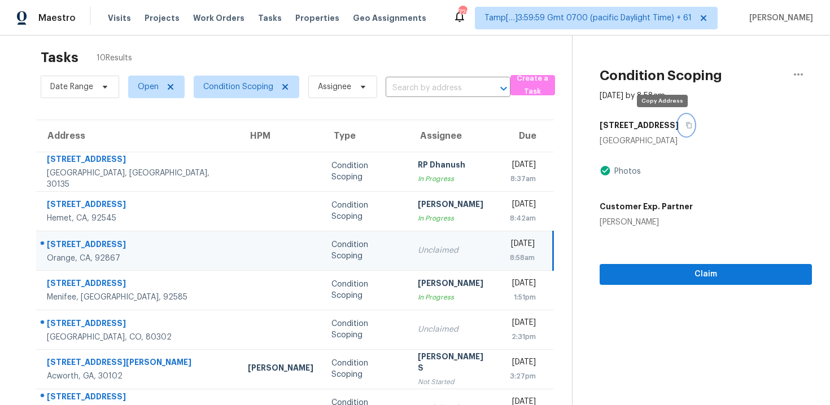
click at [678, 121] on button "button" at bounding box center [685, 125] width 15 height 20
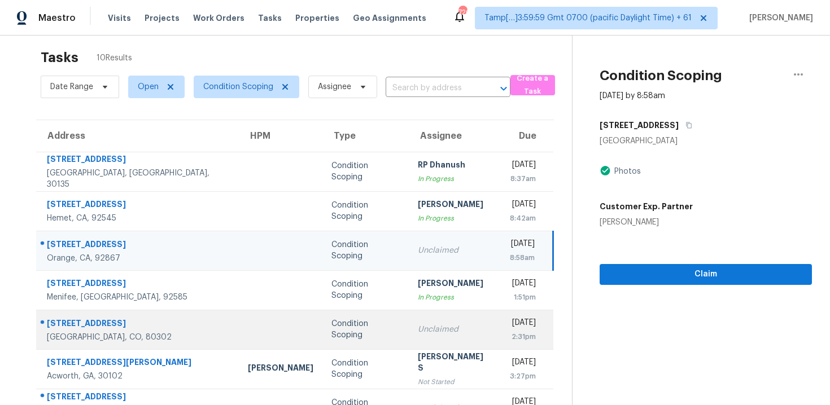
click at [418, 326] on div "Unclaimed" at bounding box center [454, 329] width 72 height 11
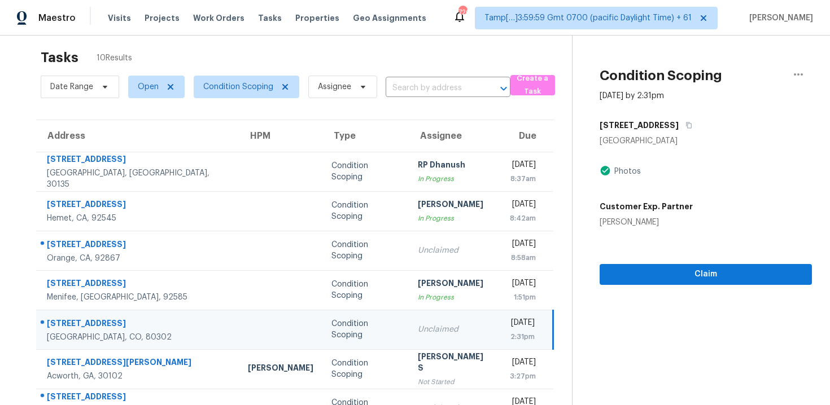
scroll to position [98, 0]
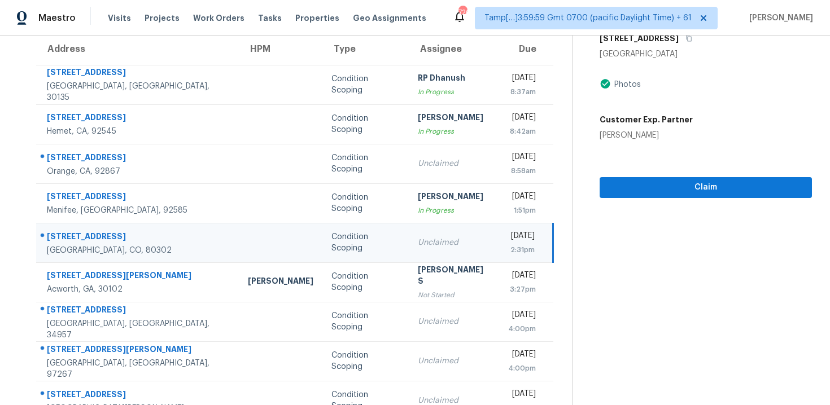
click at [499, 317] on td "Thu, Sep 25th 2025 4:00pm" at bounding box center [526, 322] width 54 height 40
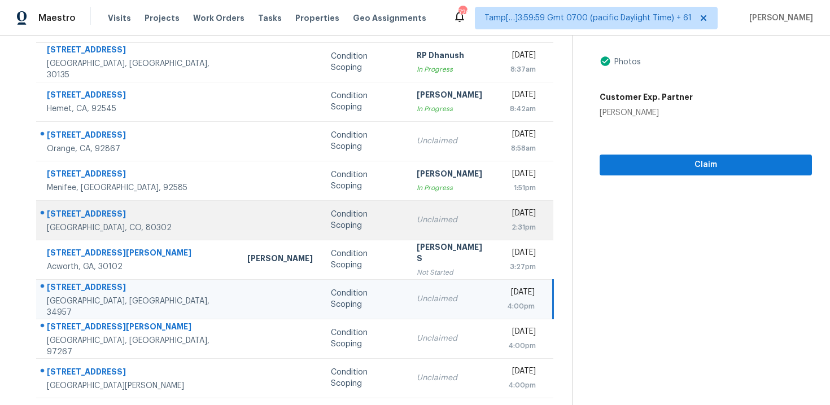
scroll to position [122, 0]
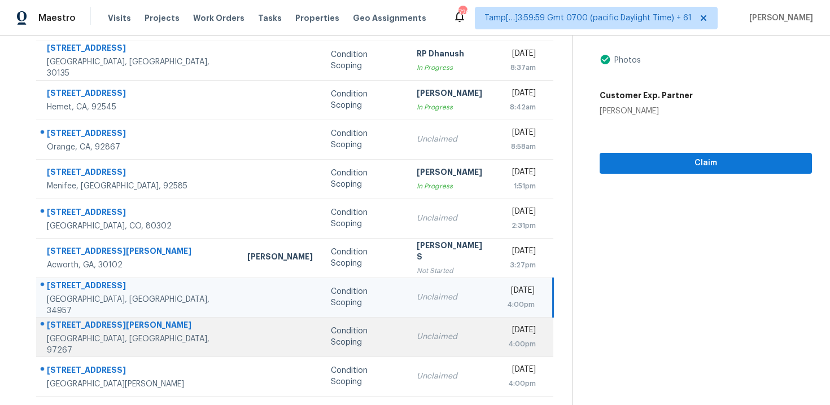
click at [436, 331] on td "Unclaimed" at bounding box center [453, 337] width 90 height 40
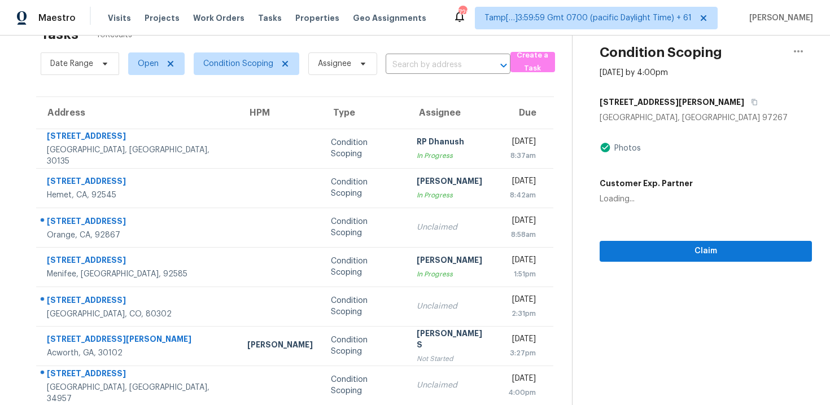
scroll to position [16, 0]
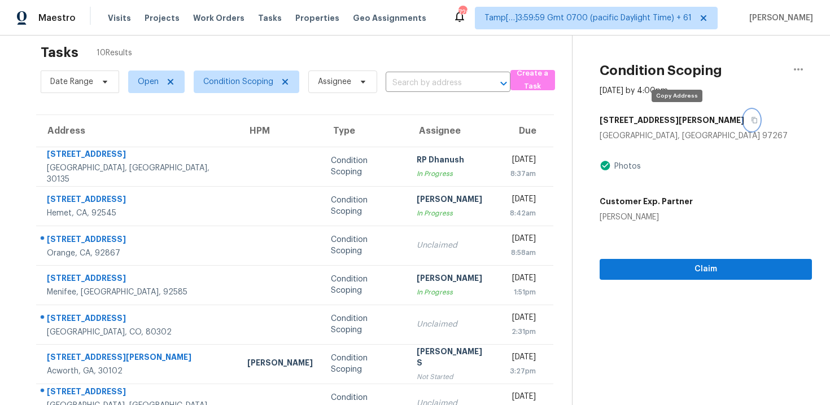
click at [751, 117] on icon "button" at bounding box center [754, 120] width 7 height 7
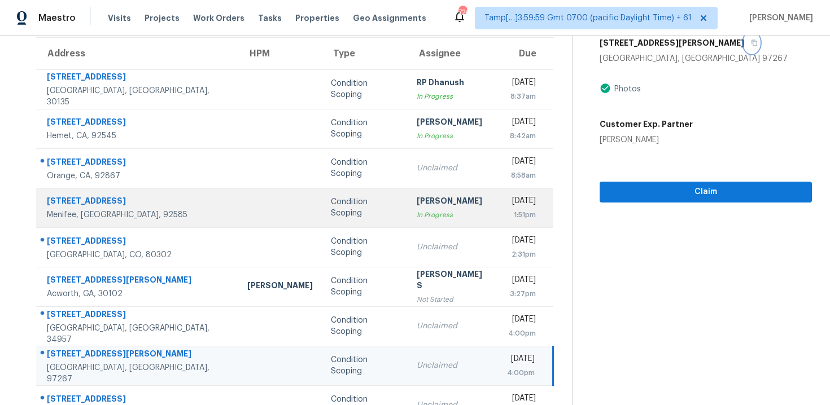
scroll to position [91, 0]
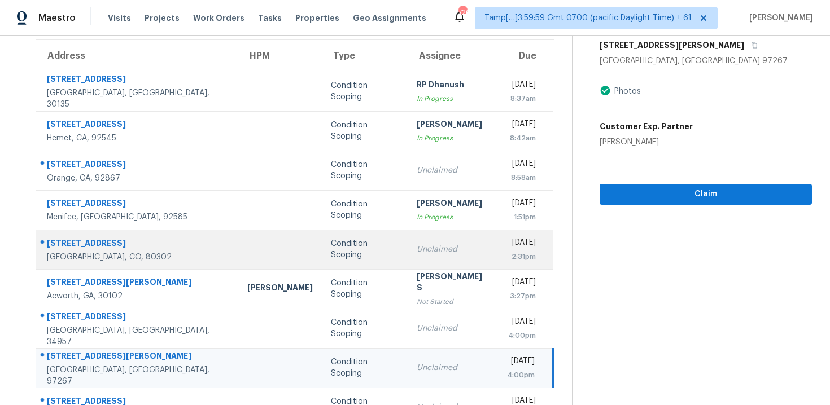
click at [326, 255] on td "Condition Scoping" at bounding box center [365, 250] width 86 height 40
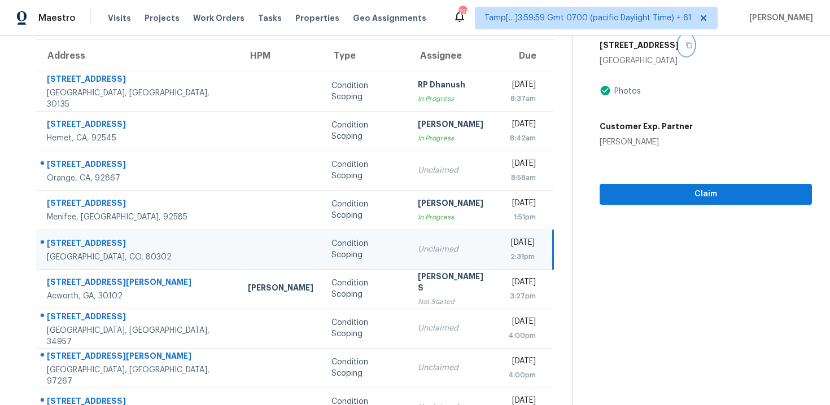
click at [686, 42] on icon "button" at bounding box center [689, 45] width 6 height 6
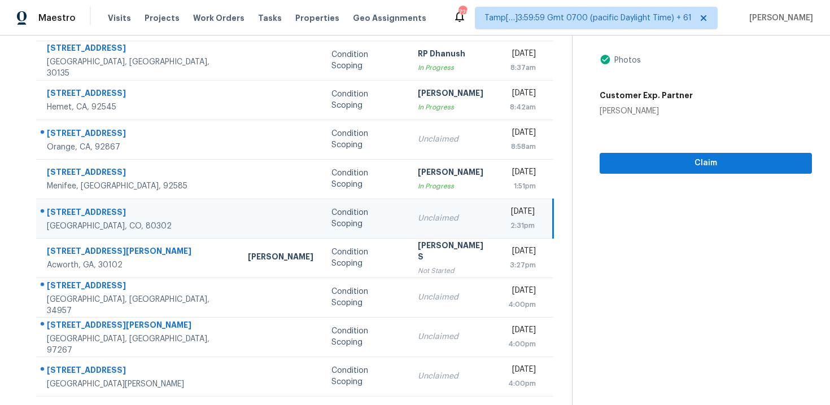
click at [328, 222] on td "Condition Scoping" at bounding box center [365, 219] width 86 height 40
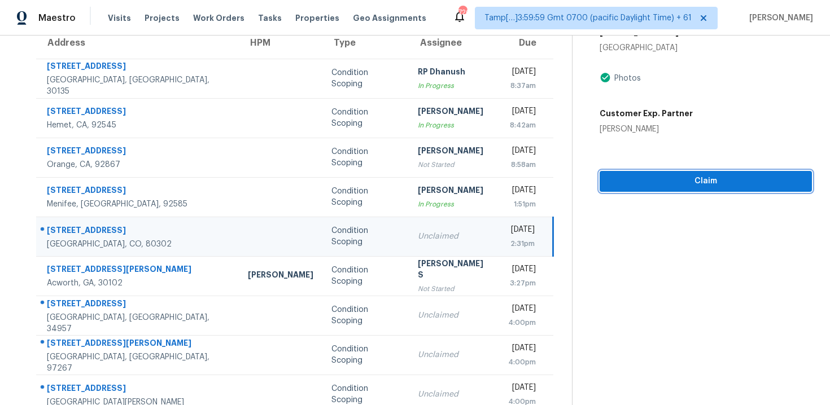
click at [713, 173] on button "Claim" at bounding box center [705, 181] width 212 height 21
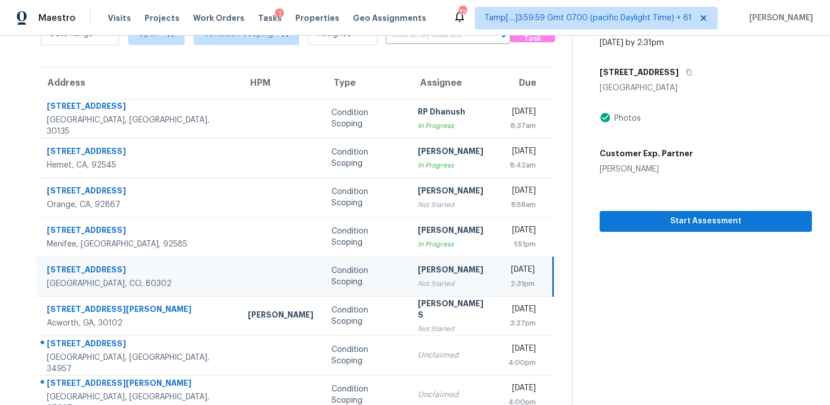
scroll to position [0, 0]
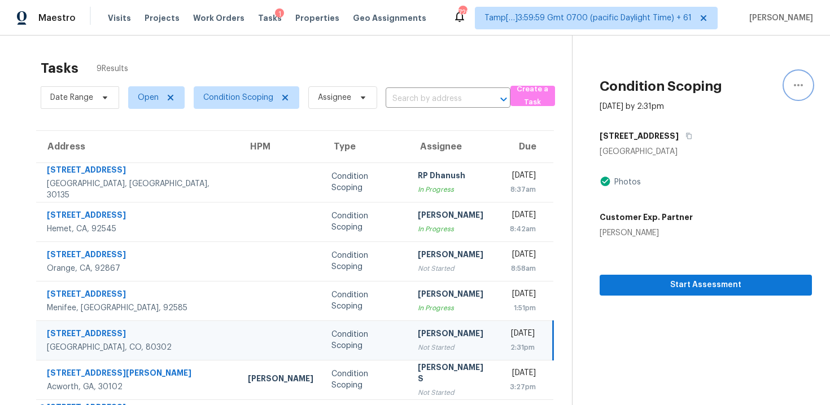
click at [806, 80] on button "button" at bounding box center [798, 85] width 27 height 27
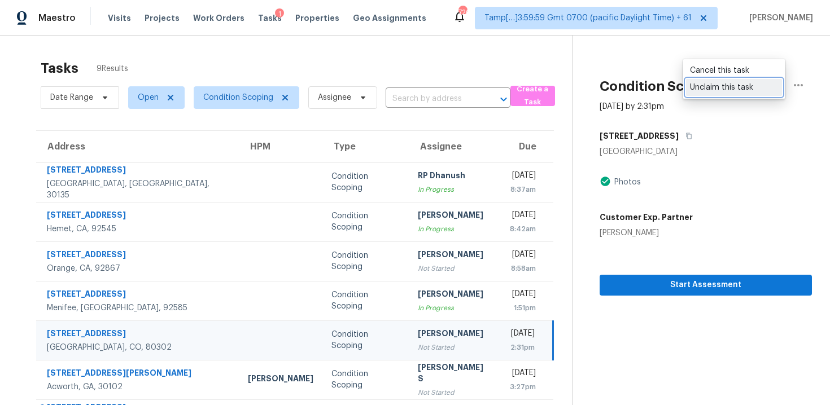
click at [759, 92] on div "Unclaim this task" at bounding box center [734, 87] width 88 height 11
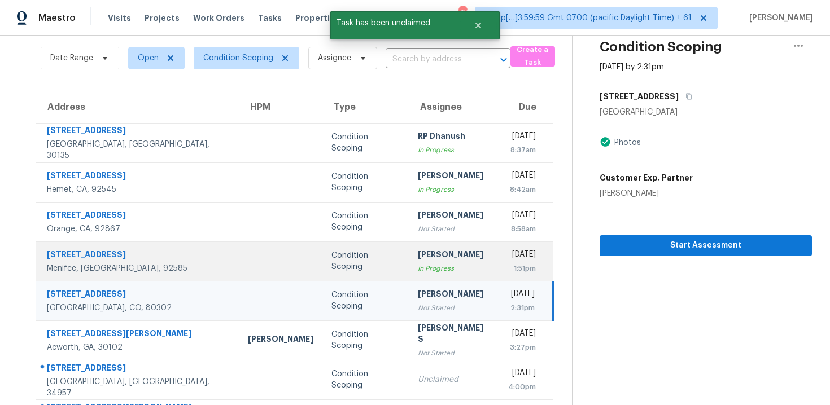
scroll to position [80, 0]
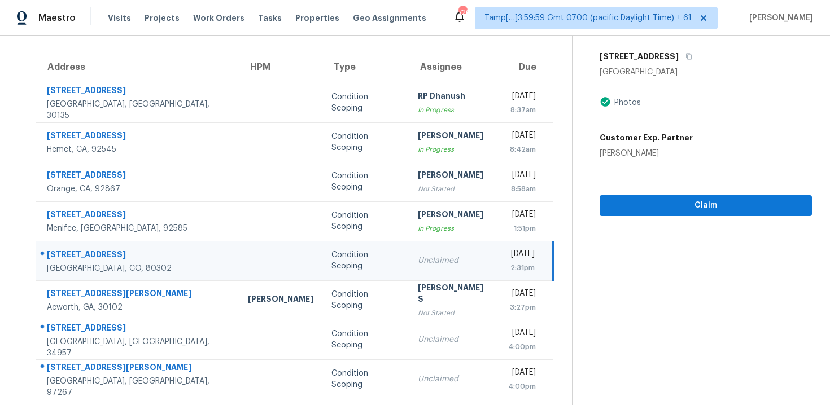
click at [418, 260] on div "Unclaimed" at bounding box center [454, 260] width 72 height 11
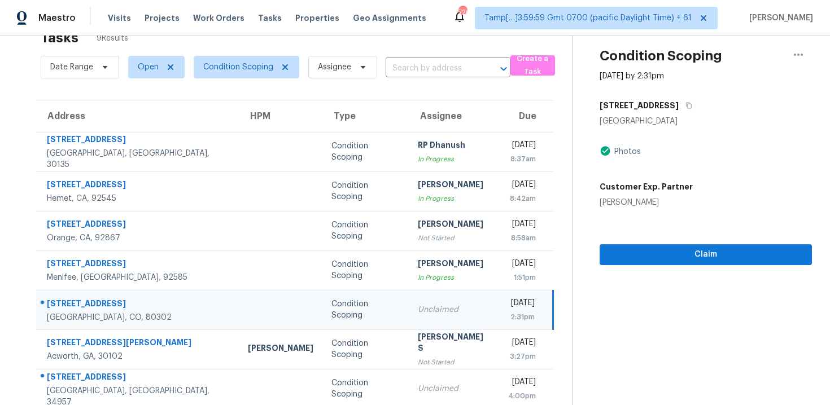
scroll to position [27, 0]
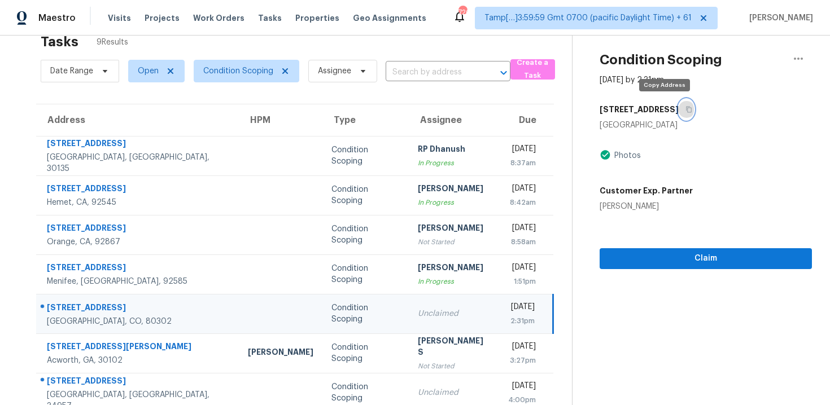
click at [678, 102] on button "button" at bounding box center [685, 109] width 15 height 20
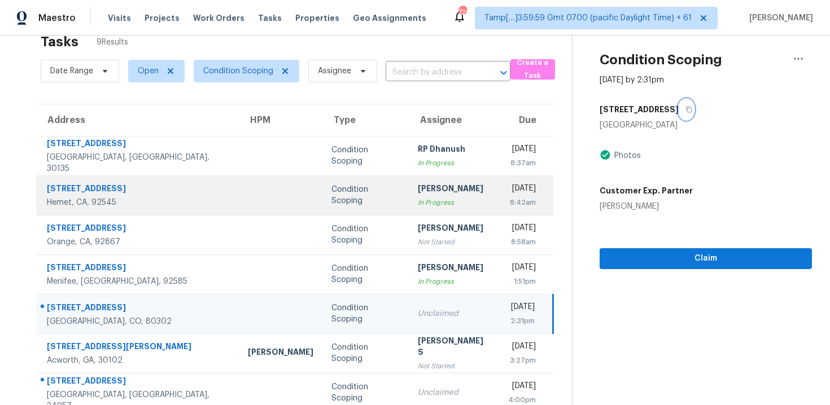
scroll to position [0, 0]
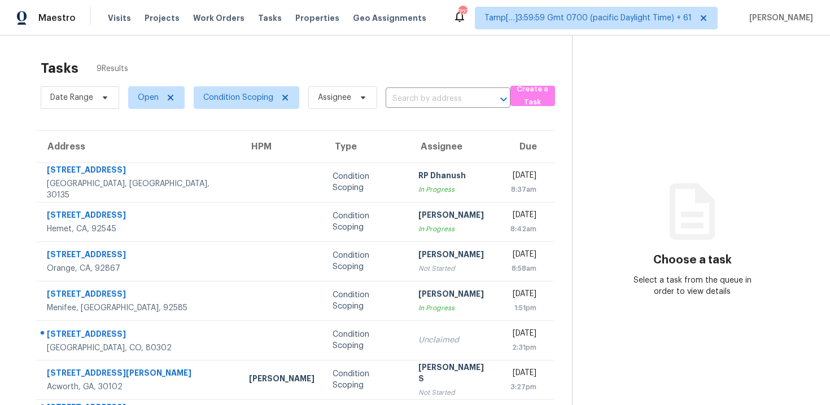
click at [357, 51] on div "Tasks 9 Results Date Range Open Condition Scoping Assignee ​ Create a Task Addr…" at bounding box center [415, 282] width 830 height 492
click at [432, 102] on input "text" at bounding box center [432, 98] width 93 height 17
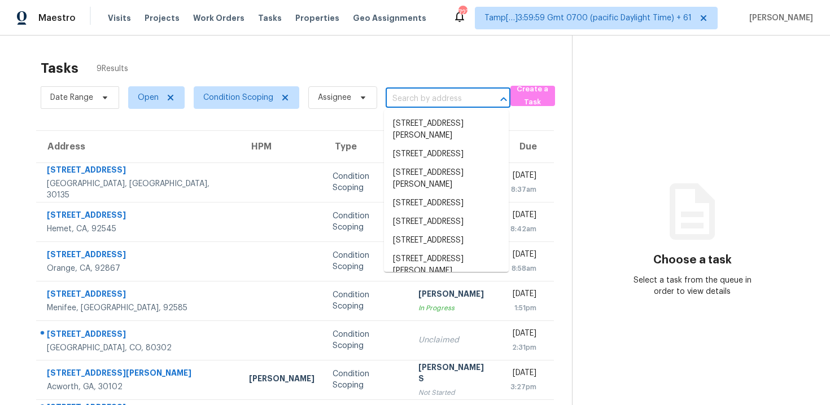
paste input "2315 Walnut St, Boulder, CO 80302"
type input "2315 Walnut St, Boulder, CO 80302"
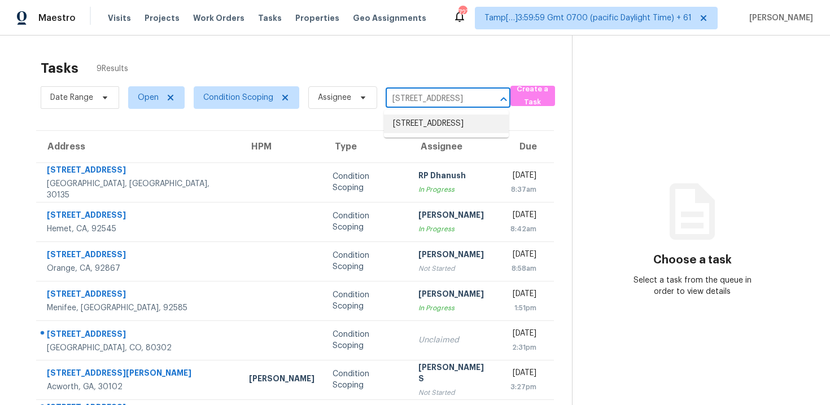
click at [446, 120] on li "2315 Walnut St, Boulder, CO 80302" at bounding box center [446, 124] width 125 height 19
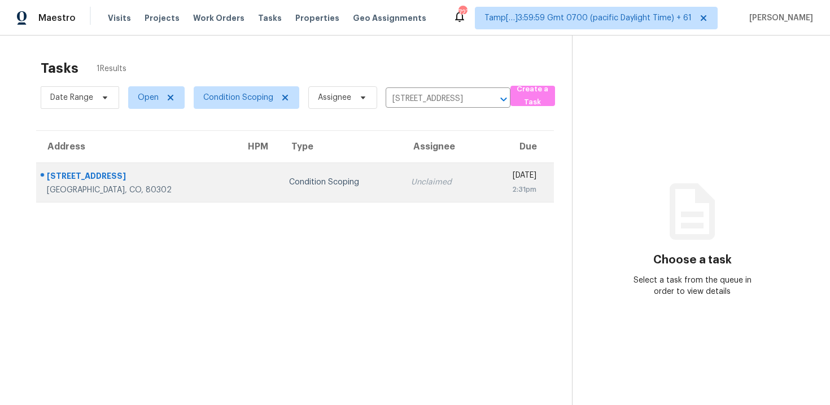
click at [493, 191] on div "2:31pm" at bounding box center [515, 189] width 44 height 11
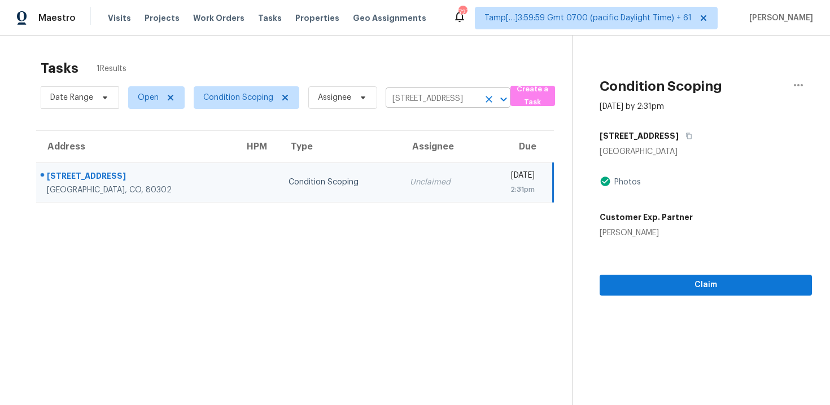
click at [488, 95] on icon "Clear" at bounding box center [488, 99] width 11 height 11
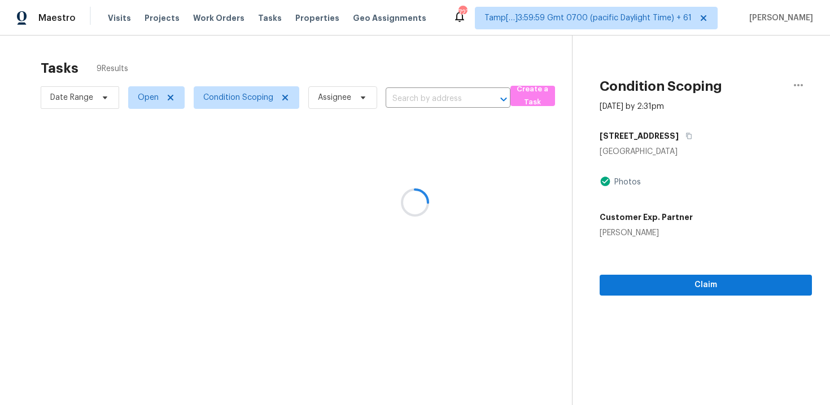
click at [432, 104] on div at bounding box center [415, 202] width 830 height 405
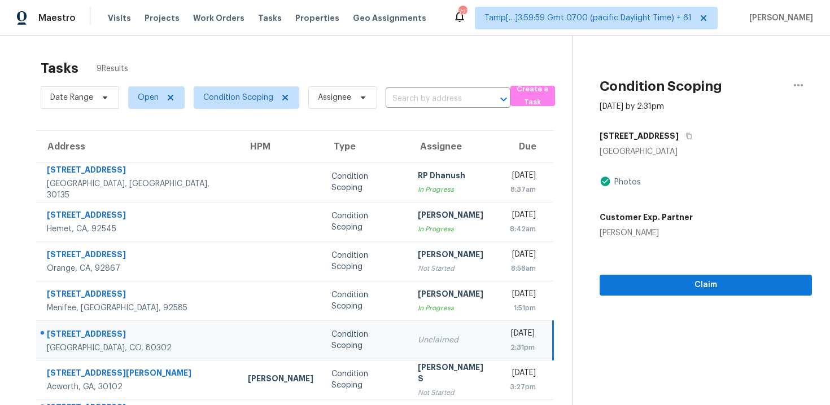
click at [432, 104] on input "text" at bounding box center [432, 98] width 93 height 17
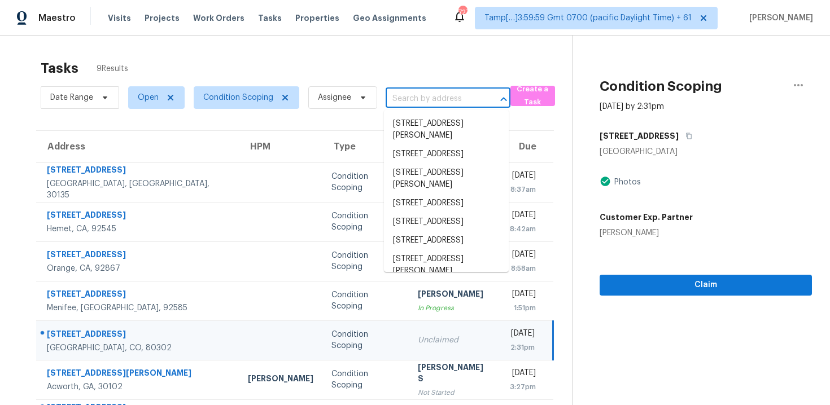
paste input "2315 Walnut St, Boulder, CO 80302"
type input "2315 Walnut St, Boulder, CO 80302"
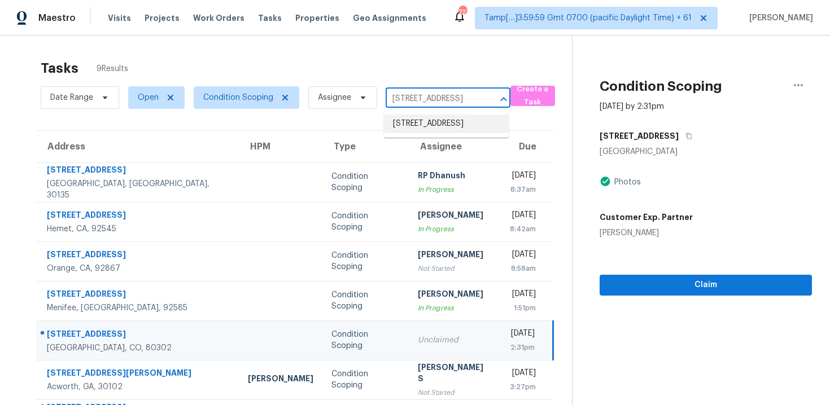
click at [443, 127] on li "2315 Walnut St, Boulder, CO 80302" at bounding box center [446, 124] width 125 height 19
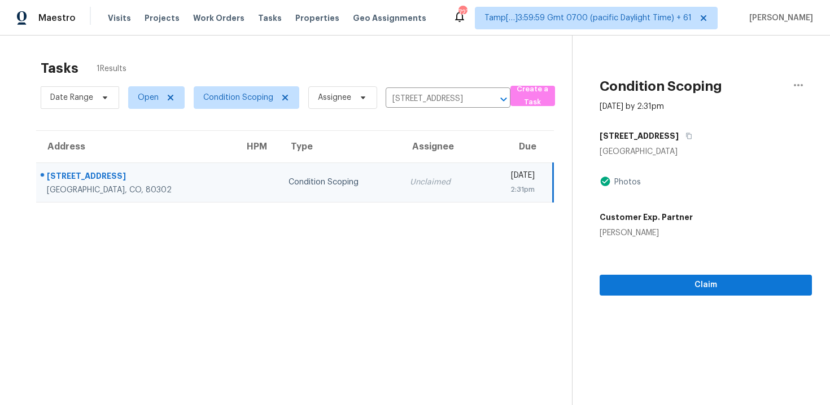
click at [401, 174] on td "Unclaimed" at bounding box center [441, 183] width 81 height 40
click at [401, 173] on td "Unclaimed" at bounding box center [441, 183] width 81 height 40
click at [700, 292] on button "Claim" at bounding box center [705, 285] width 212 height 21
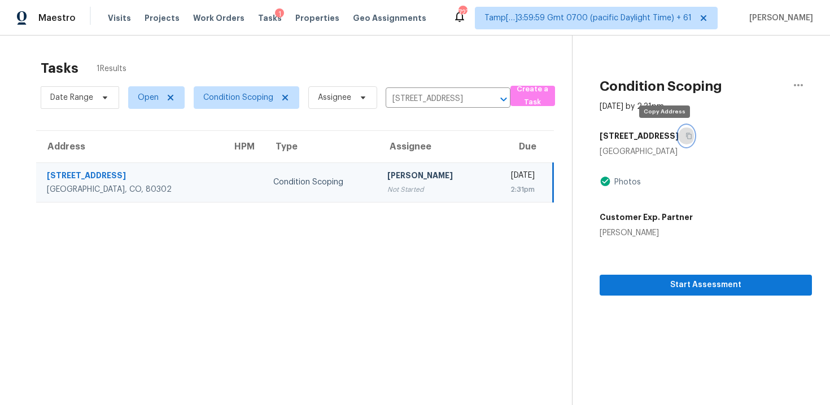
click at [685, 134] on icon "button" at bounding box center [688, 136] width 7 height 7
click at [387, 185] on div "Not Started" at bounding box center [432, 189] width 90 height 11
click at [685, 133] on icon "button" at bounding box center [688, 136] width 7 height 7
click at [400, 175] on div "[PERSON_NAME]" at bounding box center [432, 177] width 90 height 14
